Goal: Task Accomplishment & Management: Complete application form

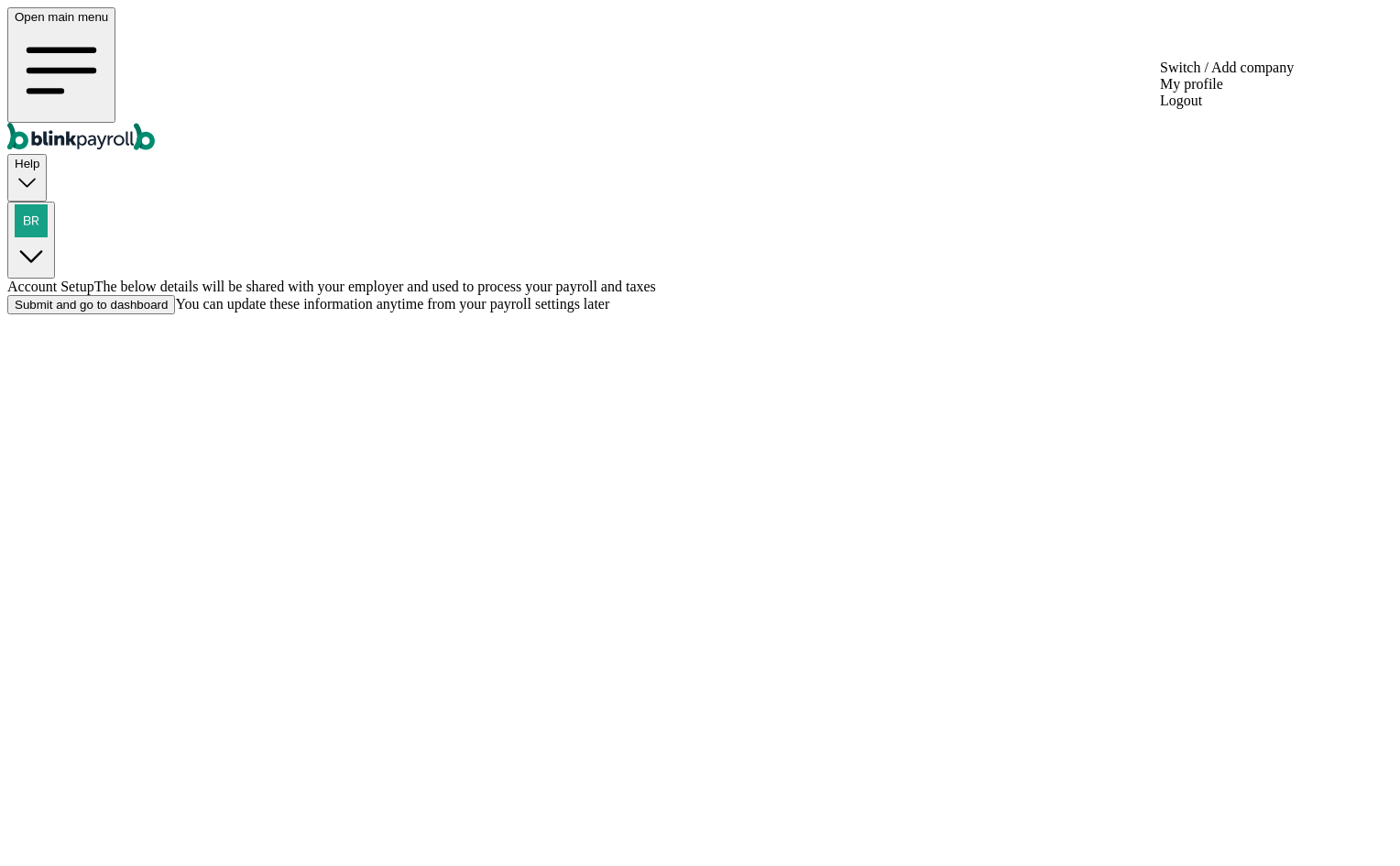
click at [55, 201] on button "button" at bounding box center [31, 240] width 47 height 77
click at [47, 204] on div "button" at bounding box center [31, 222] width 33 height 36
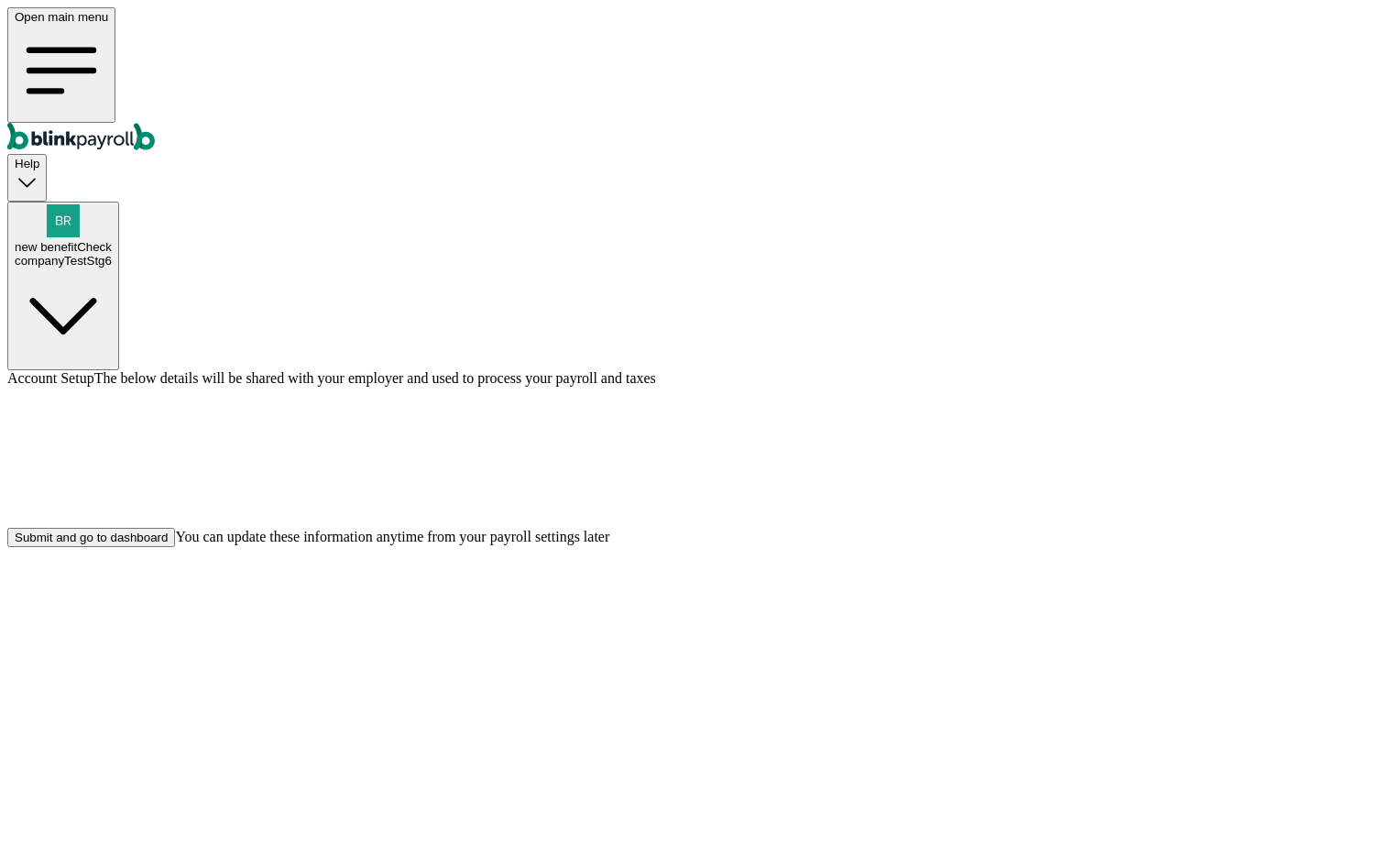
click at [112, 254] on div "companyTestStg6" at bounding box center [63, 260] width 97 height 14
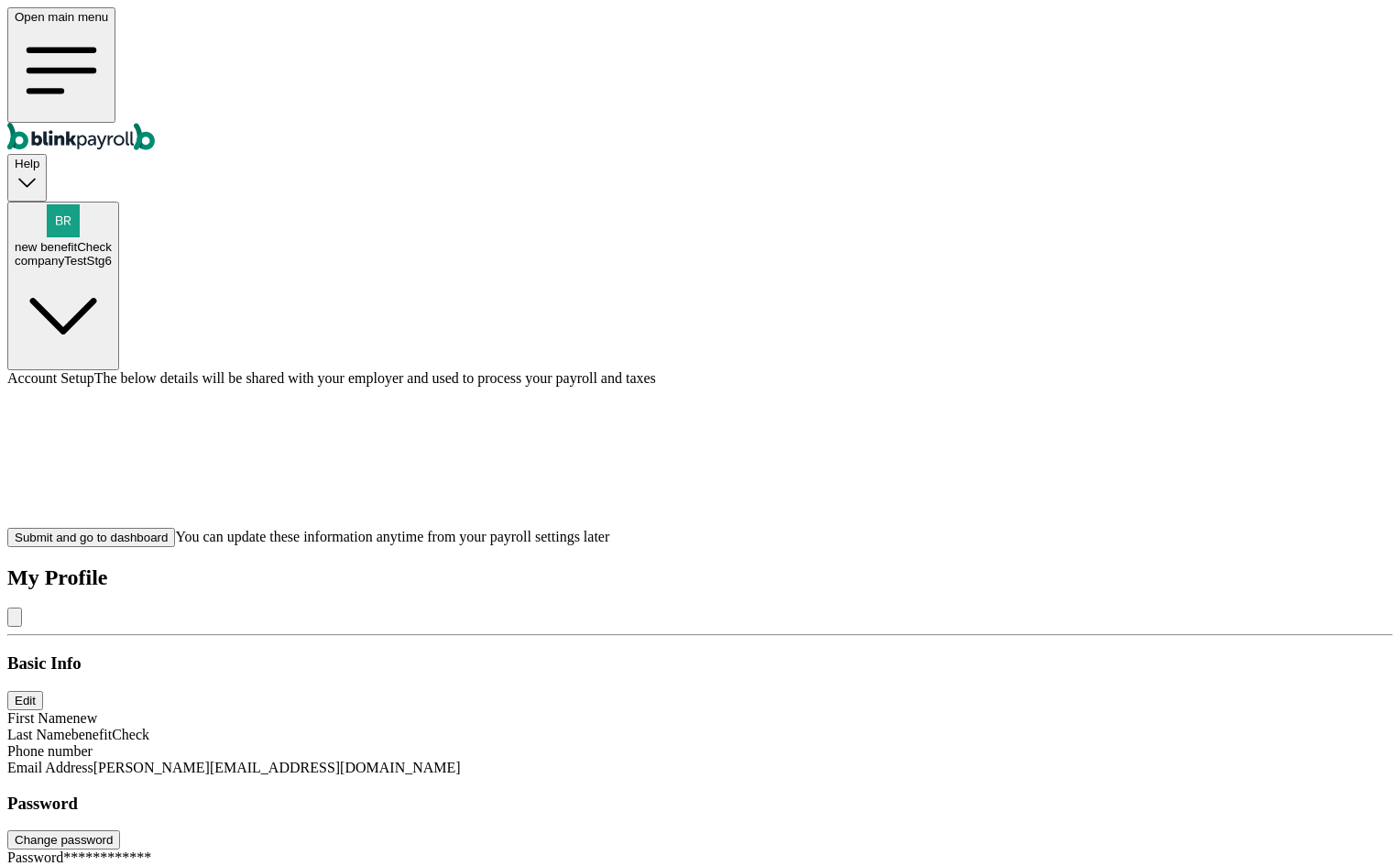
click at [461, 760] on span "[PERSON_NAME][EMAIL_ADDRESS][DOMAIN_NAME]" at bounding box center [278, 767] width 368 height 15
copy span "branko+testirajovde12@blinkpayroll.com"
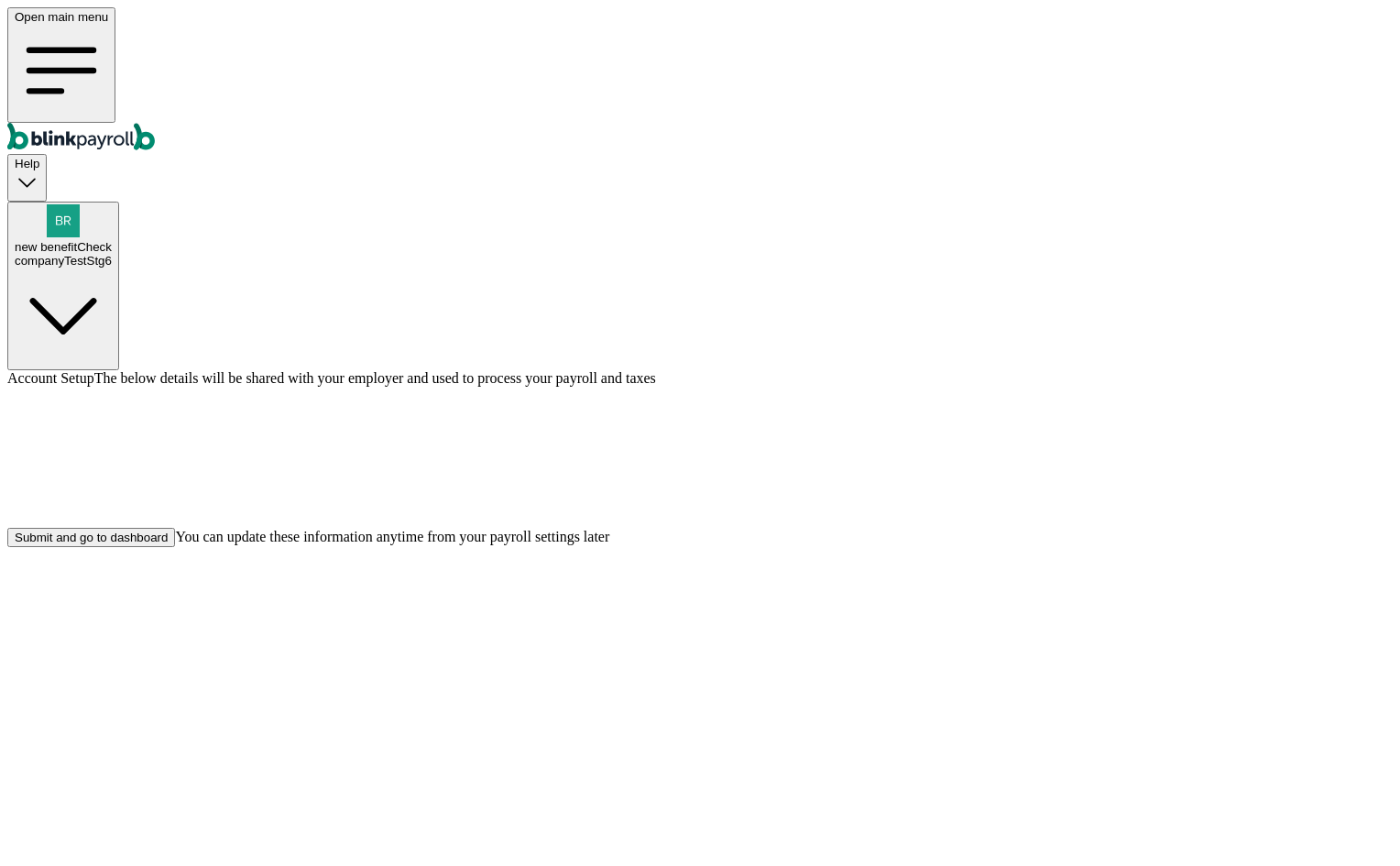
click at [167, 544] on div "Submit and go to dashboard" at bounding box center [91, 537] width 153 height 14
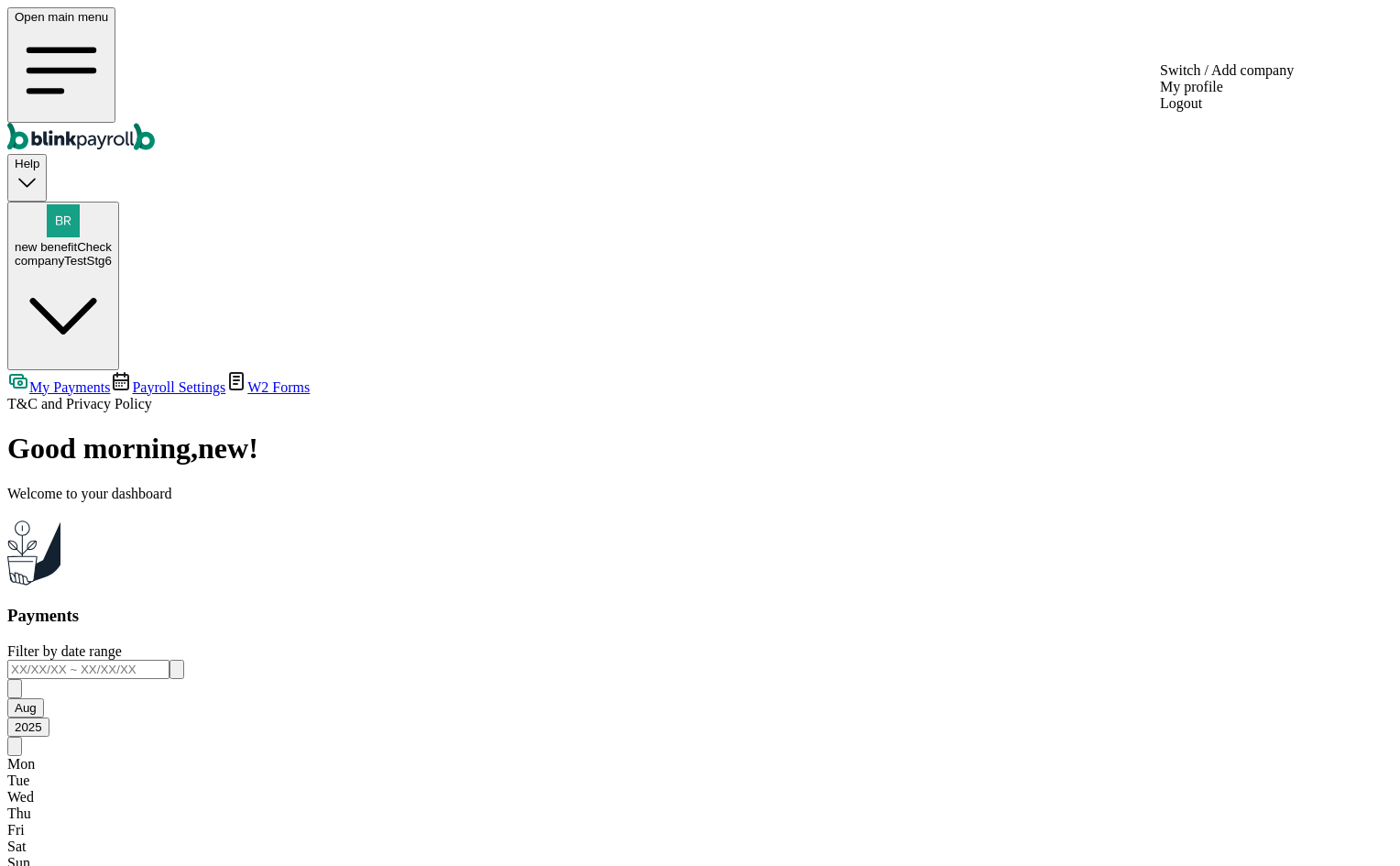
click at [112, 254] on div "companyTestStg6" at bounding box center [63, 260] width 97 height 14
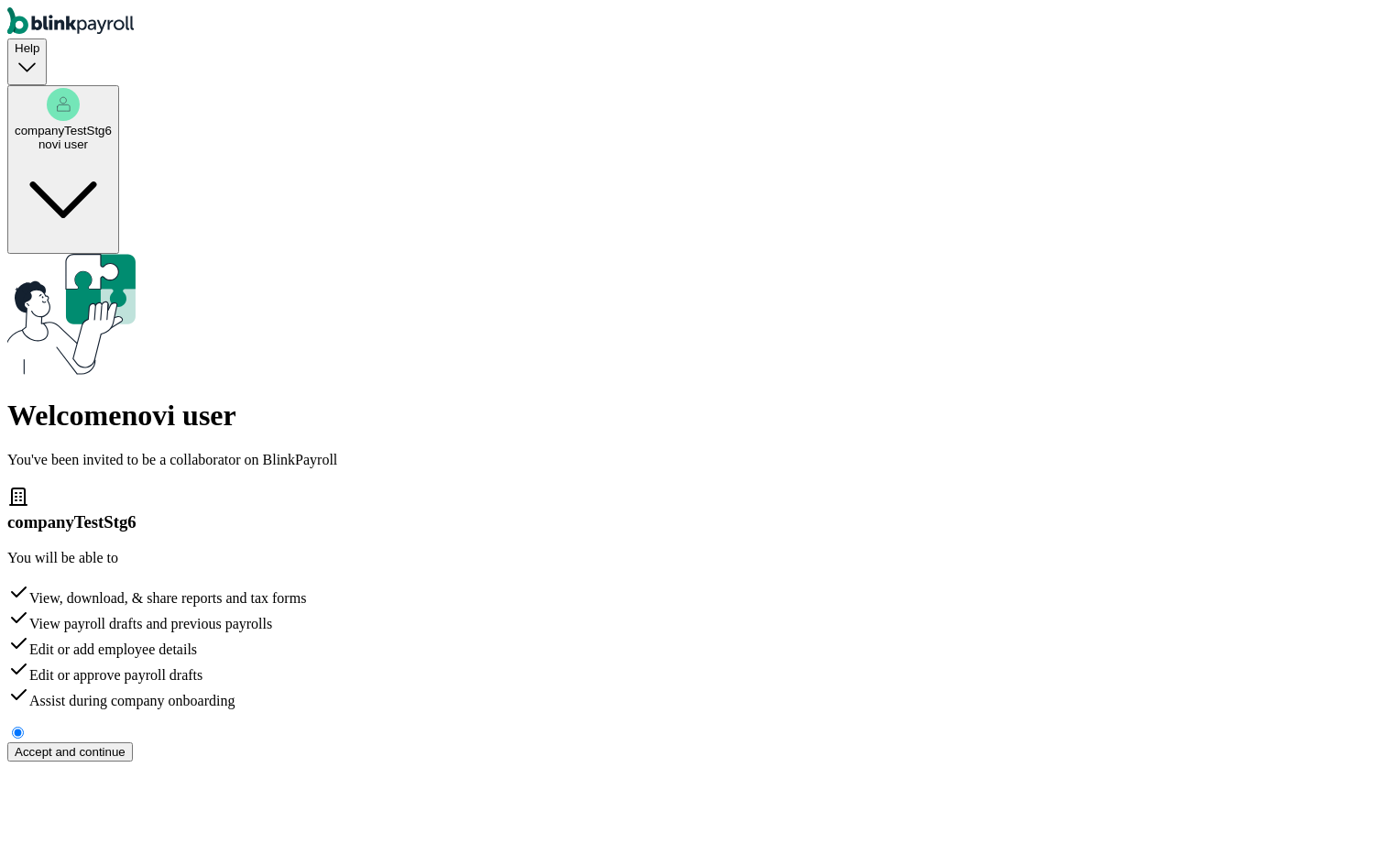
click at [126, 745] on div "Accept and continue" at bounding box center [70, 752] width 111 height 14
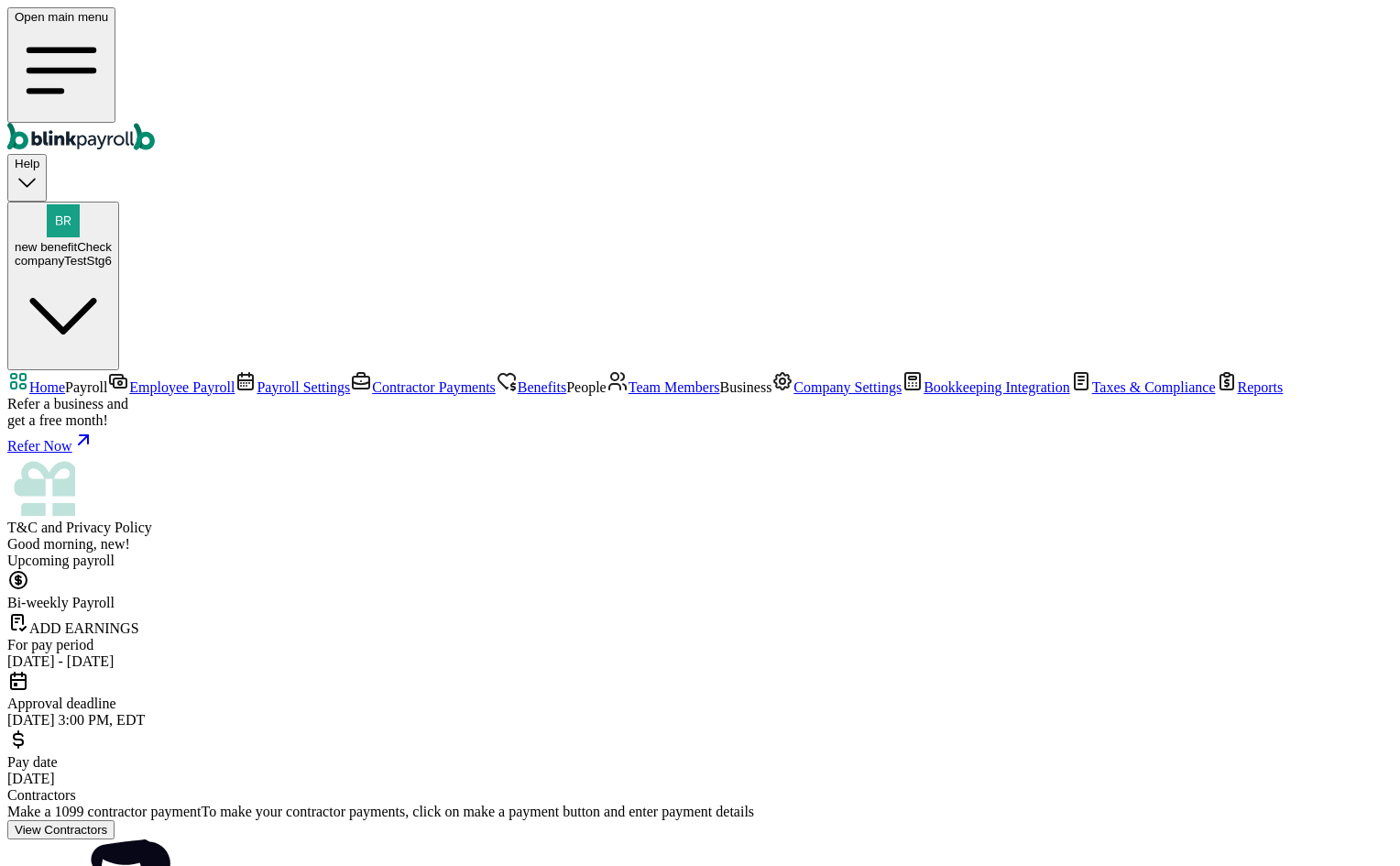
click at [629, 395] on span "Team Members" at bounding box center [674, 387] width 92 height 15
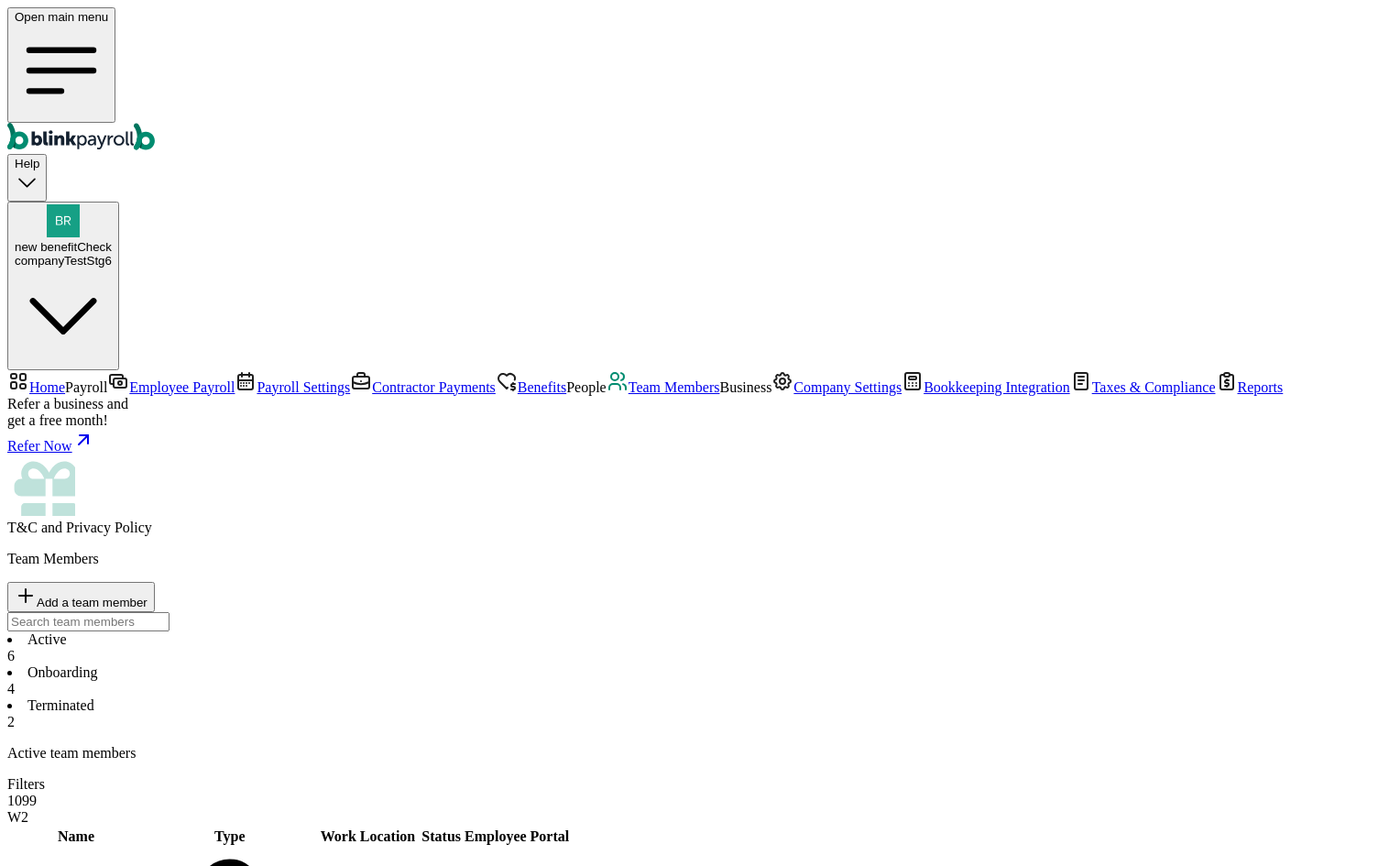
click at [447, 665] on li "Onboarding 4" at bounding box center [700, 681] width 1385 height 33
click at [130, 379] on span "Employee Payroll" at bounding box center [182, 387] width 105 height 15
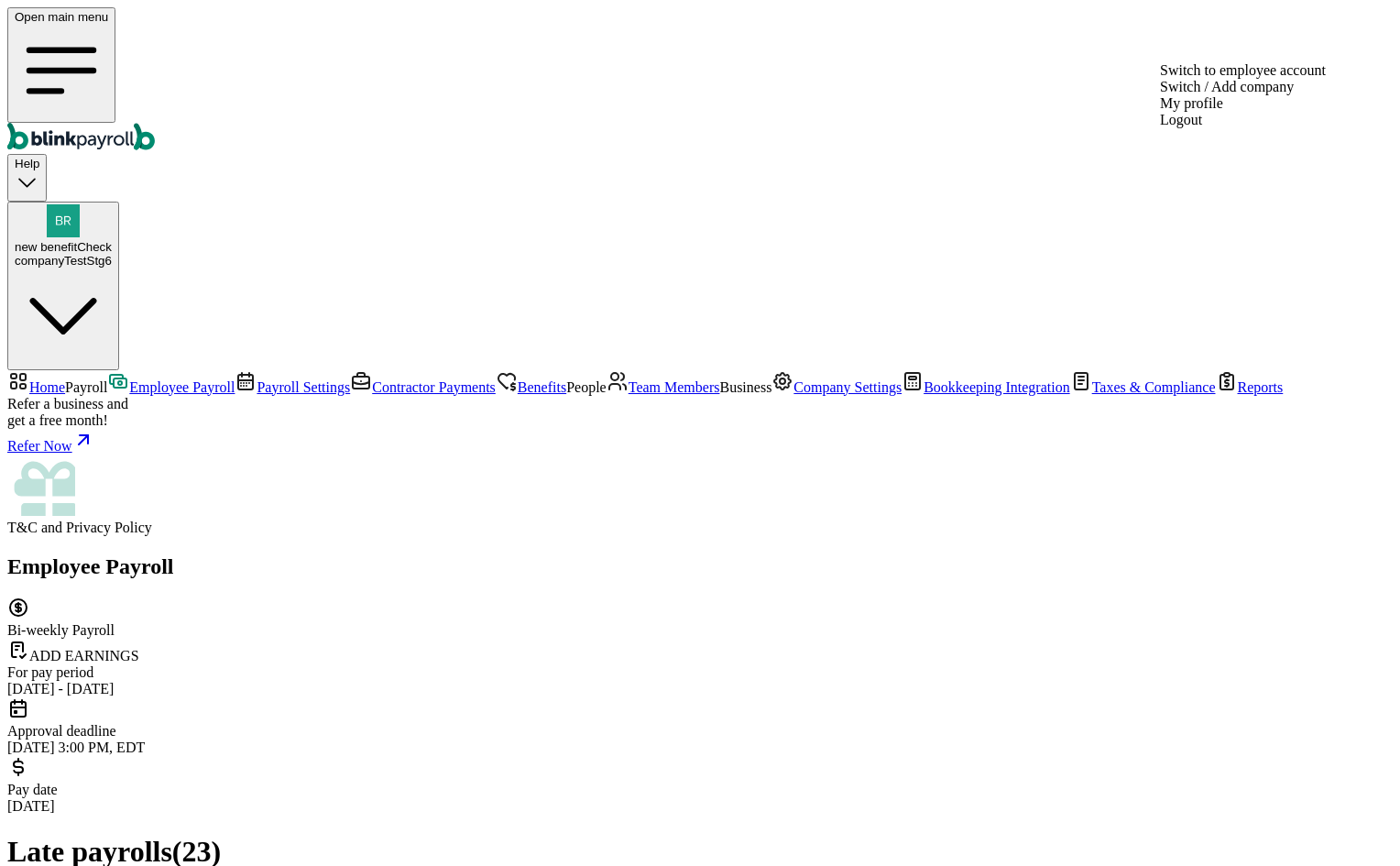
click at [119, 201] on button "new benefitCheck companyTestStg6" at bounding box center [64, 285] width 112 height 168
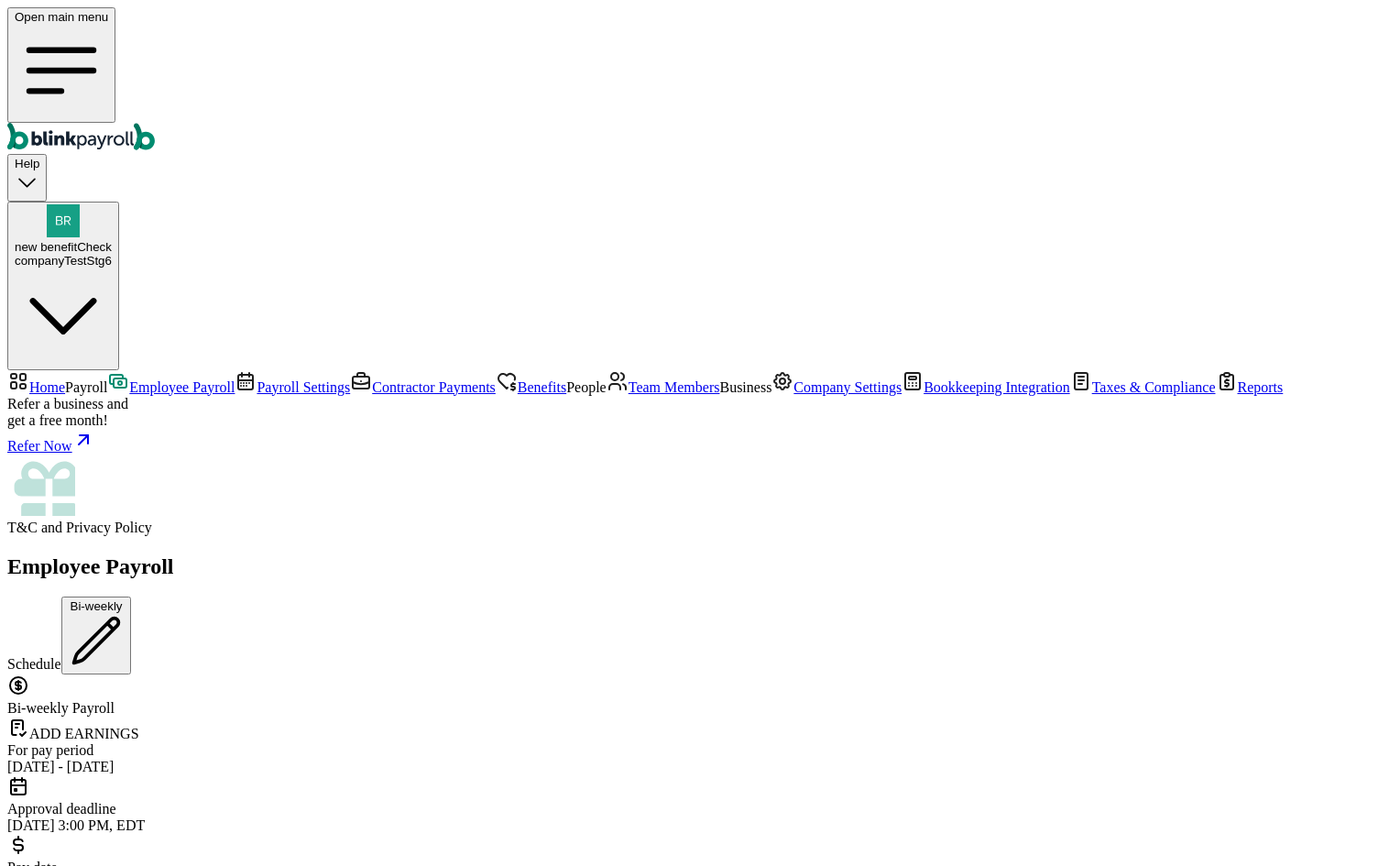
click at [607, 395] on link "Team Members" at bounding box center [663, 387] width 113 height 15
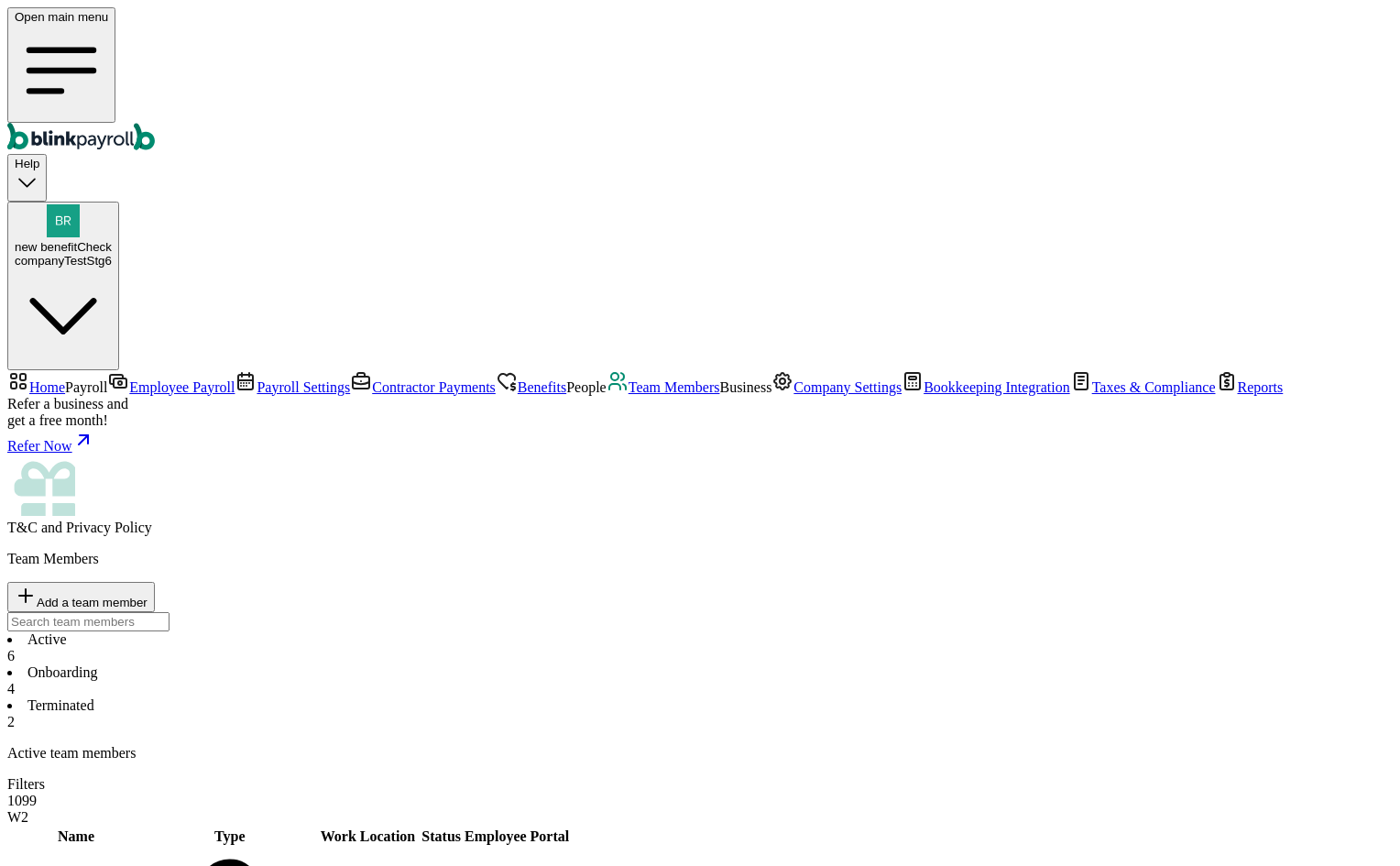
click at [452, 665] on li "Onboarding 4" at bounding box center [700, 681] width 1385 height 33
click at [112, 254] on div "companyTestStg6" at bounding box center [63, 260] width 97 height 14
click at [112, 240] on span "new benefitCheck" at bounding box center [63, 247] width 97 height 14
click at [112, 254] on div "companyTestStg6" at bounding box center [63, 260] width 97 height 14
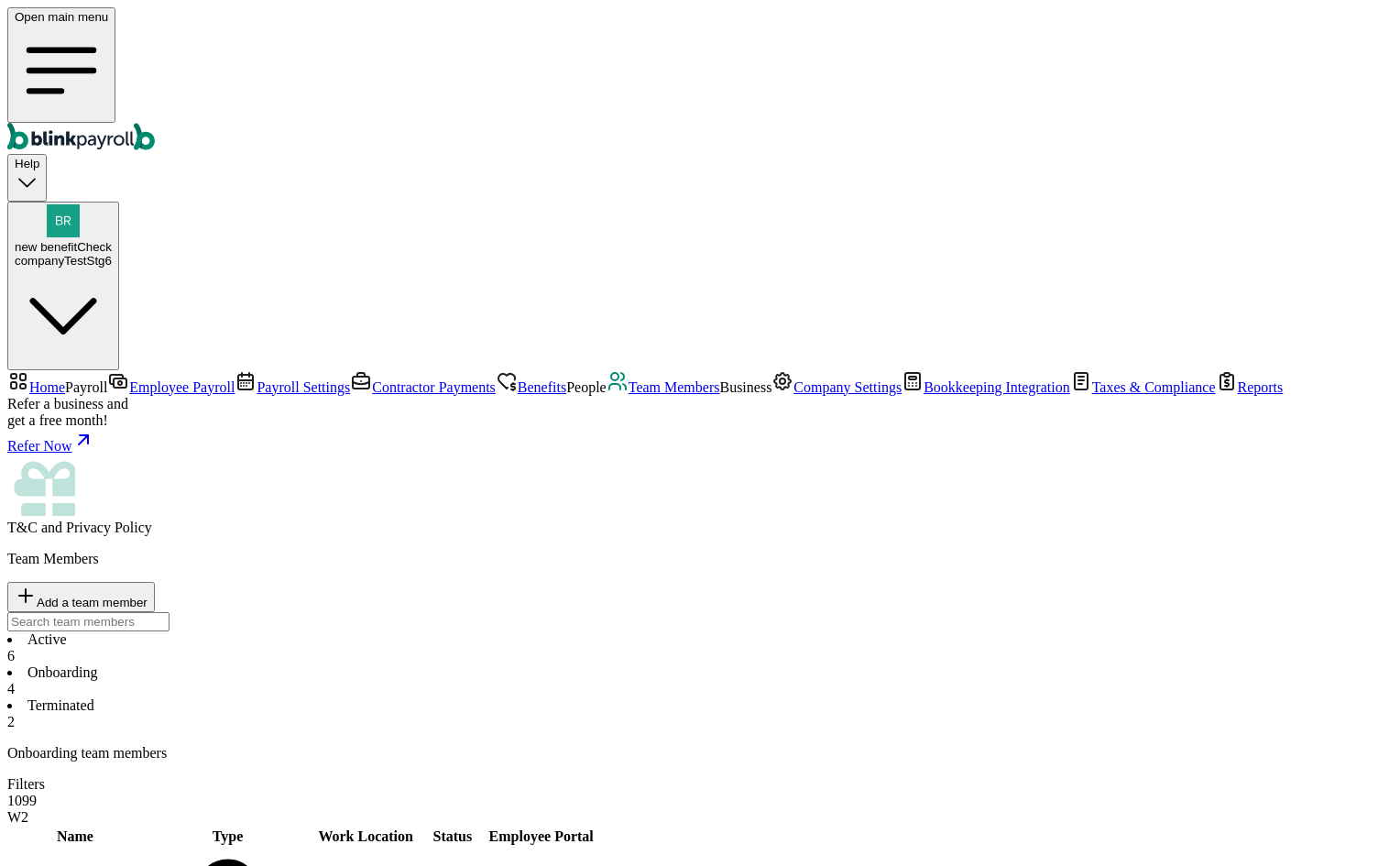
type input "branko+testcekiraj12@blinkpayroll.com"
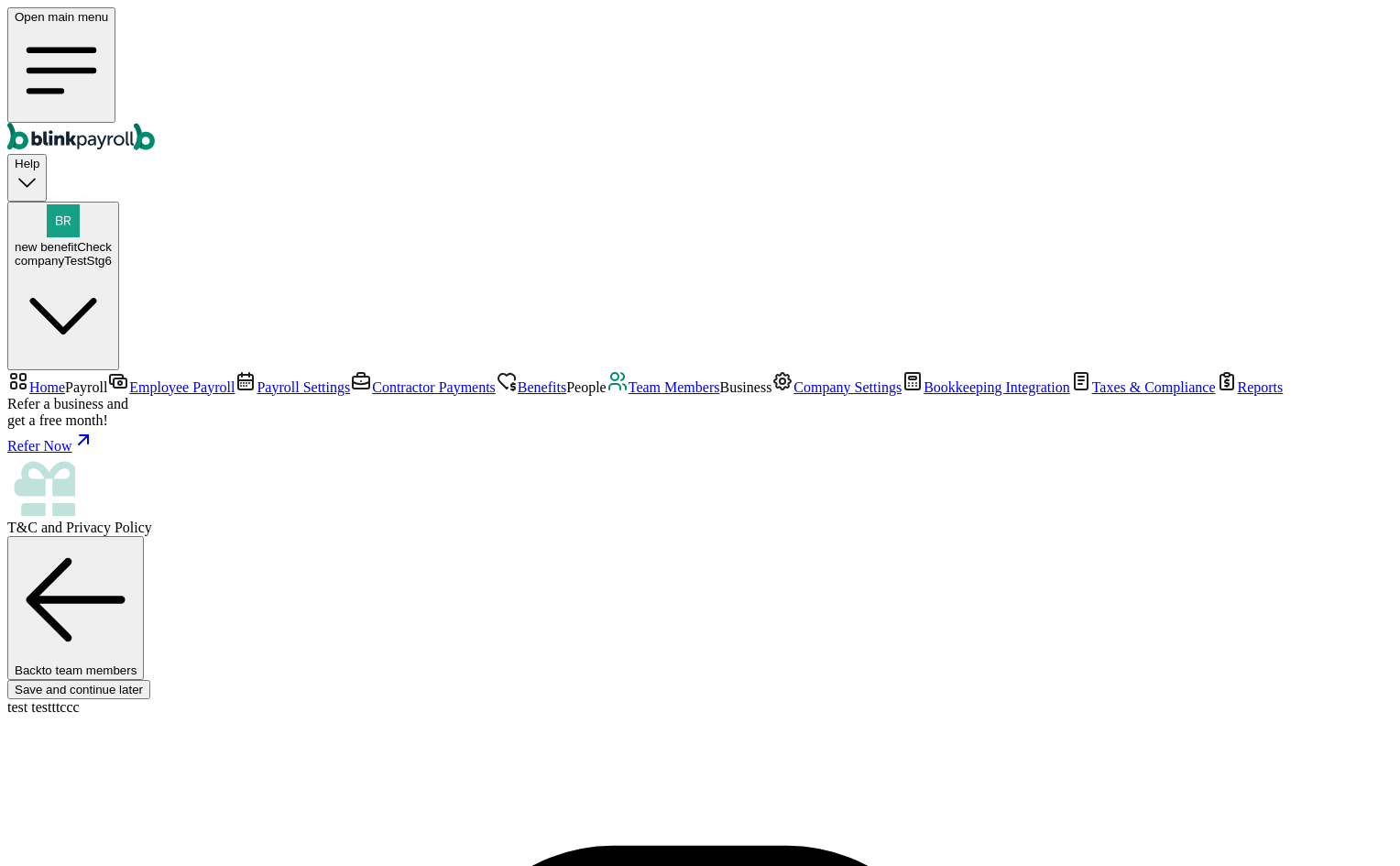
scroll to position [152, 0]
click at [112, 254] on div "companyTestStg6" at bounding box center [63, 260] width 97 height 14
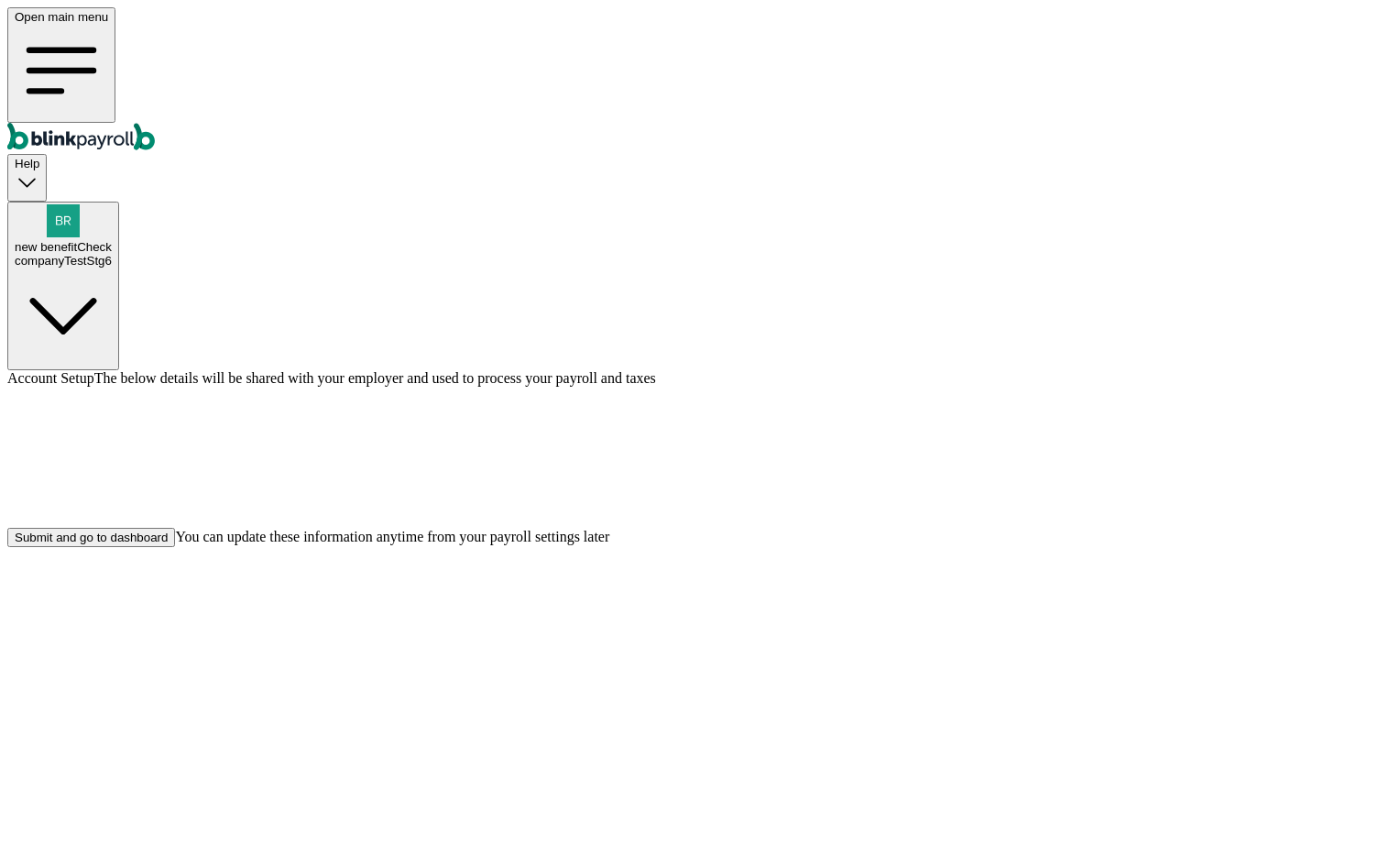
click at [167, 544] on div "Submit and go to dashboard" at bounding box center [91, 537] width 153 height 14
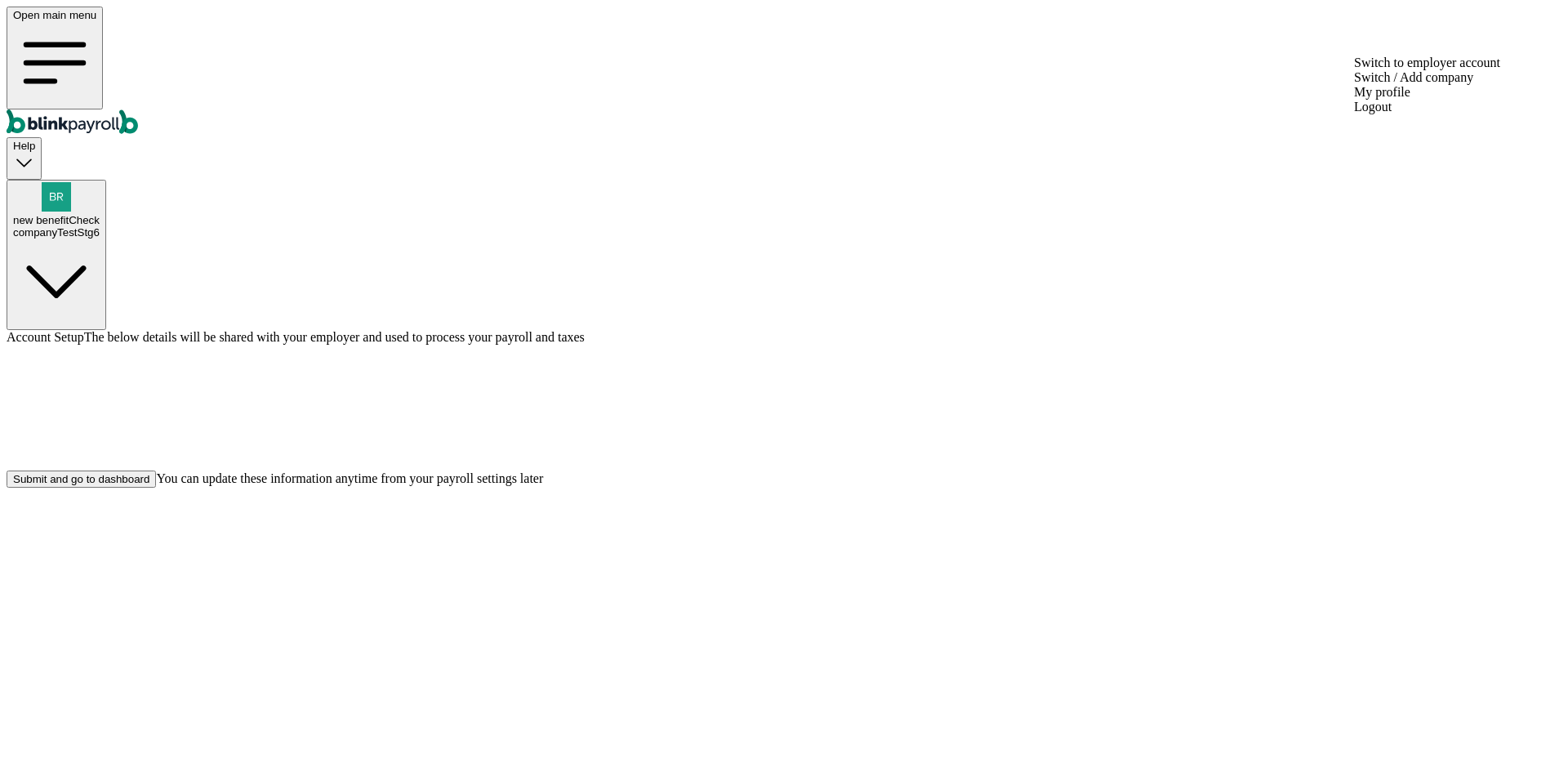
click at [100, 226] on div "companyTestStg6" at bounding box center [56, 232] width 86 height 12
click at [156, 487] on button "Submit and go to dashboard" at bounding box center [81, 479] width 149 height 17
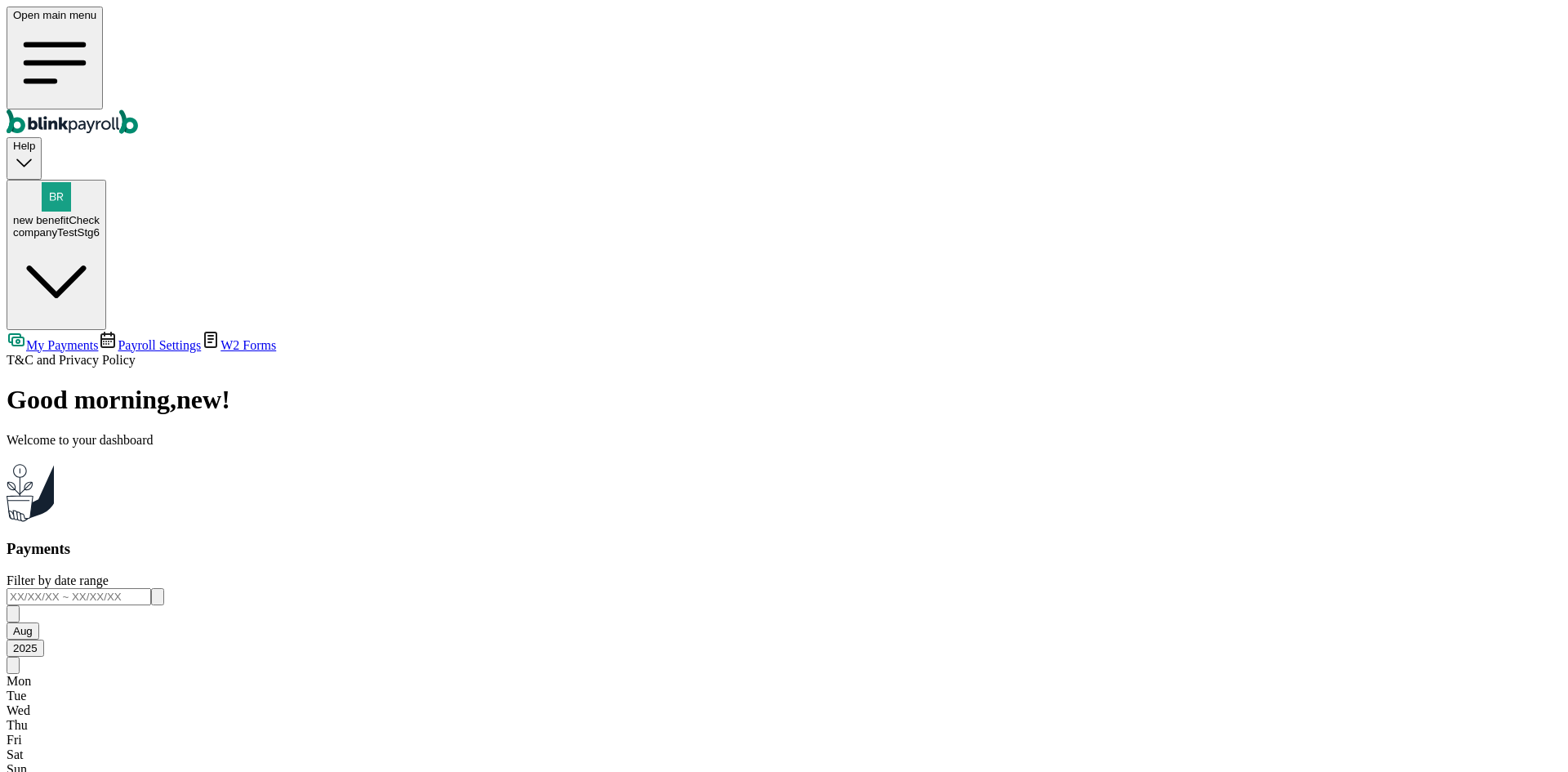
click at [64, 110] on icon "Global" at bounding box center [63, 122] width 113 height 24
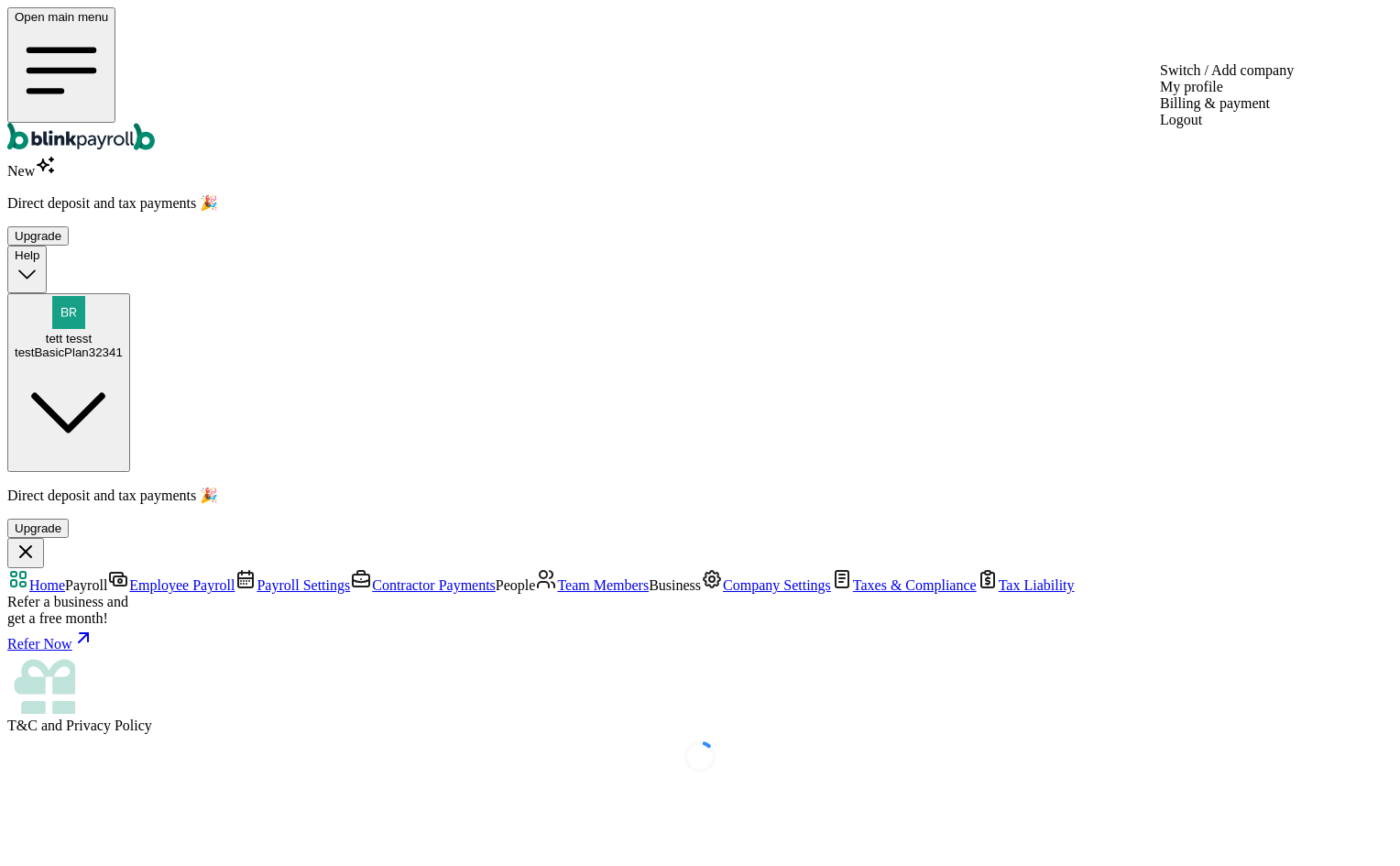
click at [92, 332] on span "tett tesst" at bounding box center [68, 339] width 45 height 14
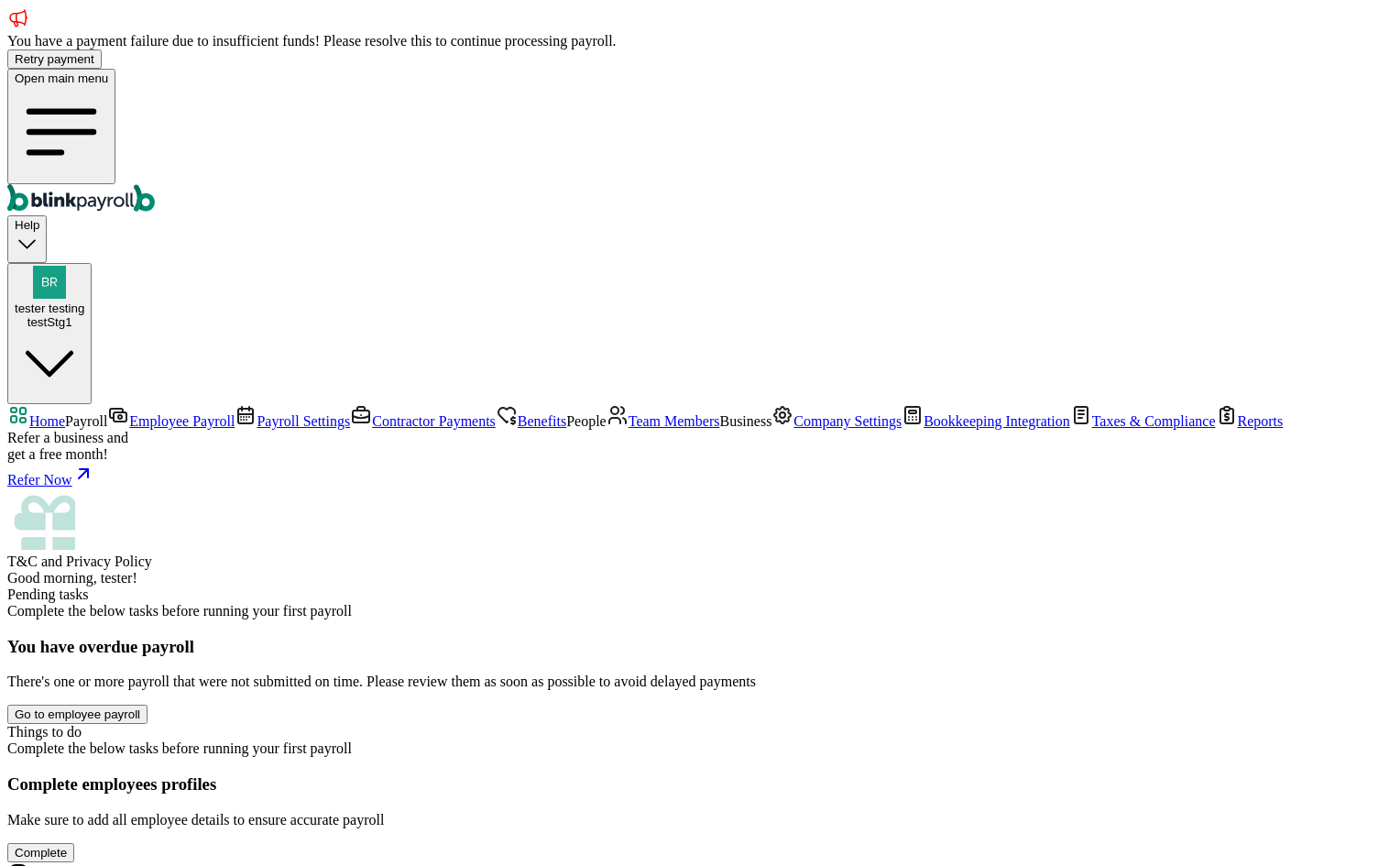
click at [629, 429] on span "Team Members" at bounding box center [674, 421] width 92 height 15
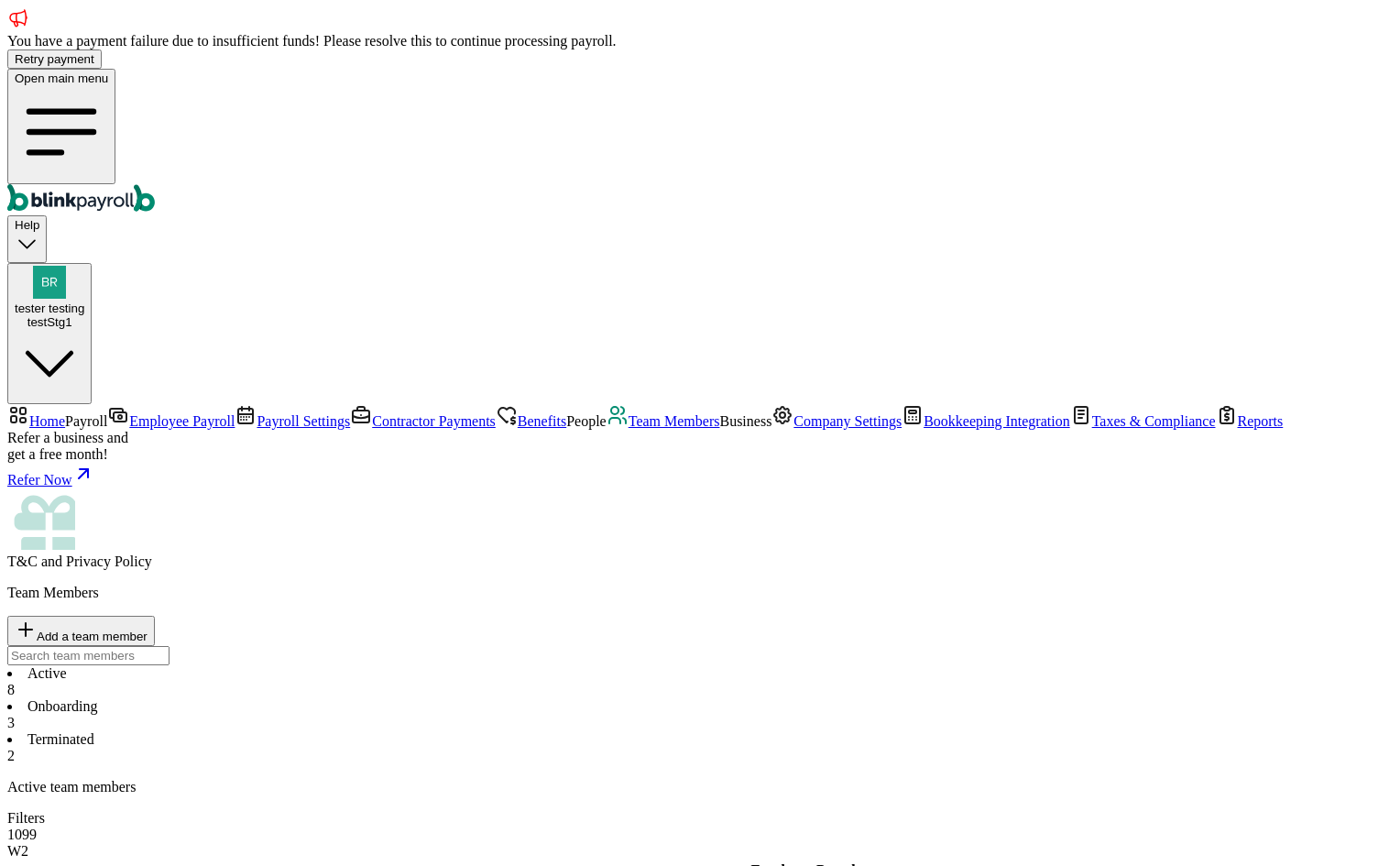
click at [65, 413] on span "Home" at bounding box center [46, 421] width 36 height 15
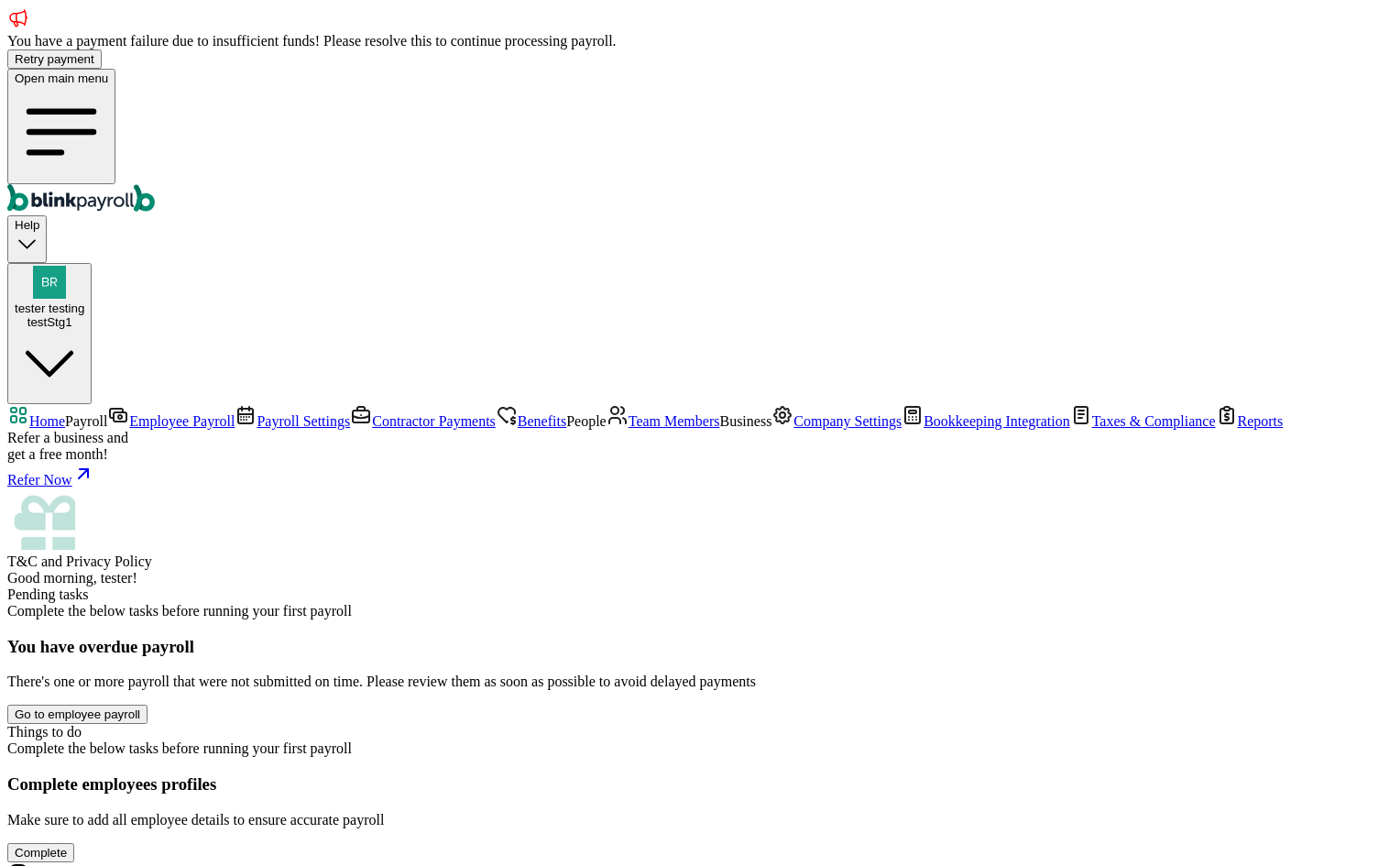
click at [771, 429] on link "Company Settings" at bounding box center [836, 421] width 130 height 15
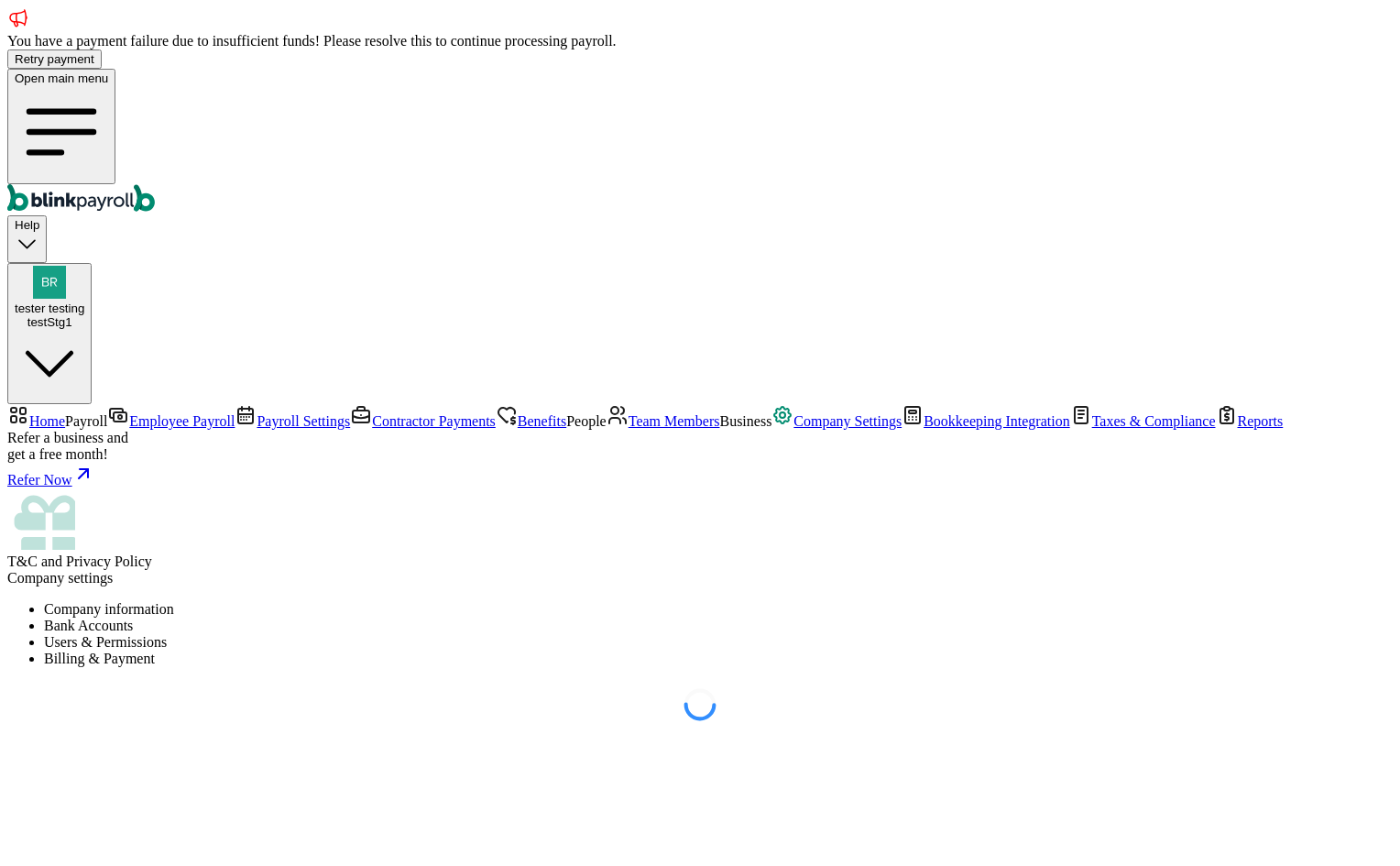
click at [653, 634] on li "Users & Permissions" at bounding box center [718, 642] width 1349 height 16
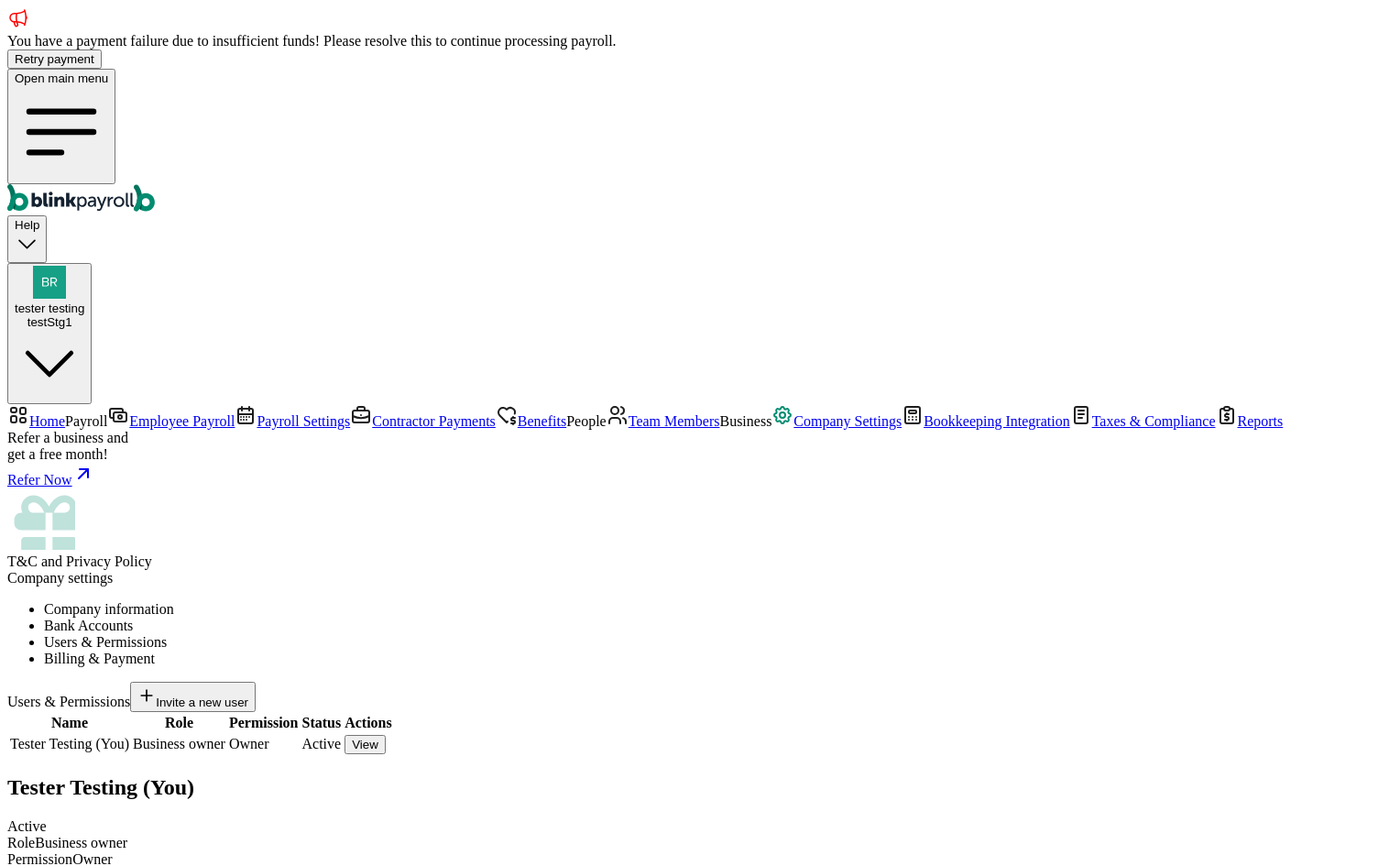
click at [249, 696] on span "Invite a new user" at bounding box center [202, 702] width 93 height 14
type input "kompa"
type input "frend"
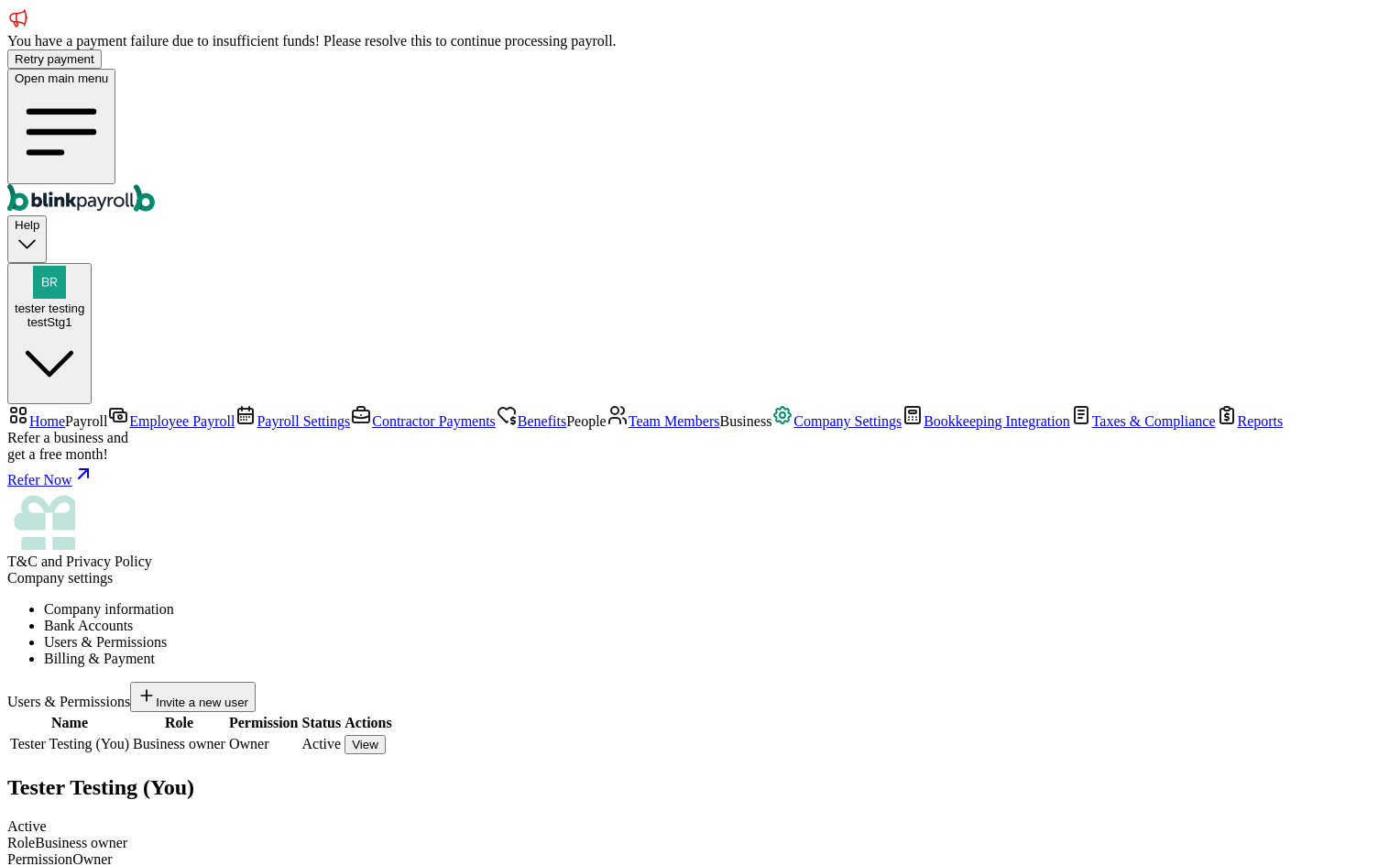
select select "hr"
type input "(423) 342-4322"
drag, startPoint x: 1212, startPoint y: 343, endPoint x: 1199, endPoint y: 343, distance: 13.0
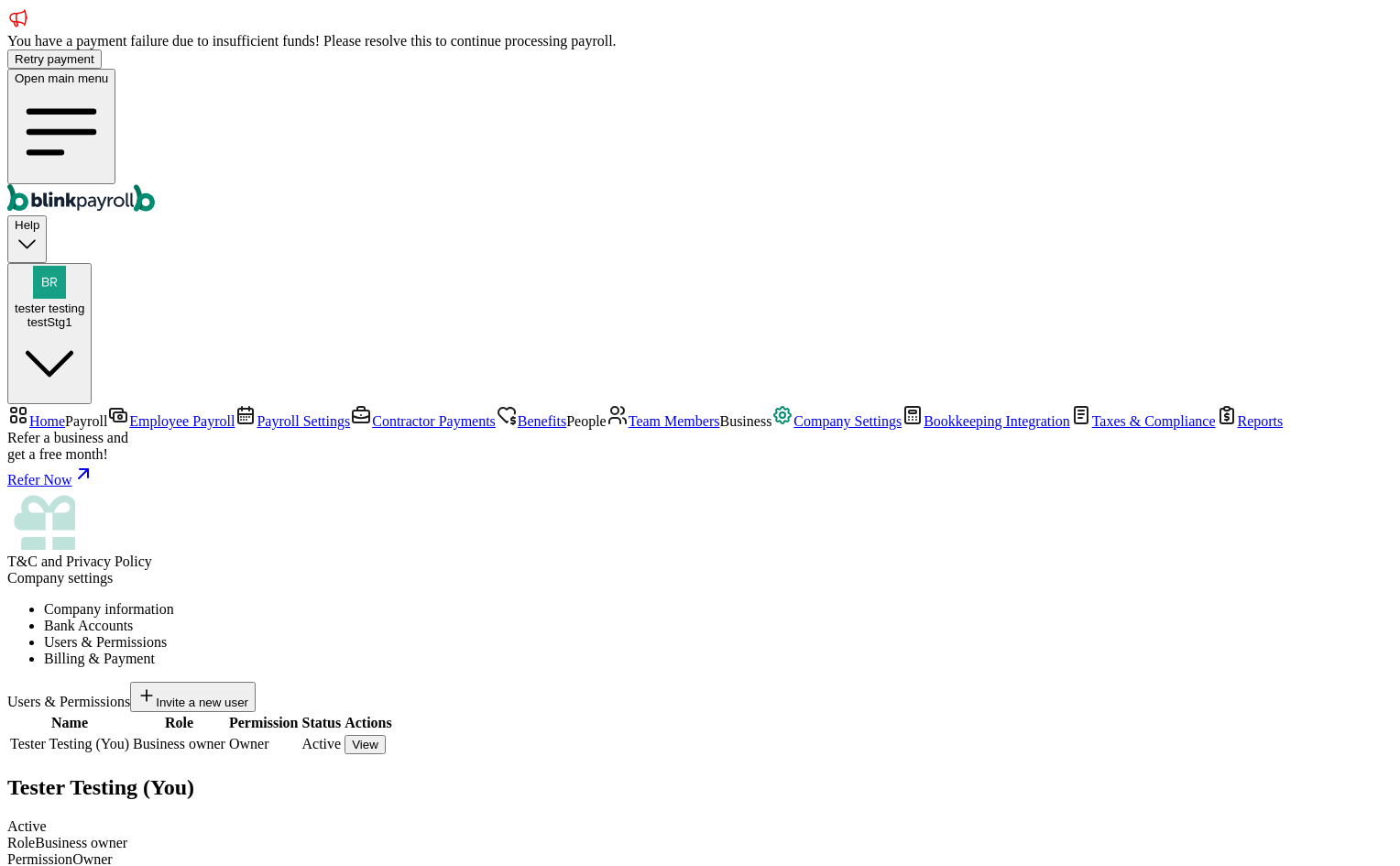
paste input "branko+test33545bas@blinkpayroll.com"
type input "branko+test33545bas@blinkpayroll.com"
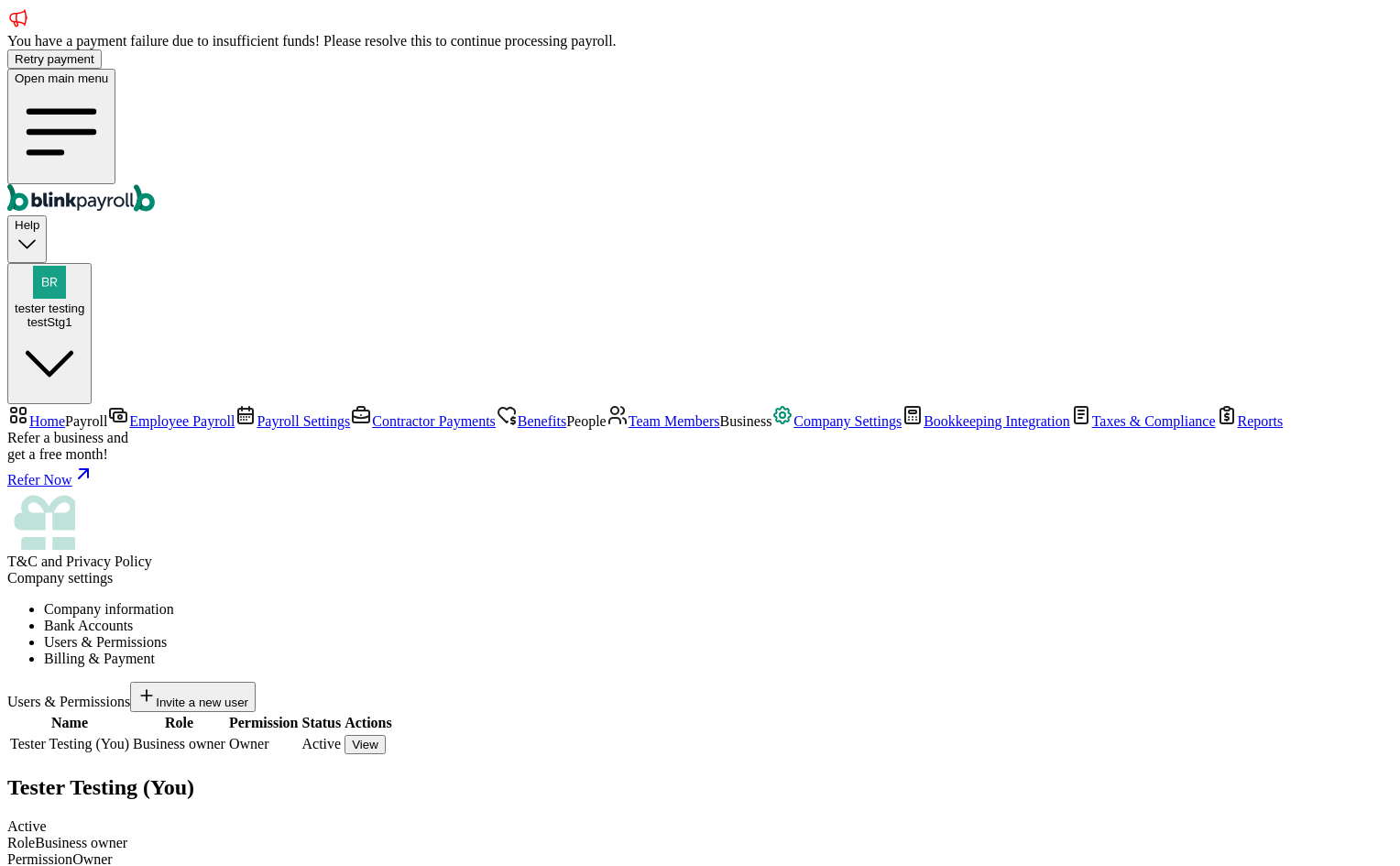
radio input "true"
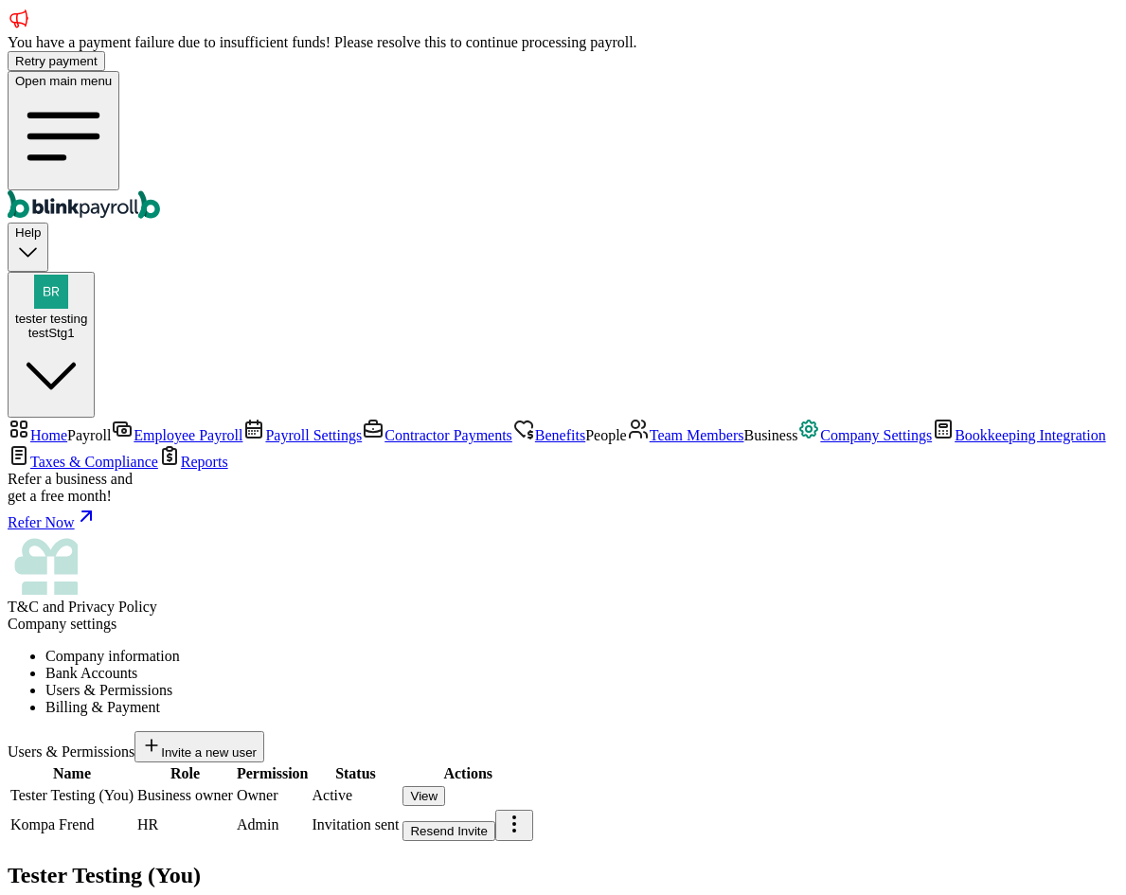
click at [627, 443] on link "Team Members" at bounding box center [685, 435] width 117 height 16
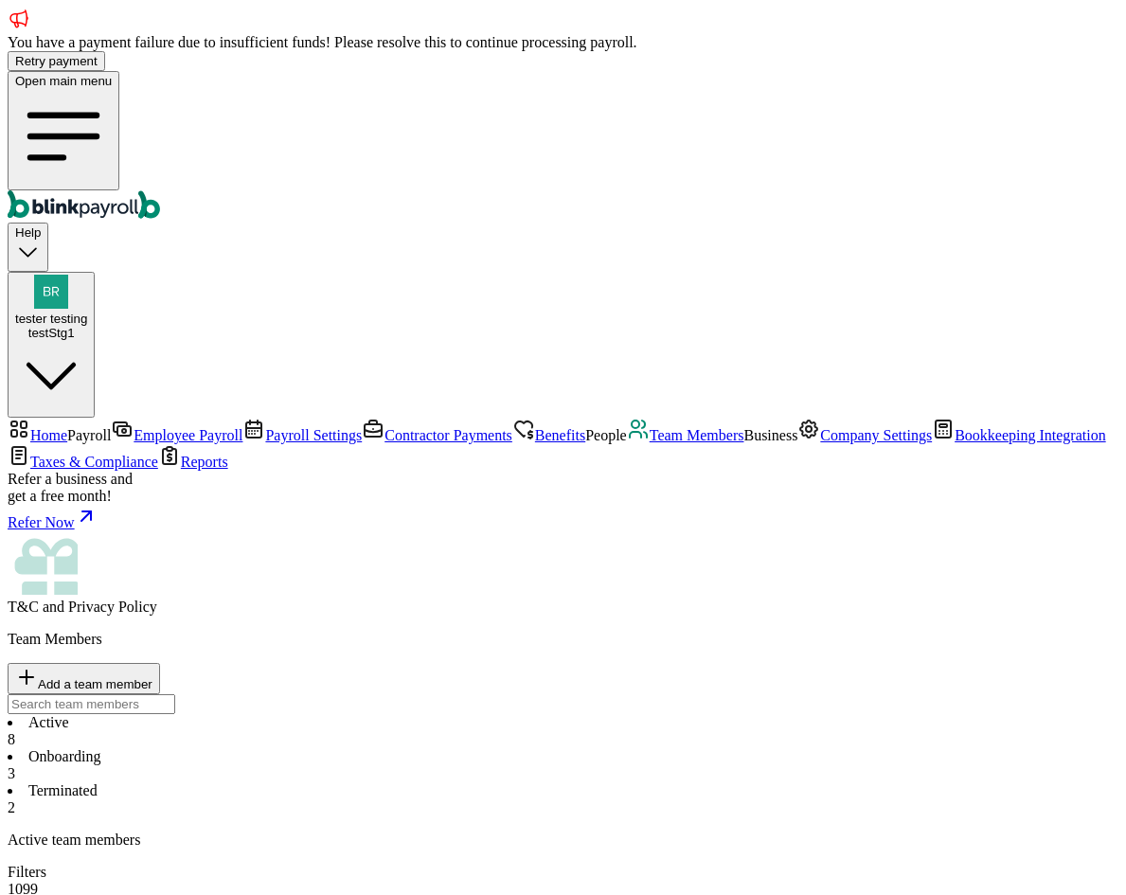
type input "branko+test@blinkpall."
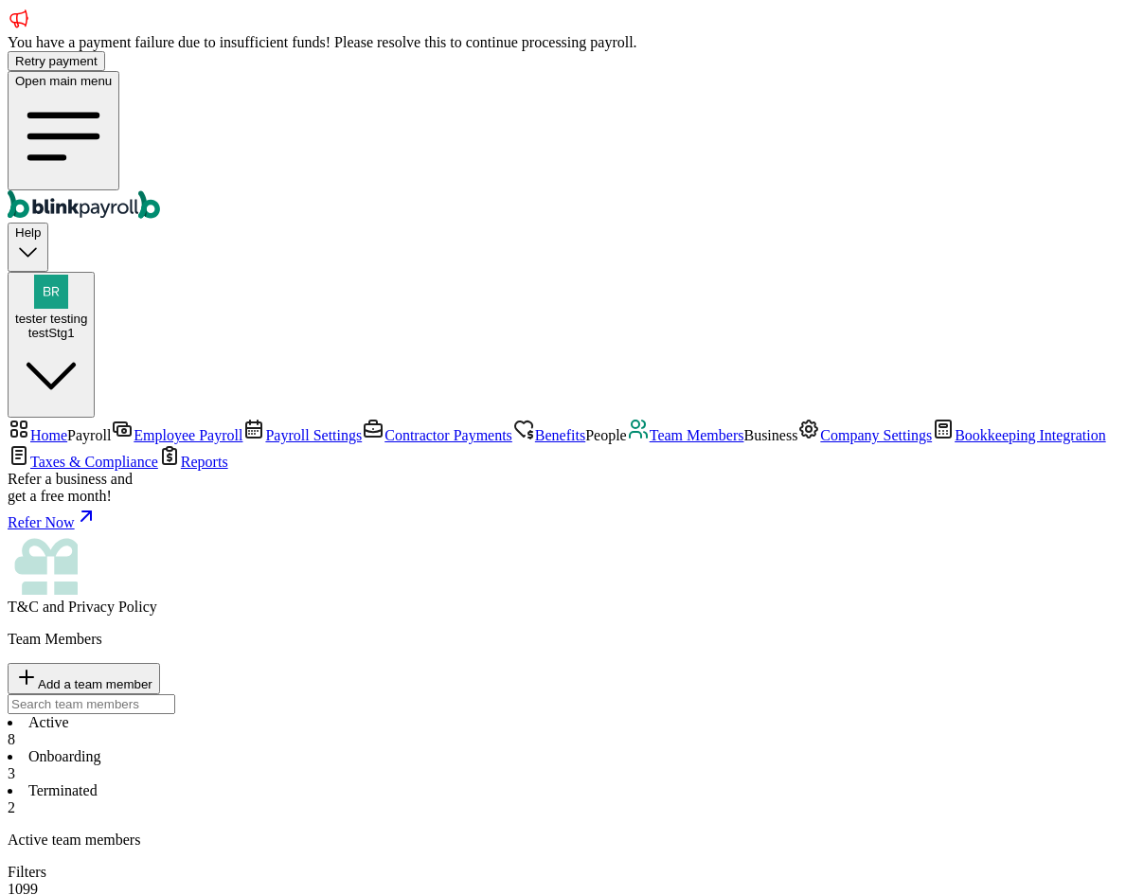
drag, startPoint x: 532, startPoint y: 446, endPoint x: 521, endPoint y: 433, distance: 17.5
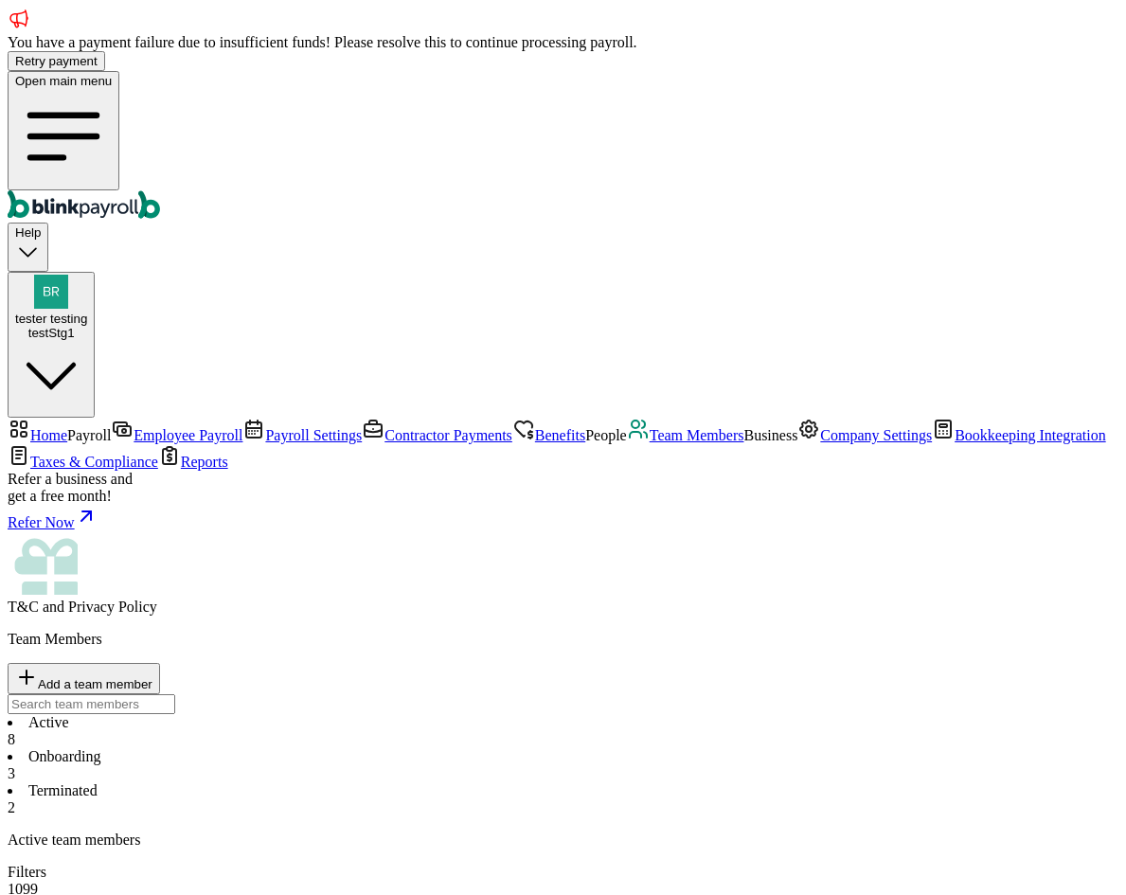
type input "branko+test.com"
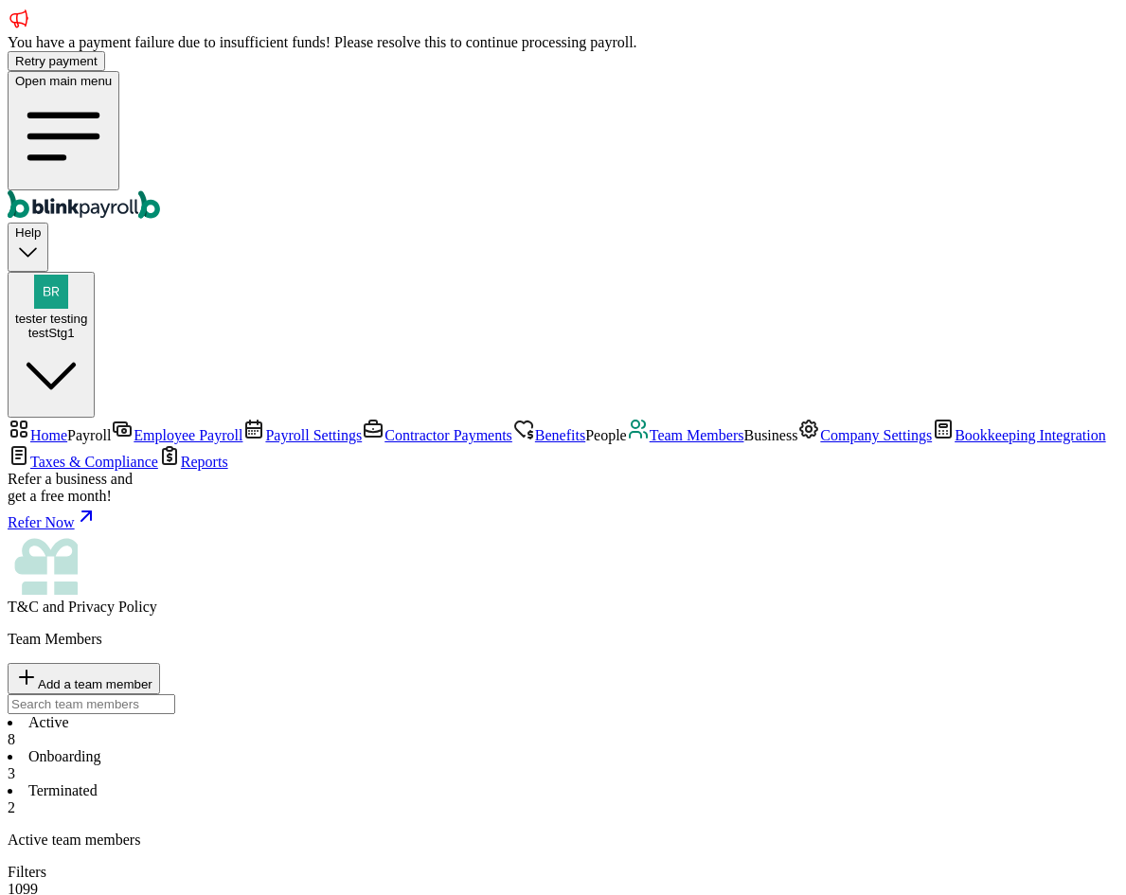
type input "branko+test."
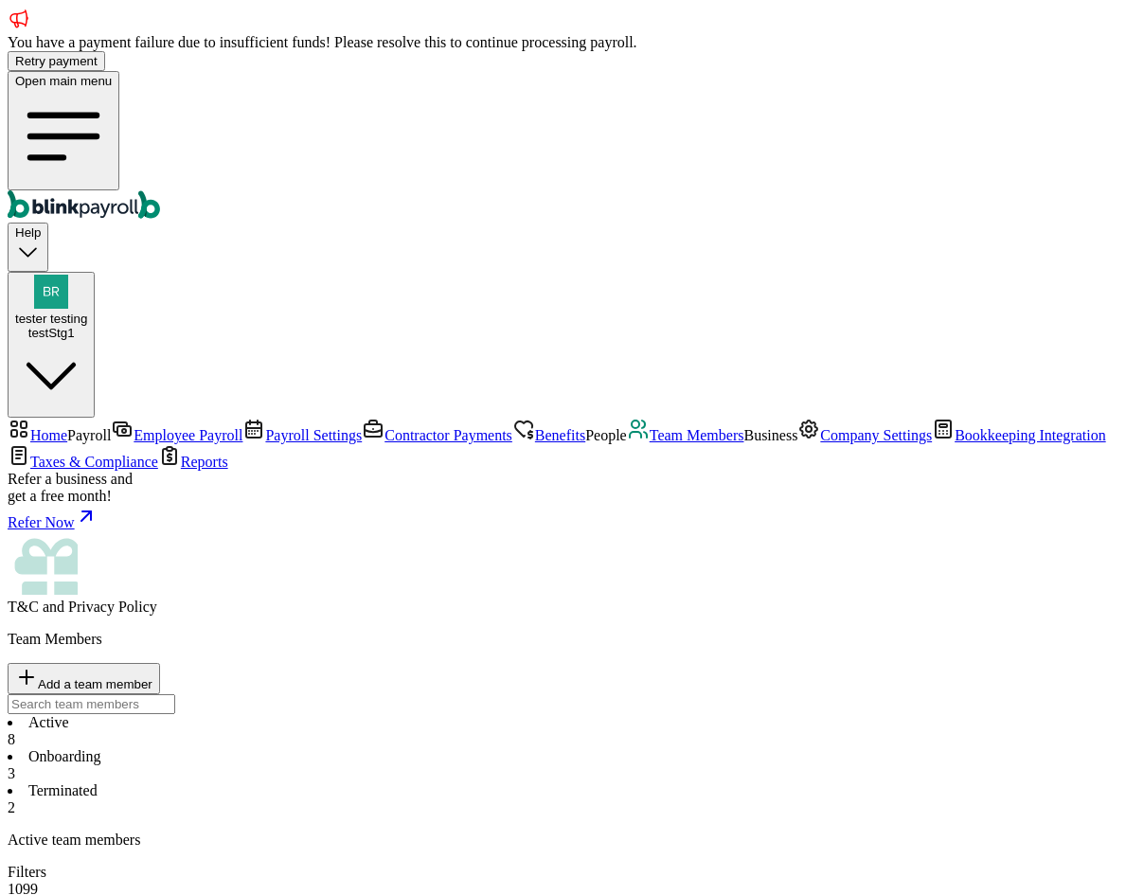
type input "branko+test.com"
click at [87, 326] on div "testStg1" at bounding box center [51, 333] width 72 height 14
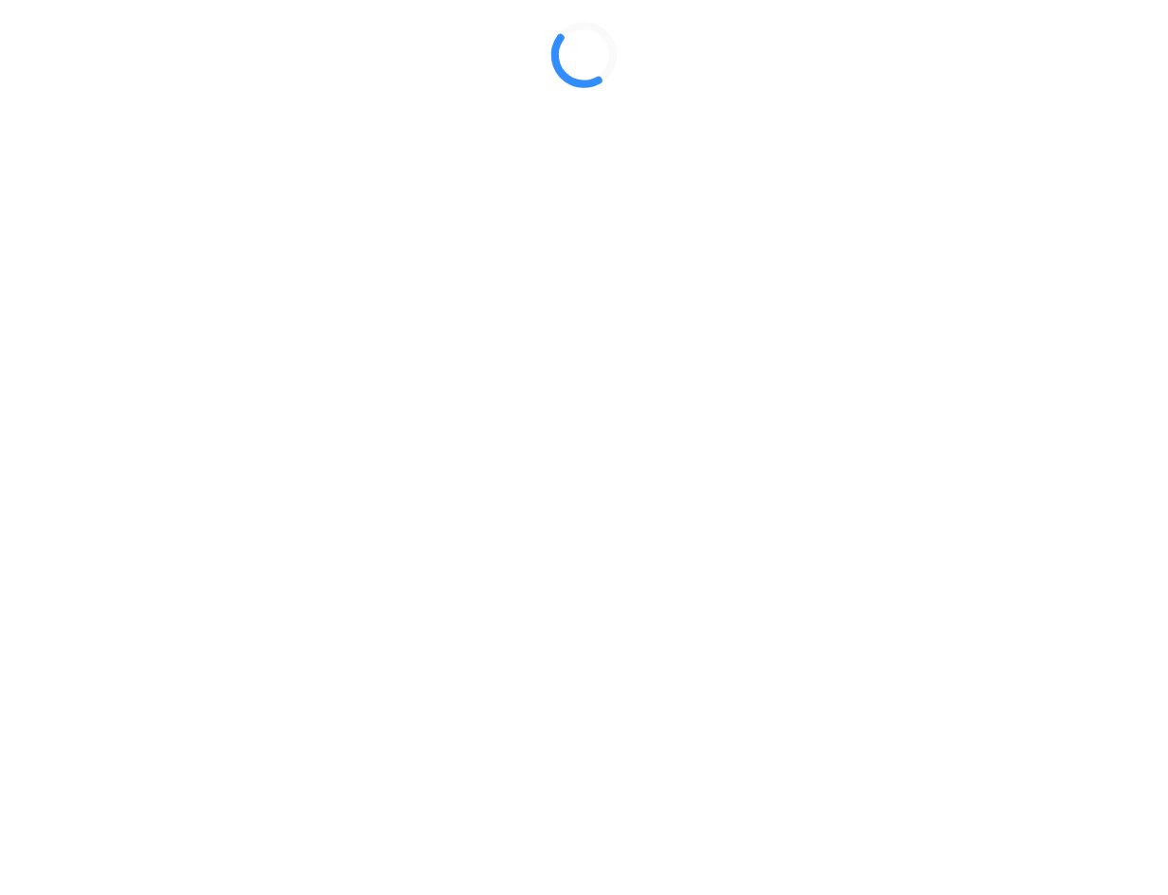
drag, startPoint x: 1166, startPoint y: 378, endPoint x: 1024, endPoint y: 378, distance: 142.0
click at [1024, 102] on div at bounding box center [584, 55] width 1152 height 95
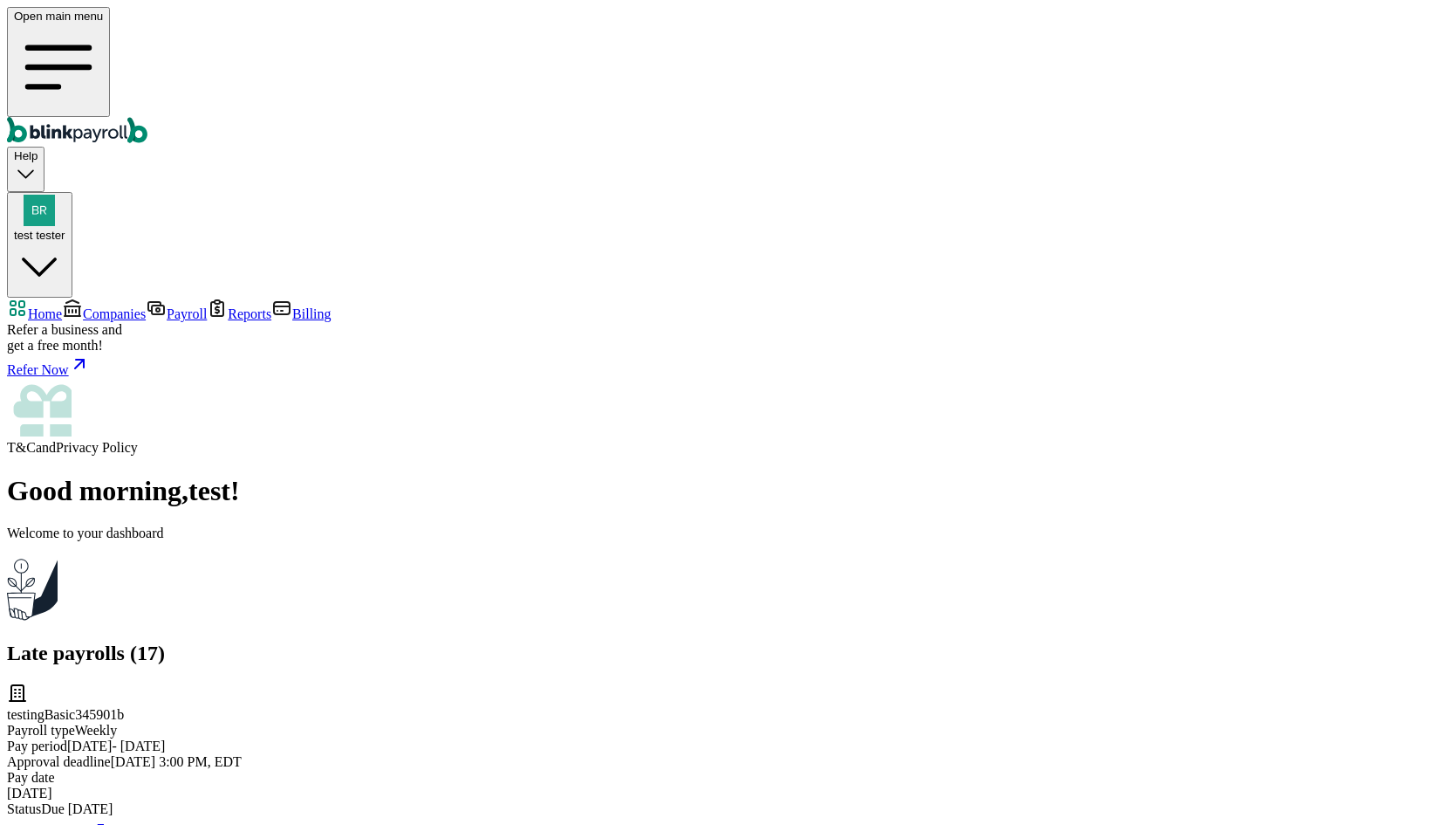
click at [146, 306] on span "Companies" at bounding box center [114, 313] width 63 height 15
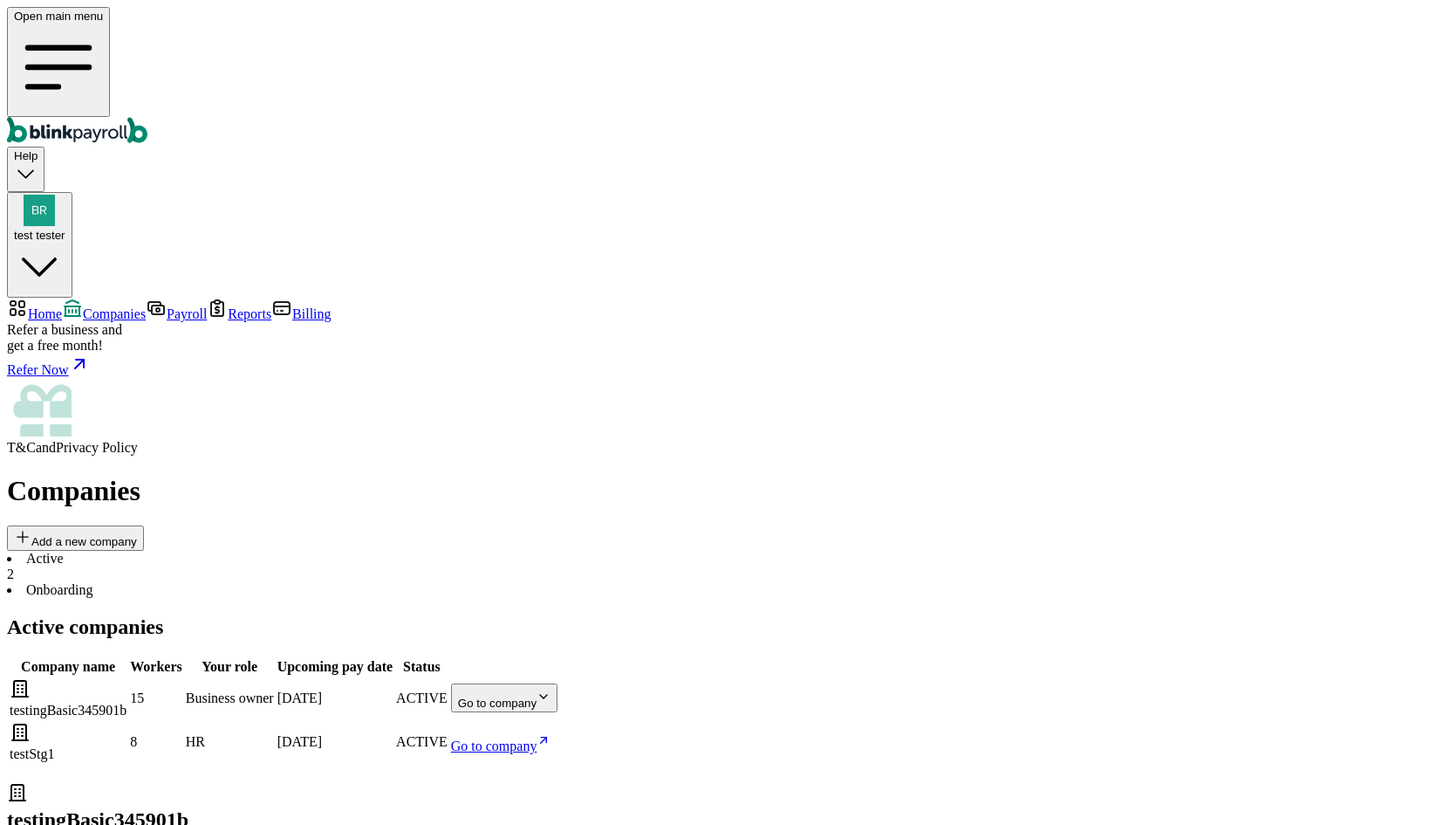
click at [891, 325] on body "Open main menu Help test tester Home Companies Payroll Reports Billing Refer a …" at bounding box center [728, 572] width 1442 height 1131
click at [537, 738] on span "Go to company" at bounding box center [495, 746] width 87 height 15
click at [65, 194] on div "test tester" at bounding box center [40, 218] width 52 height 47
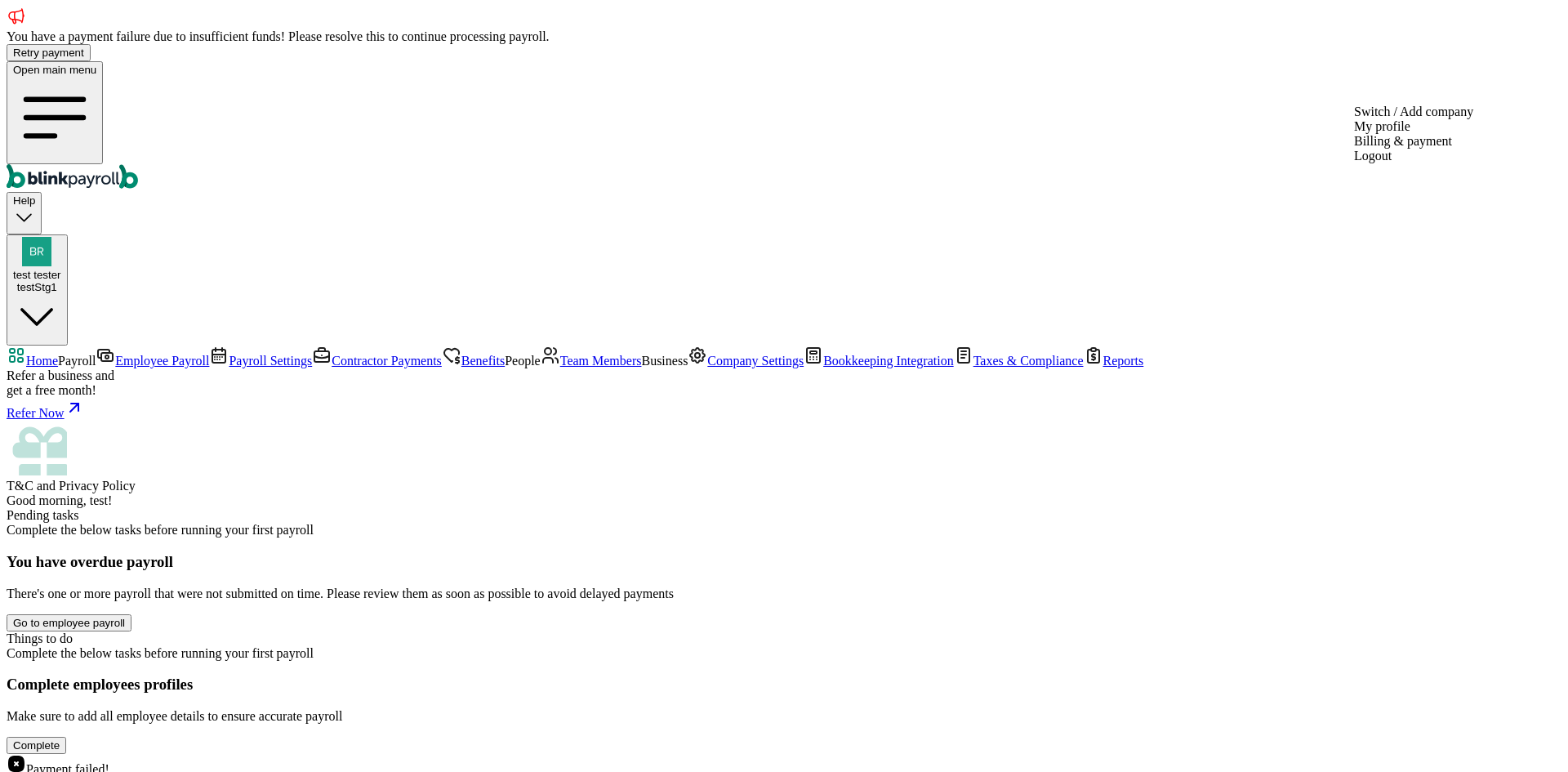
click at [61, 269] on span "test tester" at bounding box center [37, 275] width 48 height 12
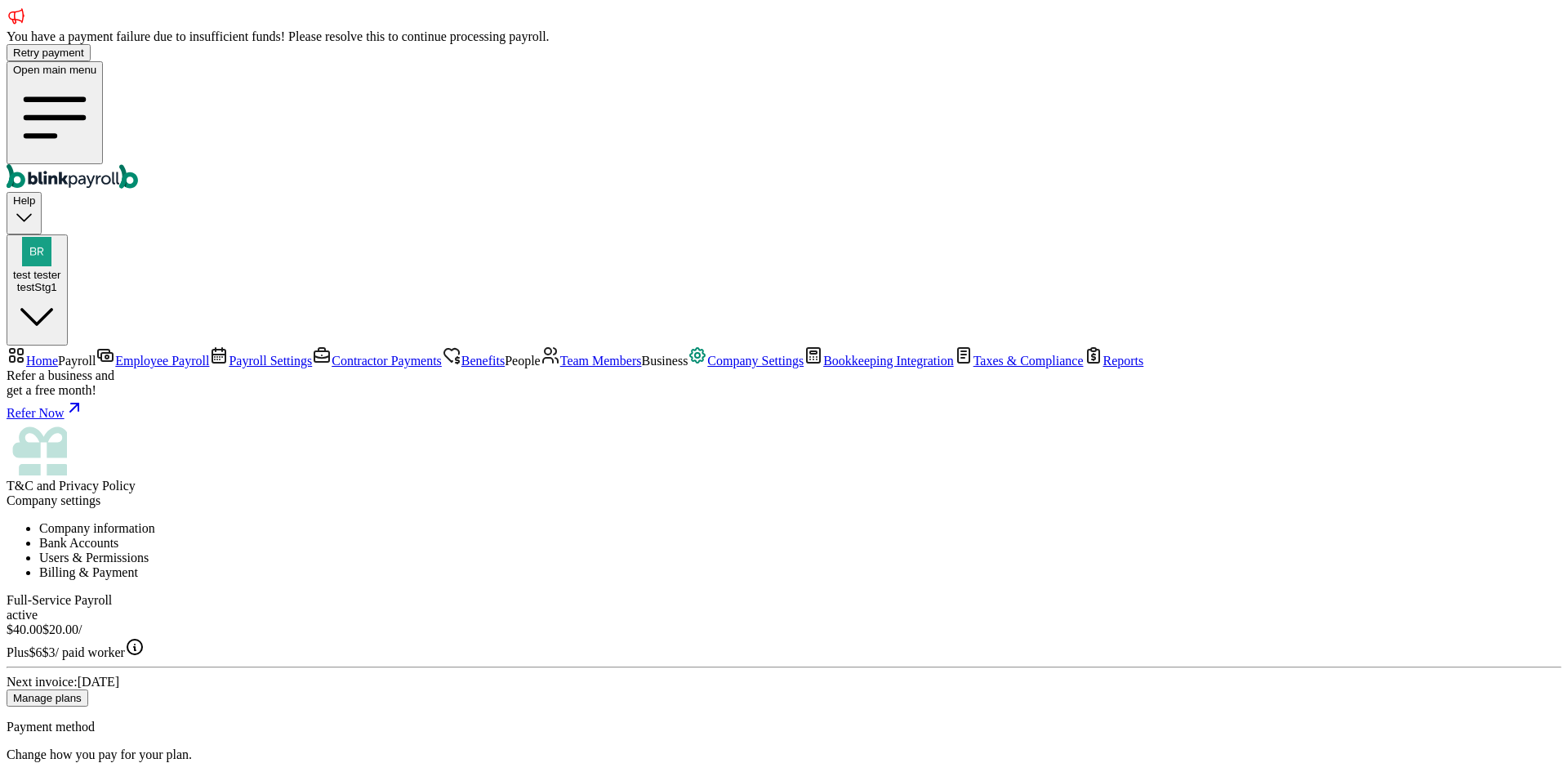
click at [68, 235] on button "test tester testStg1" at bounding box center [37, 291] width 61 height 112
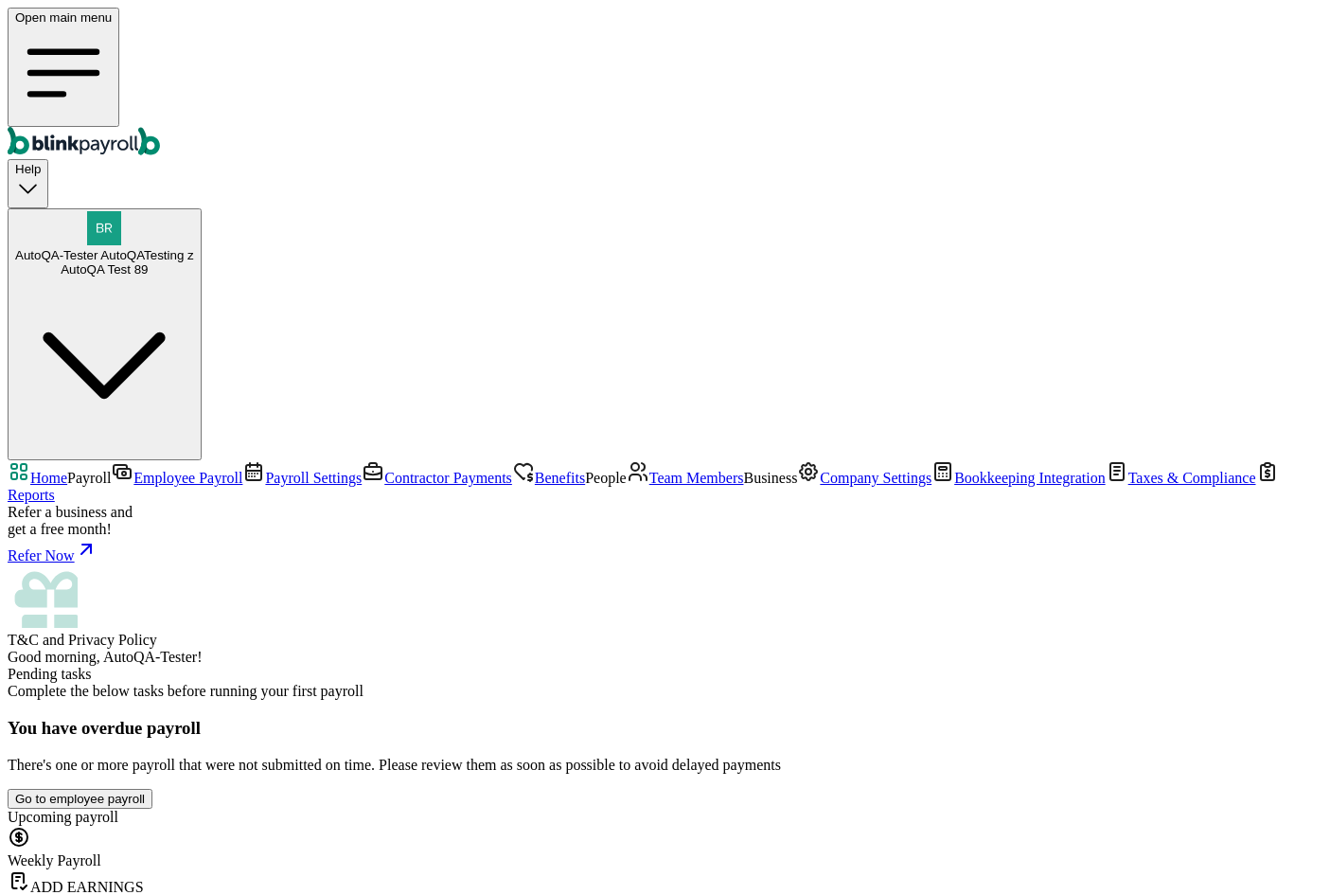
click at [743, 483] on span "Business" at bounding box center [770, 478] width 54 height 16
click at [650, 470] on span "Team Members" at bounding box center [697, 478] width 95 height 16
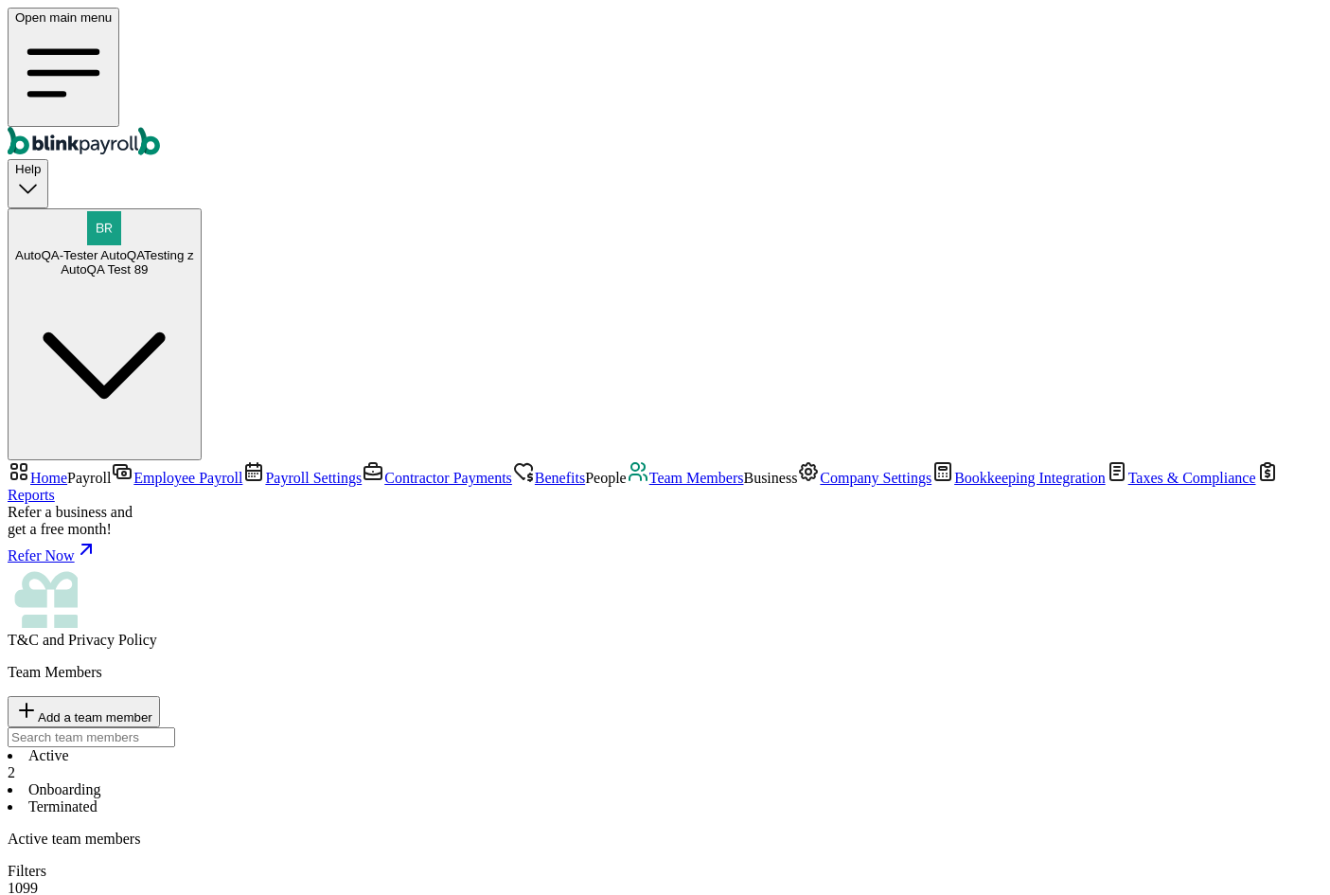
click at [194, 248] on span "AutoQA-Tester AutoQATesting z" at bounding box center [104, 255] width 179 height 14
copy span "branko+autoqa94801@blinkpayroll.com"
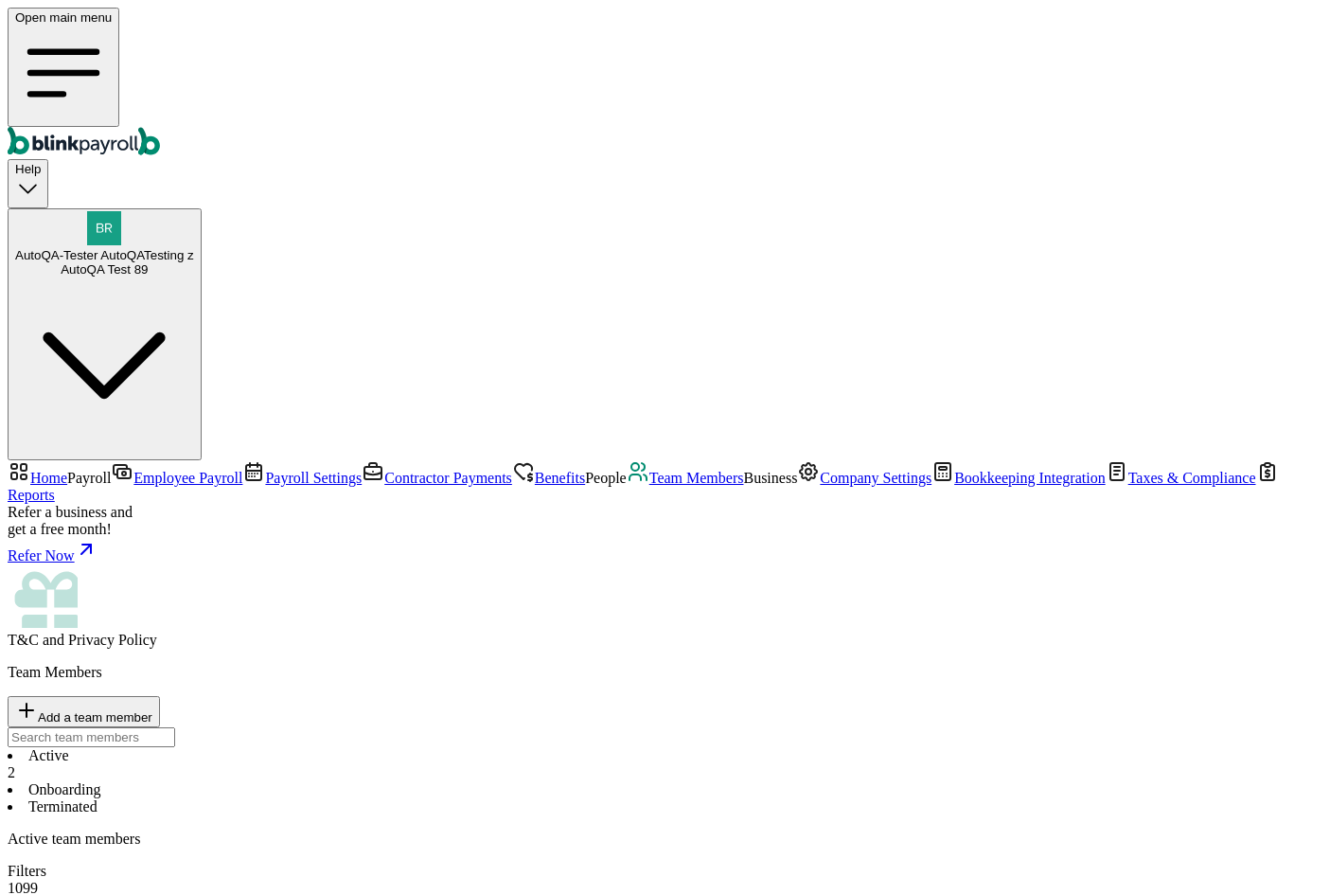
click at [152, 710] on span "Add a team member" at bounding box center [95, 717] width 115 height 14
select select "employee"
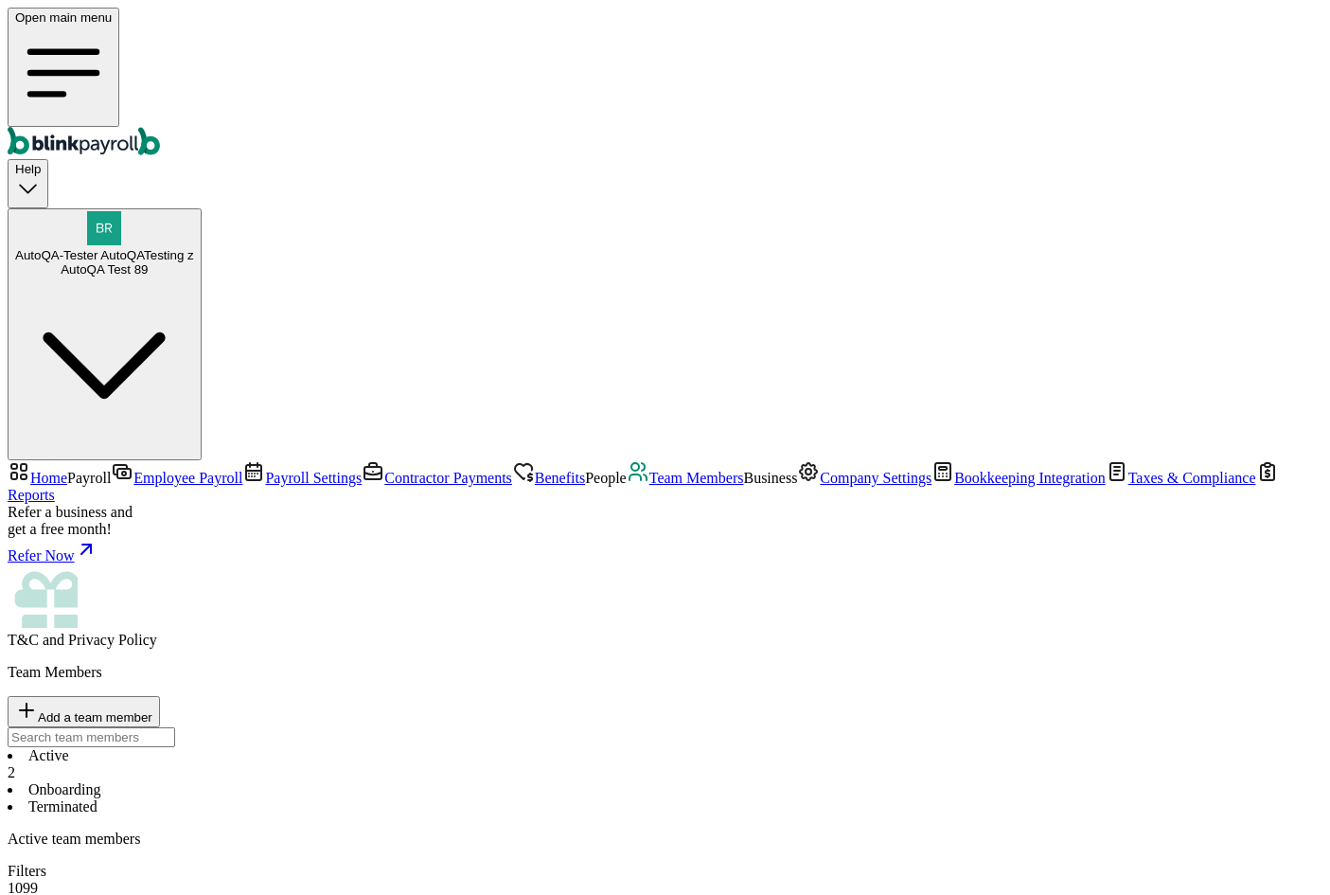
type input "new"
type input "one"
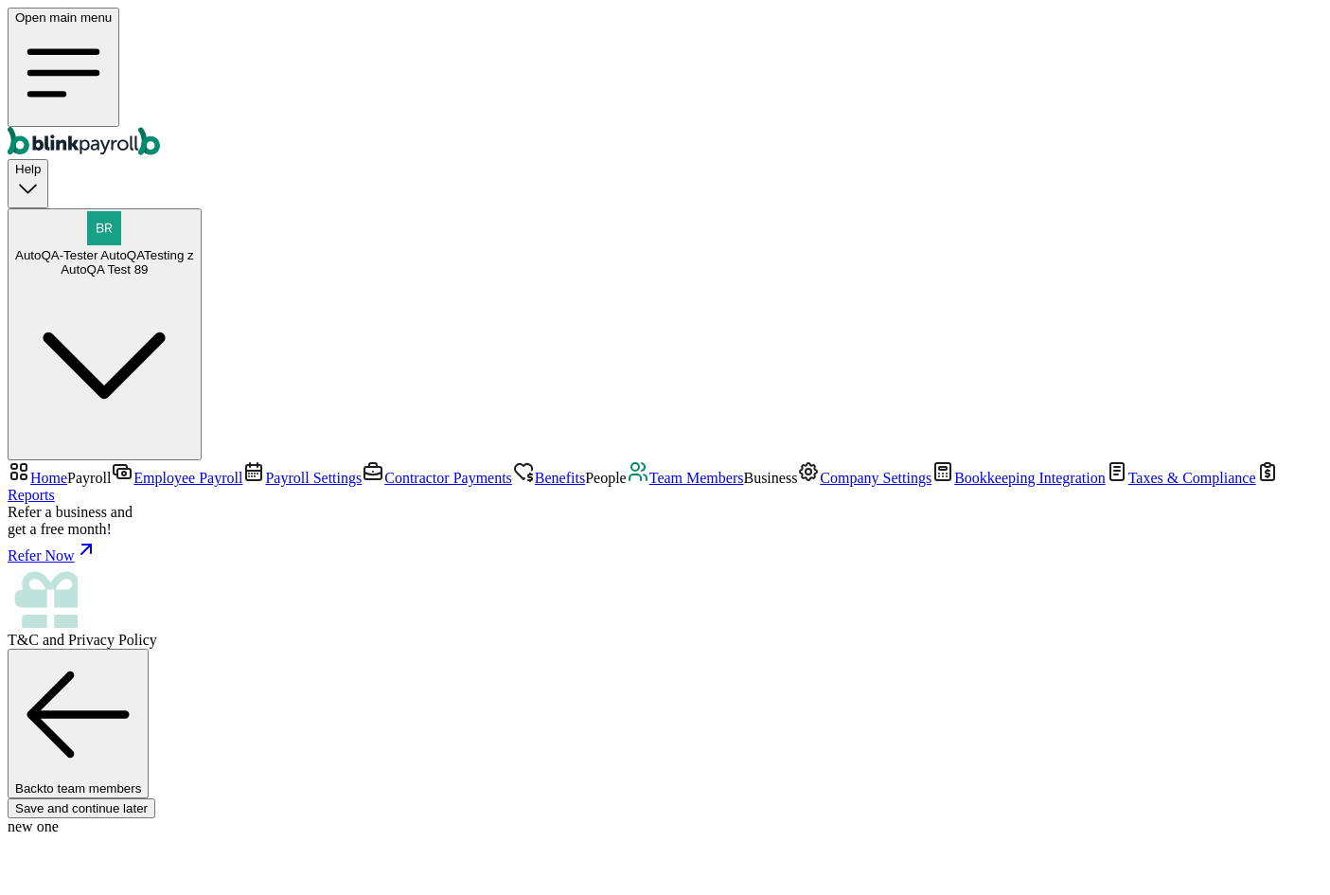
paste input "branko+autoqa94801@blinkpayroll.com"
type input "branko+autoqa94801@blinkpayroll.com"
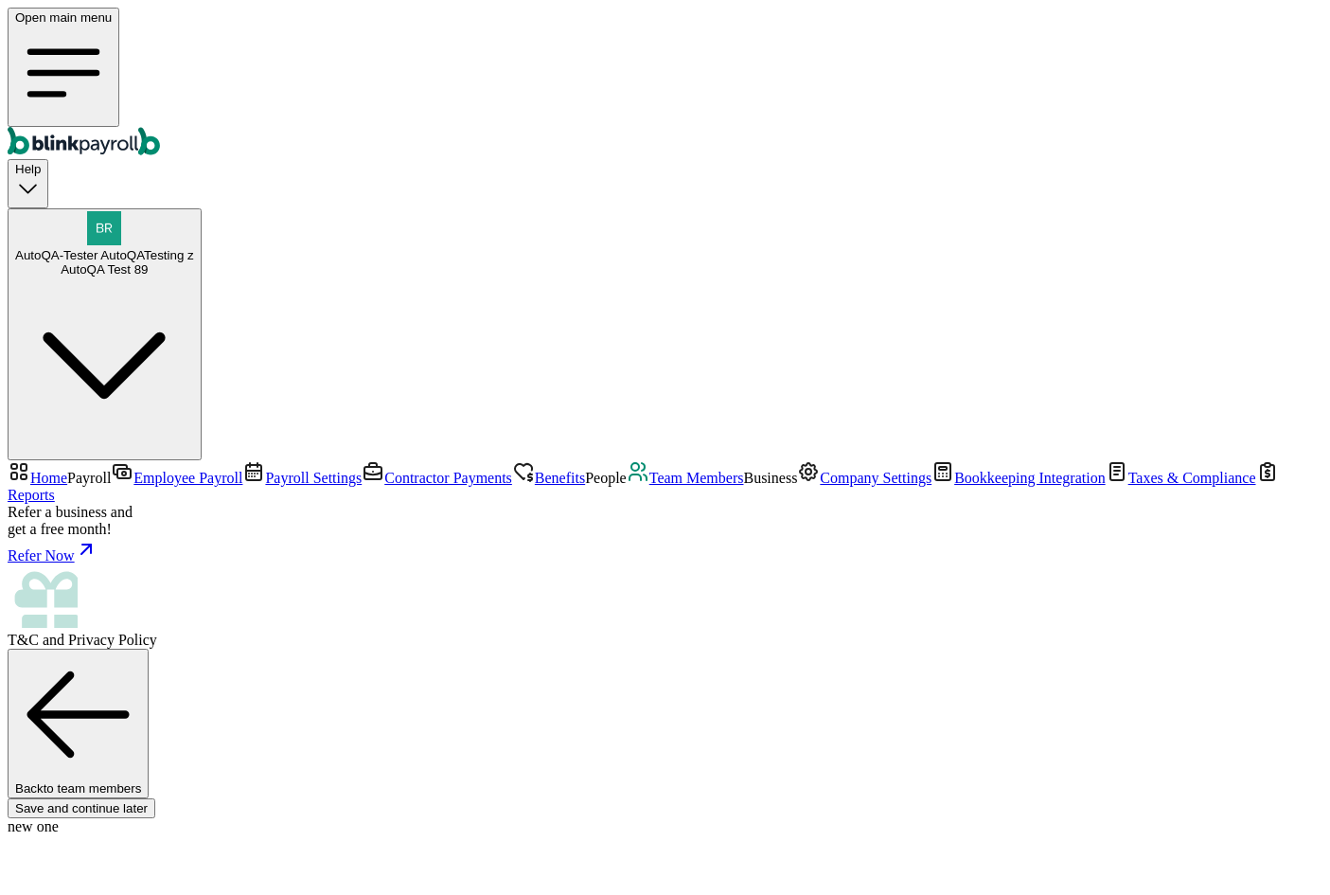
type input "08/01/2025"
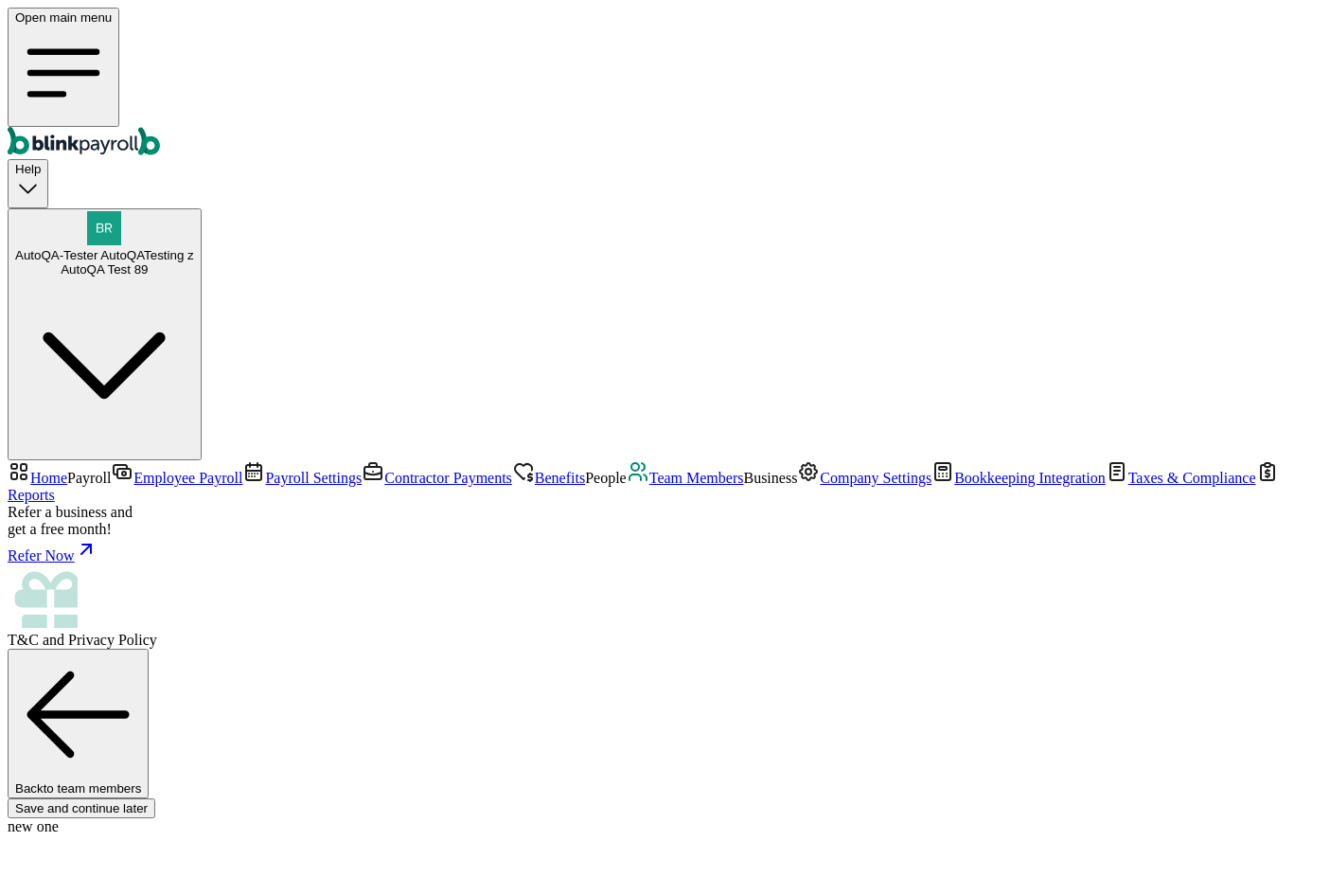
select select "23 1/2 18th Ave"
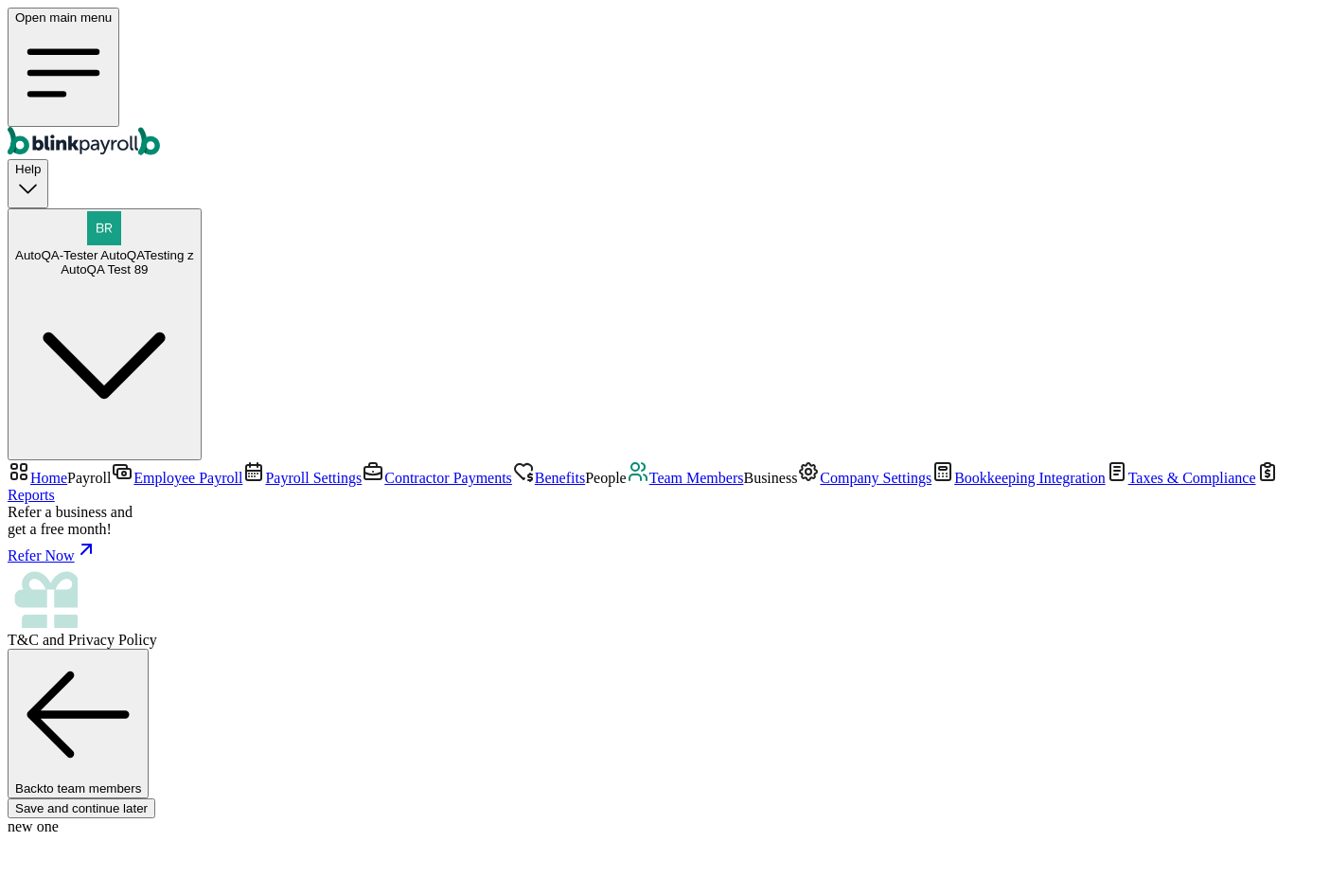
radio input "true"
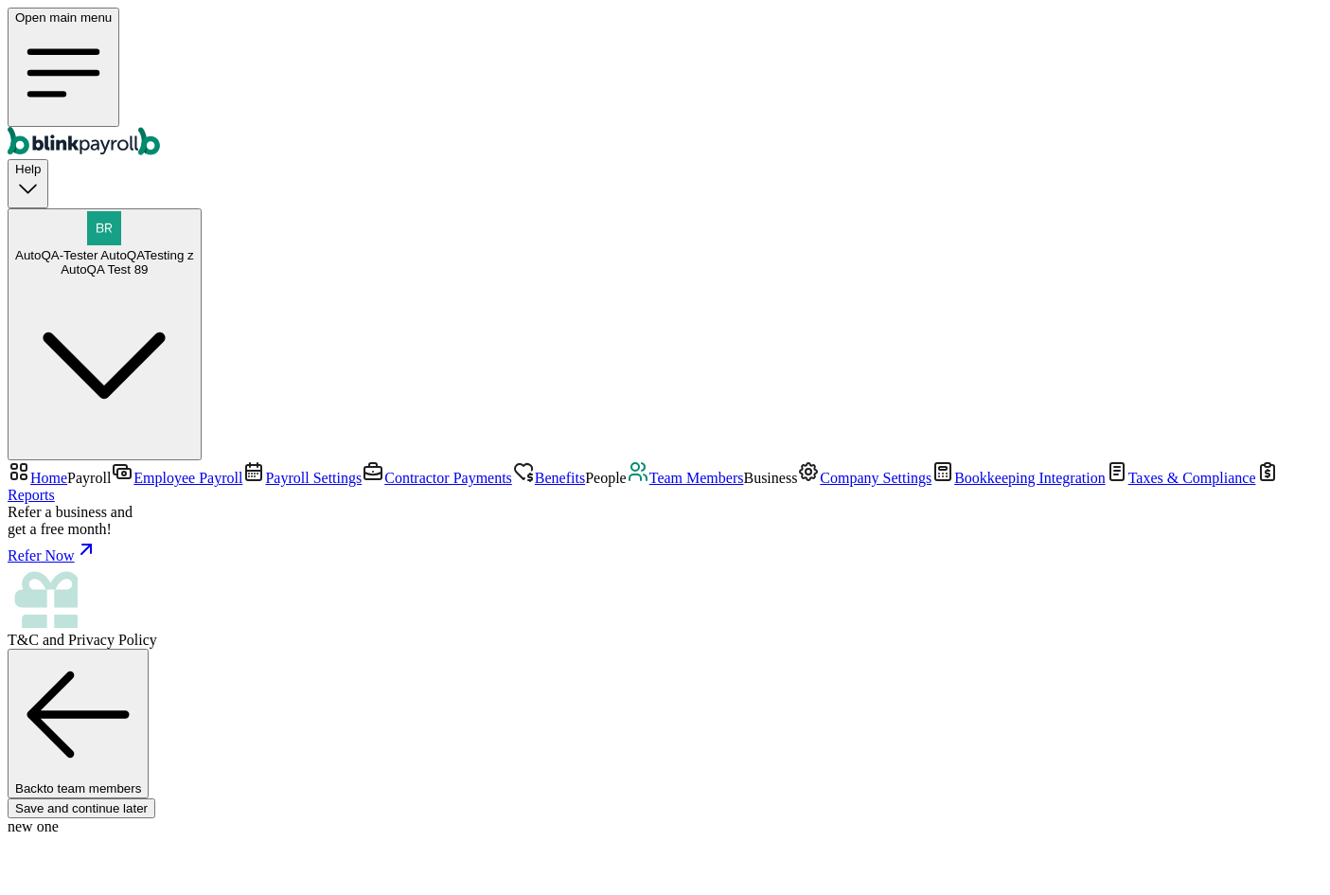
radio input "true"
type input "2"
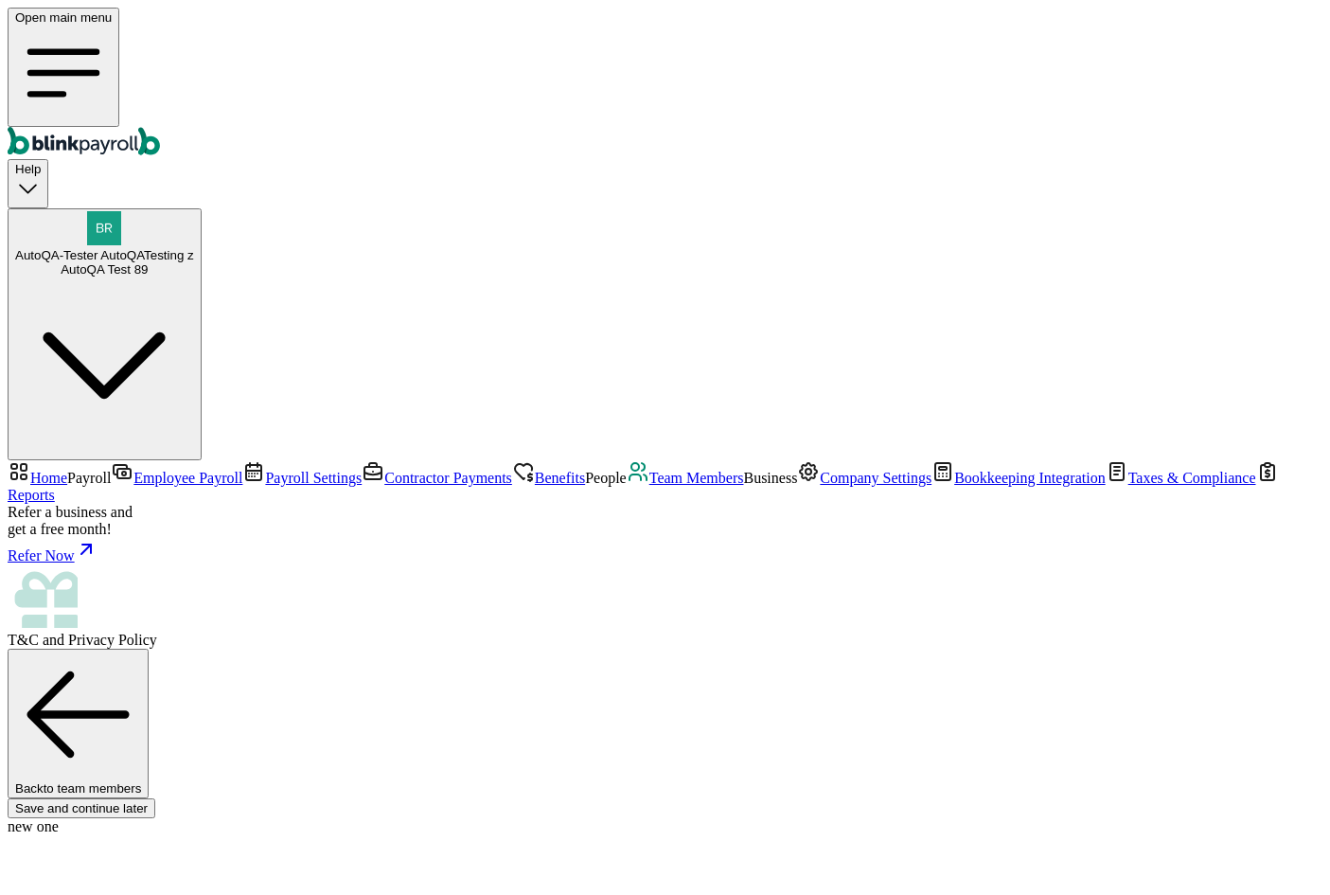
type input "4.00"
type input "20"
type input "40.00"
type input "20"
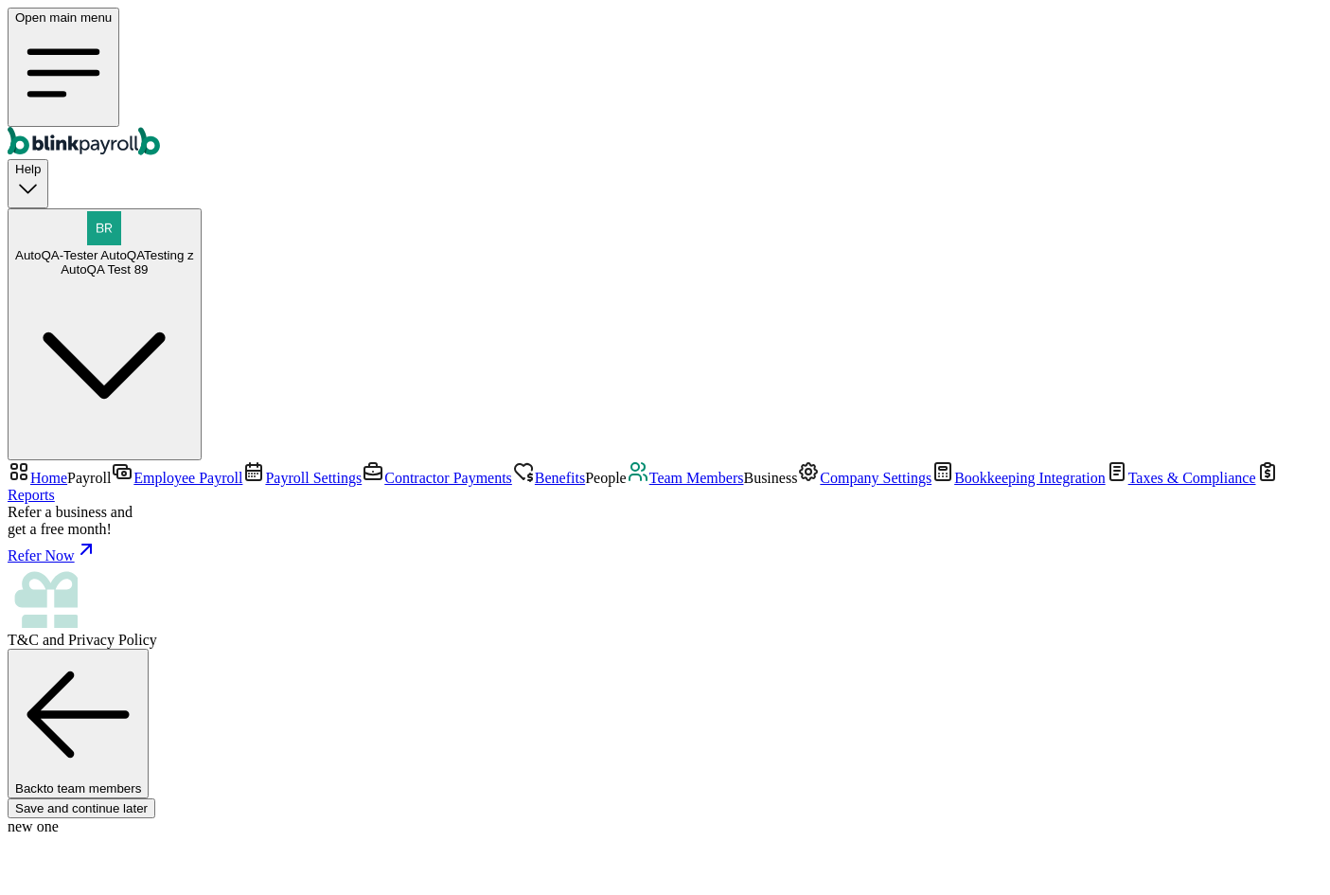
type input "30.00"
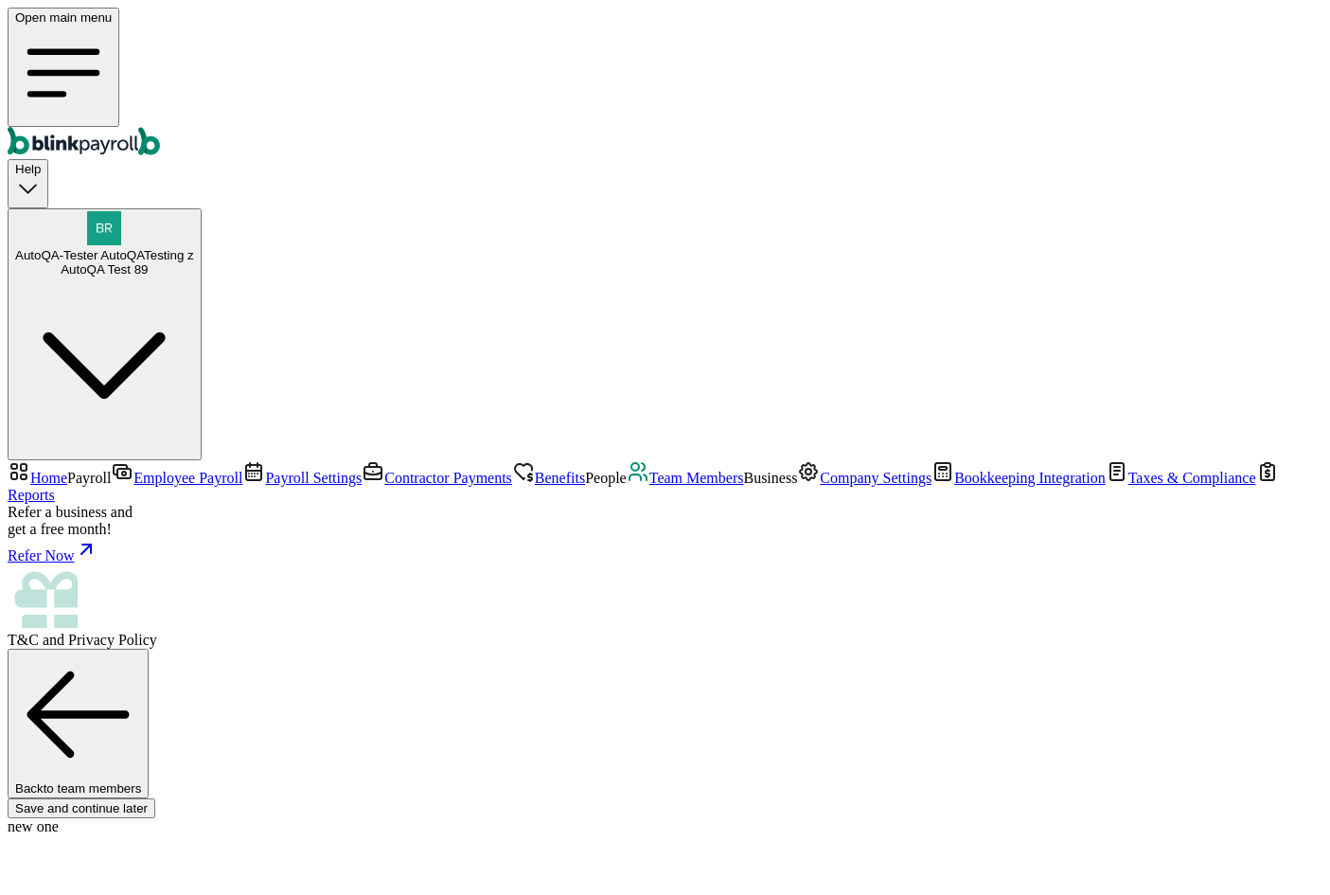
click at [194, 262] on div "AutoQA Test 89" at bounding box center [104, 269] width 179 height 14
drag, startPoint x: 776, startPoint y: 538, endPoint x: 778, endPoint y: 508, distance: 29.4
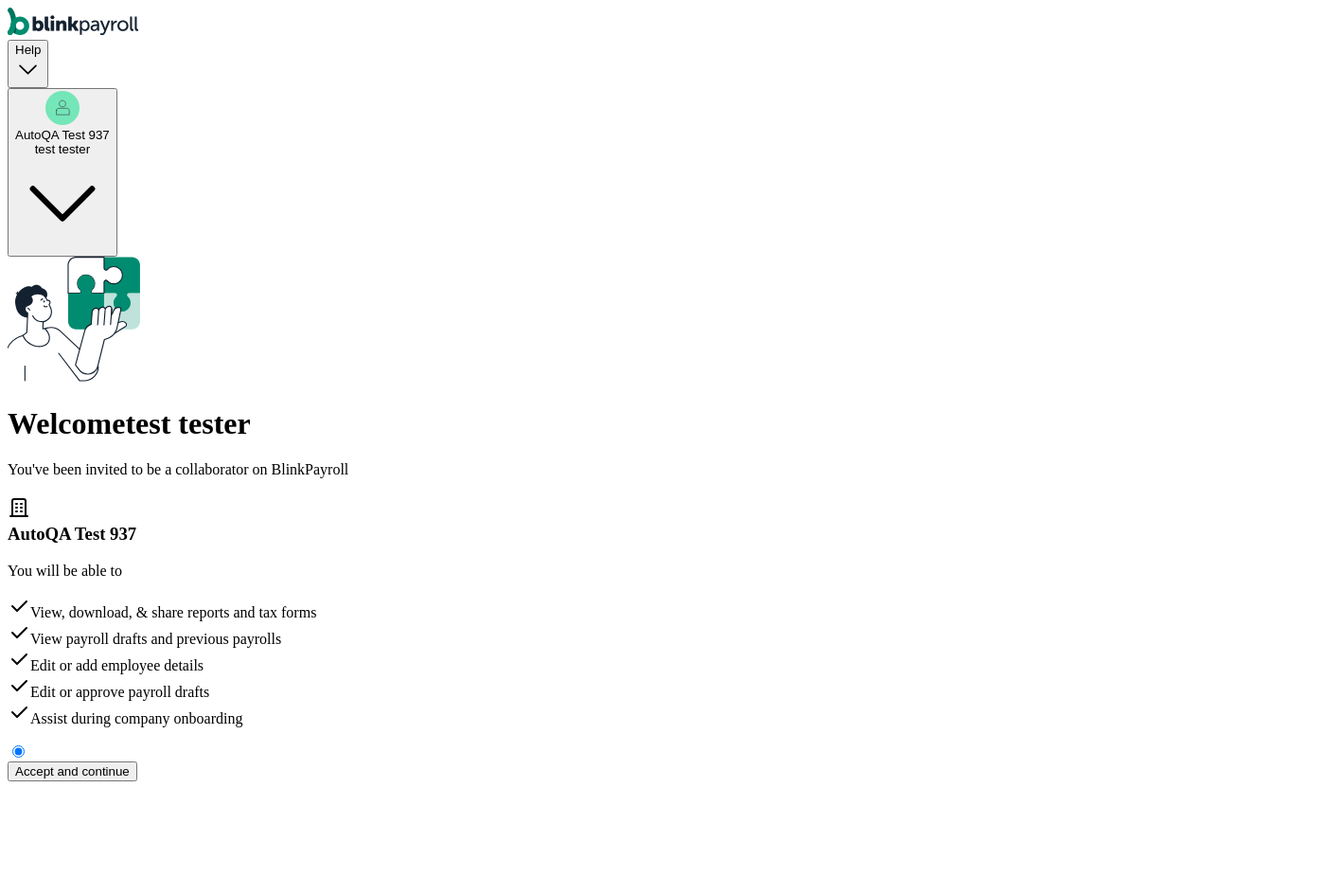
click at [130, 764] on div "Accept and continue" at bounding box center [72, 771] width 115 height 14
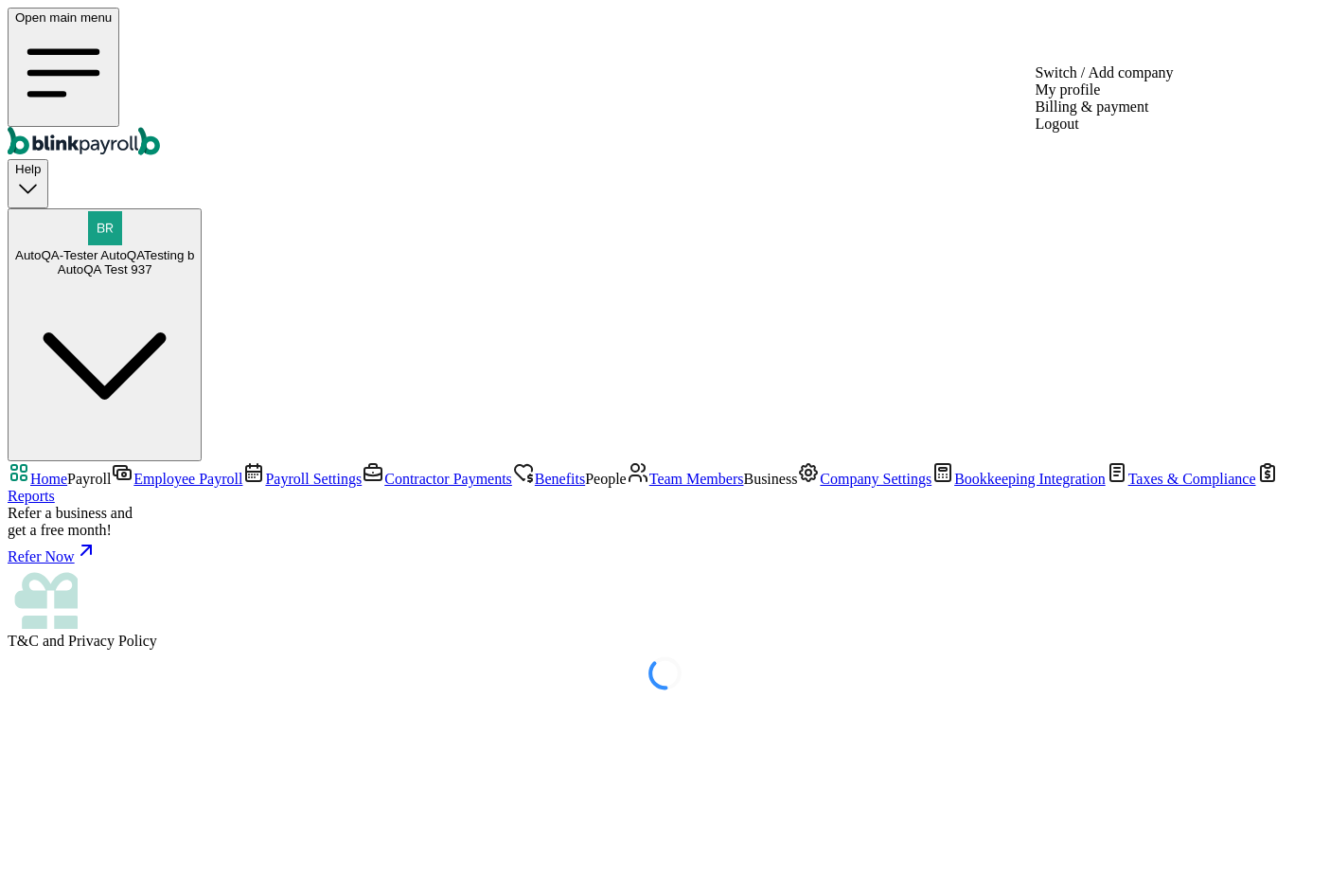
click at [194, 248] on span "AutoQA-Tester AutoQATesting b" at bounding box center [104, 255] width 179 height 14
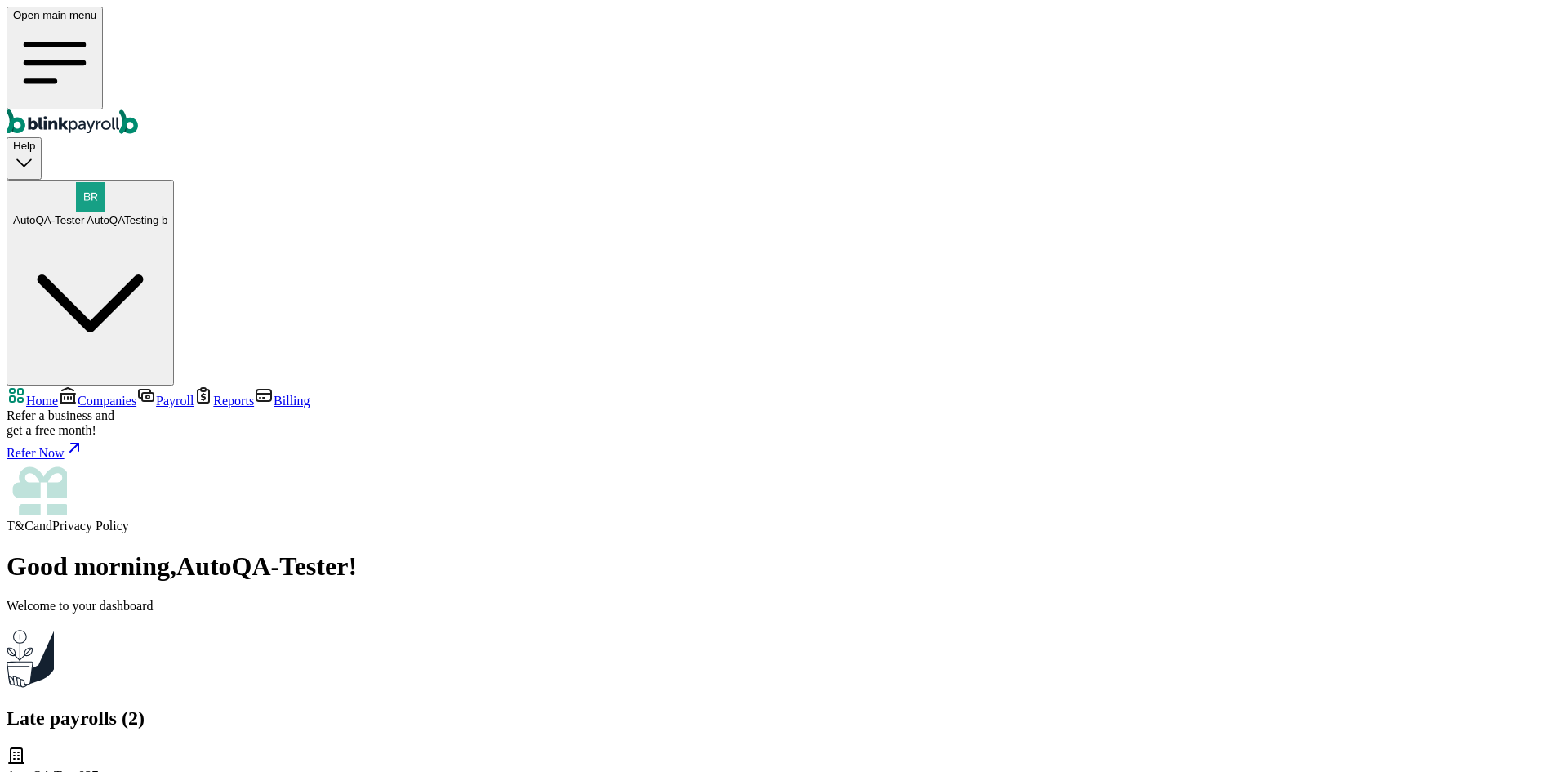
click at [131, 393] on span "Companies" at bounding box center [107, 400] width 59 height 14
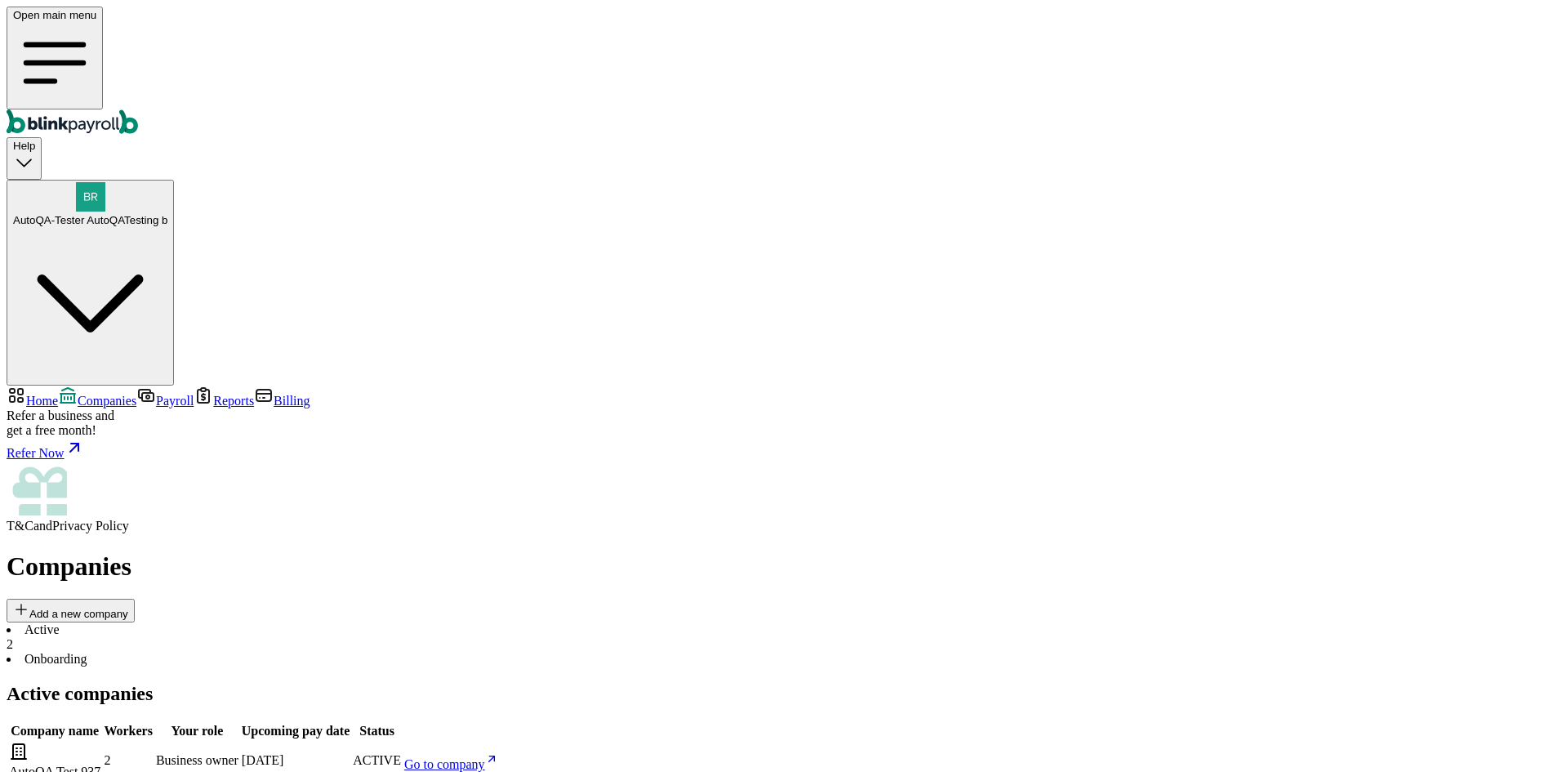
click at [167, 182] on div "AutoQA-Tester AutoQATesting b" at bounding box center [90, 204] width 154 height 44
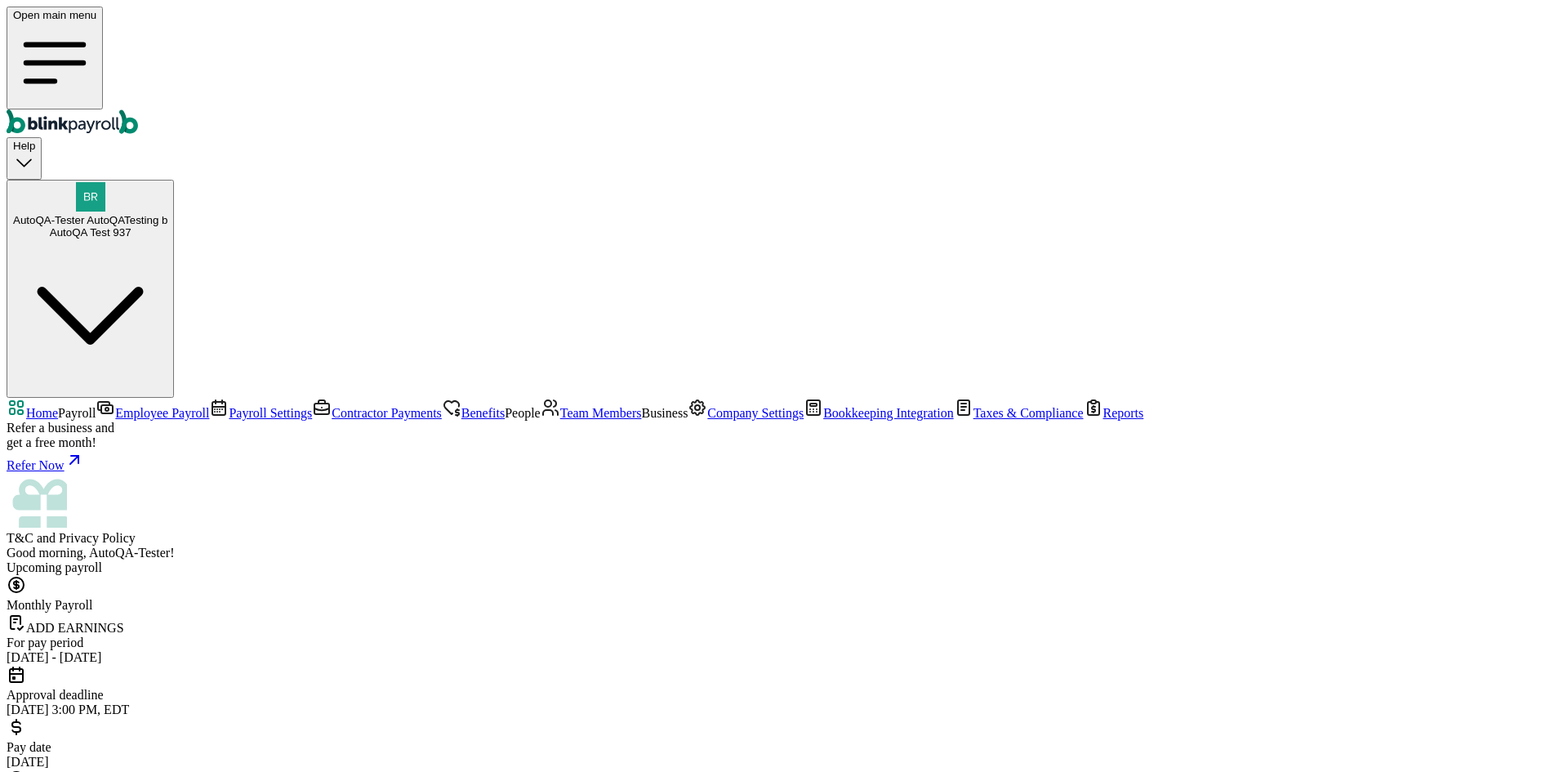
click at [541, 406] on link "Team Members" at bounding box center [591, 413] width 101 height 14
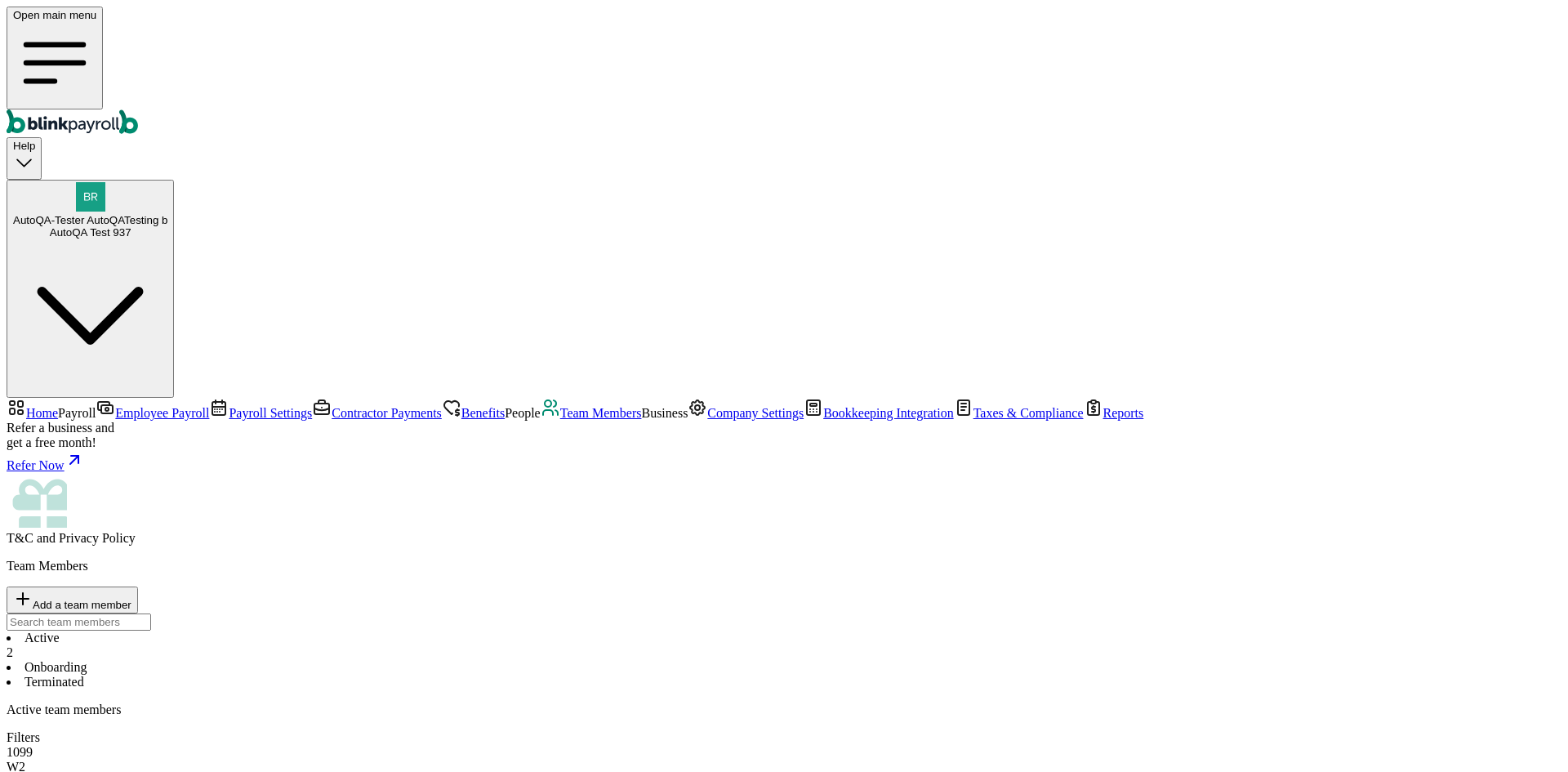
click at [167, 226] on div "AutoQA Test 937" at bounding box center [90, 232] width 154 height 12
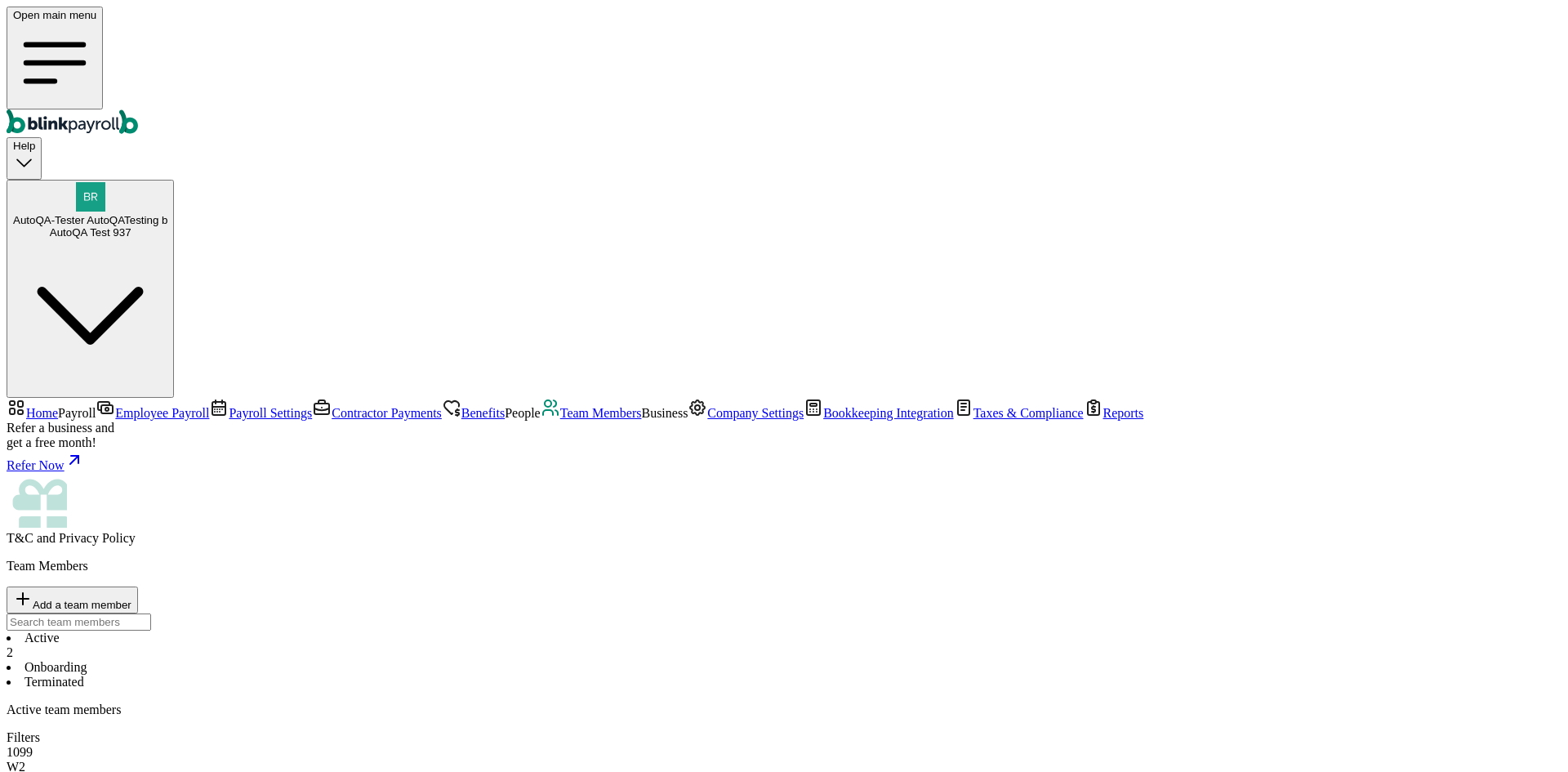
copy span "[PERSON_NAME][EMAIL_ADDRESS][DOMAIN_NAME]"
click at [131, 599] on span "Add a team member" at bounding box center [82, 605] width 99 height 12
drag, startPoint x: 739, startPoint y: 304, endPoint x: 730, endPoint y: 330, distance: 27.5
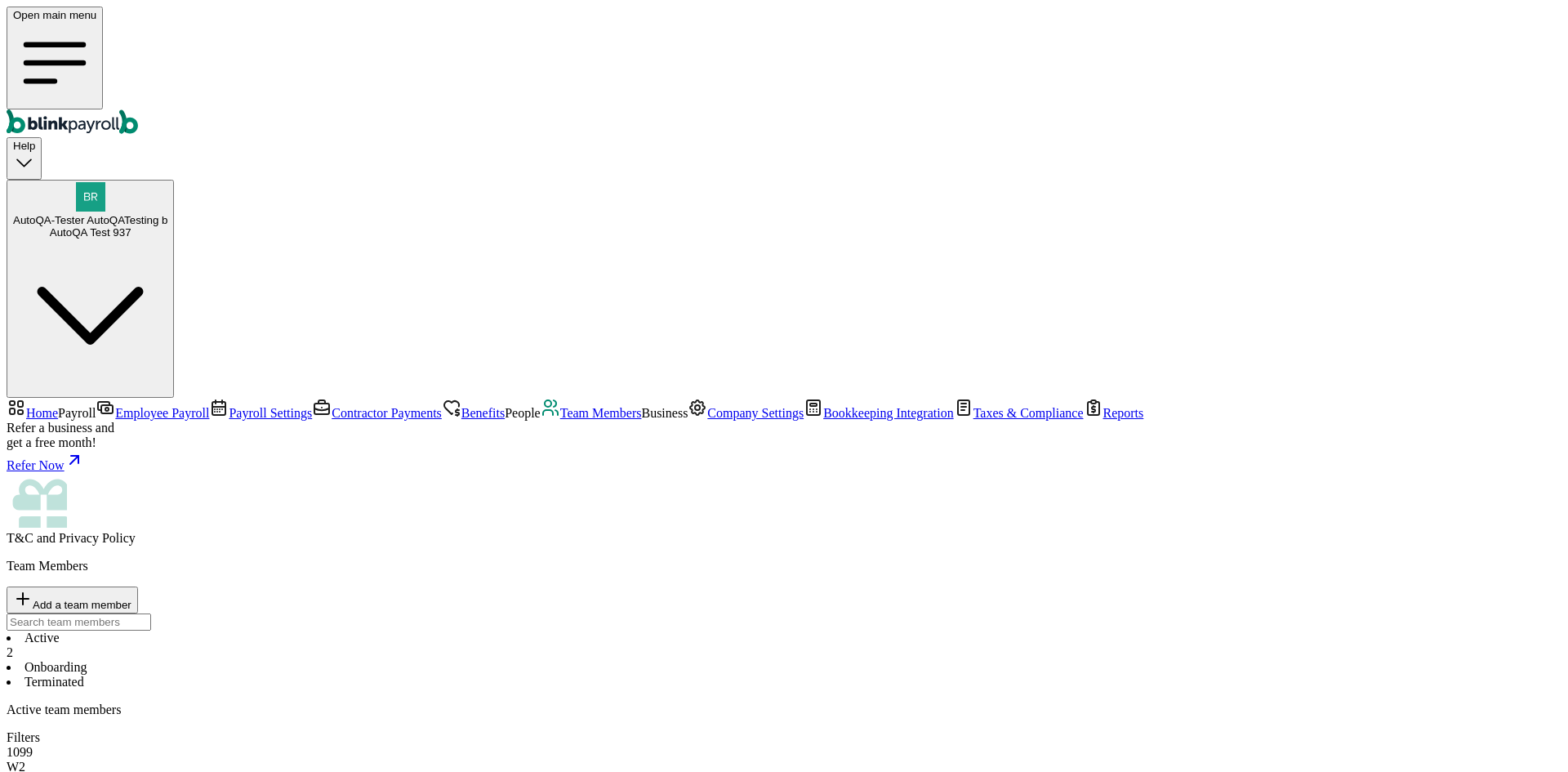
select select "employee"
type input "this"
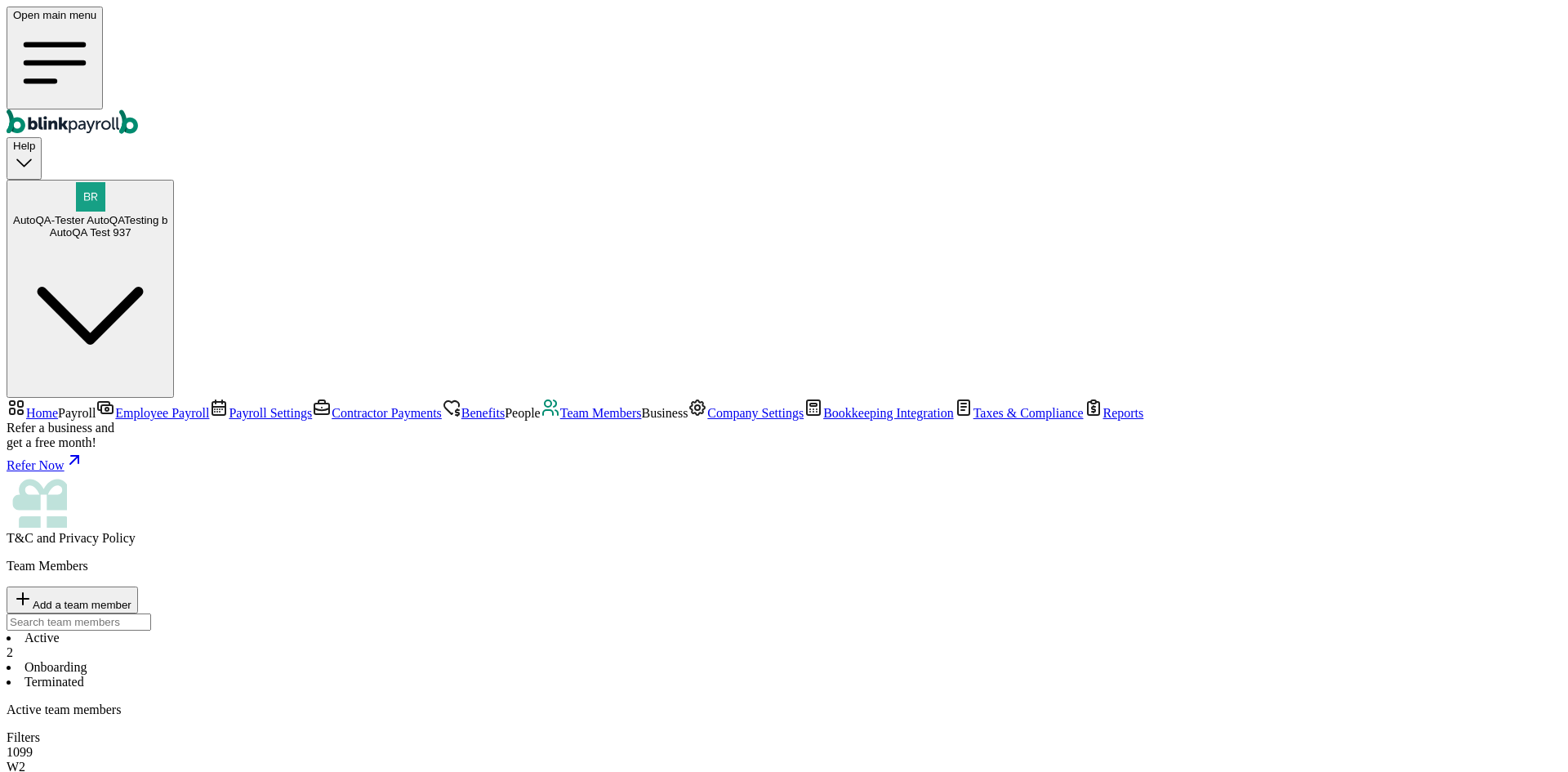
type input "one"
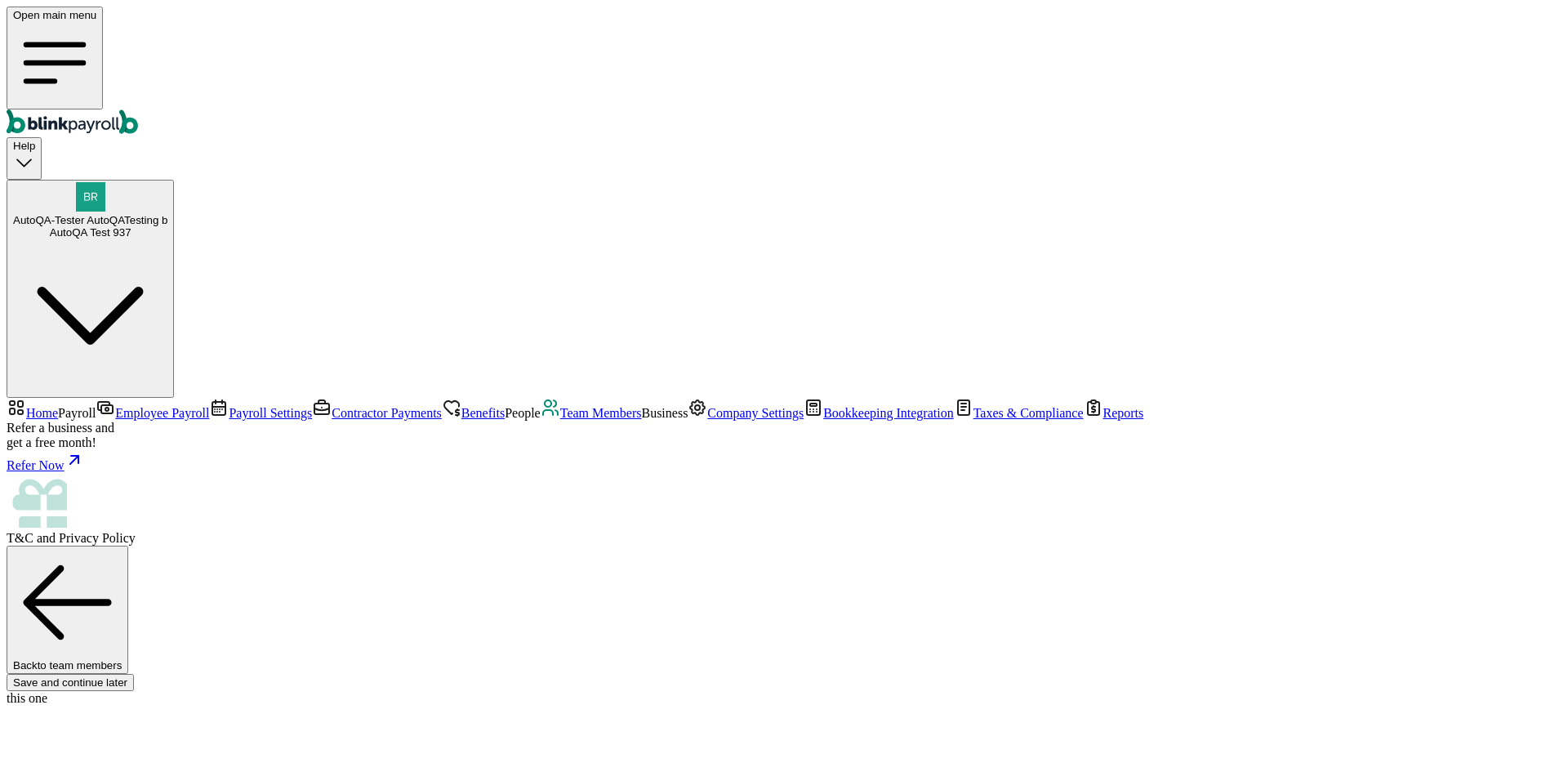
type input "this"
type input "one"
paste input "[PERSON_NAME][EMAIL_ADDRESS][DOMAIN_NAME]"
type input "[PERSON_NAME][EMAIL_ADDRESS][DOMAIN_NAME]"
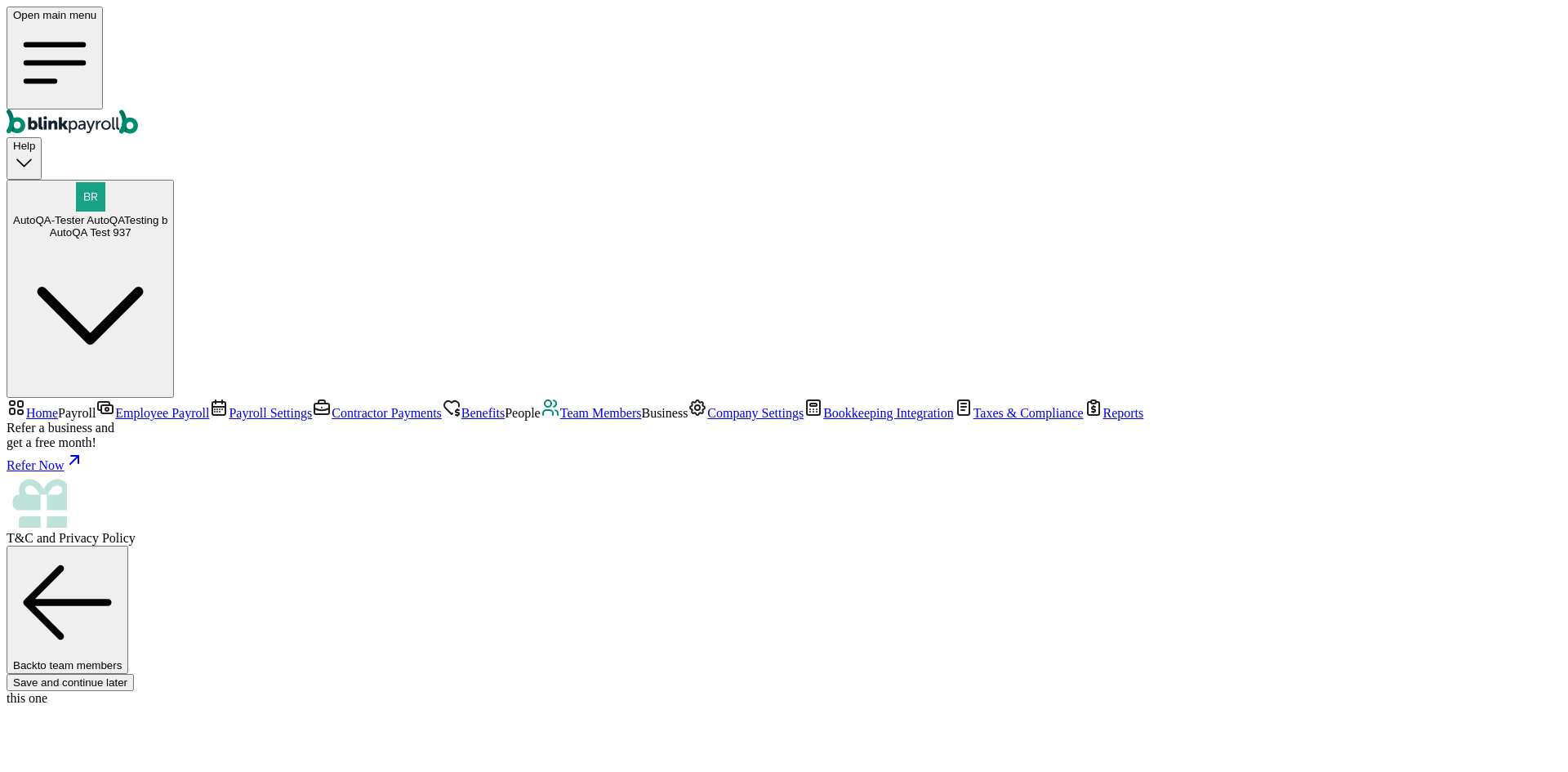
type input "[DATE]"
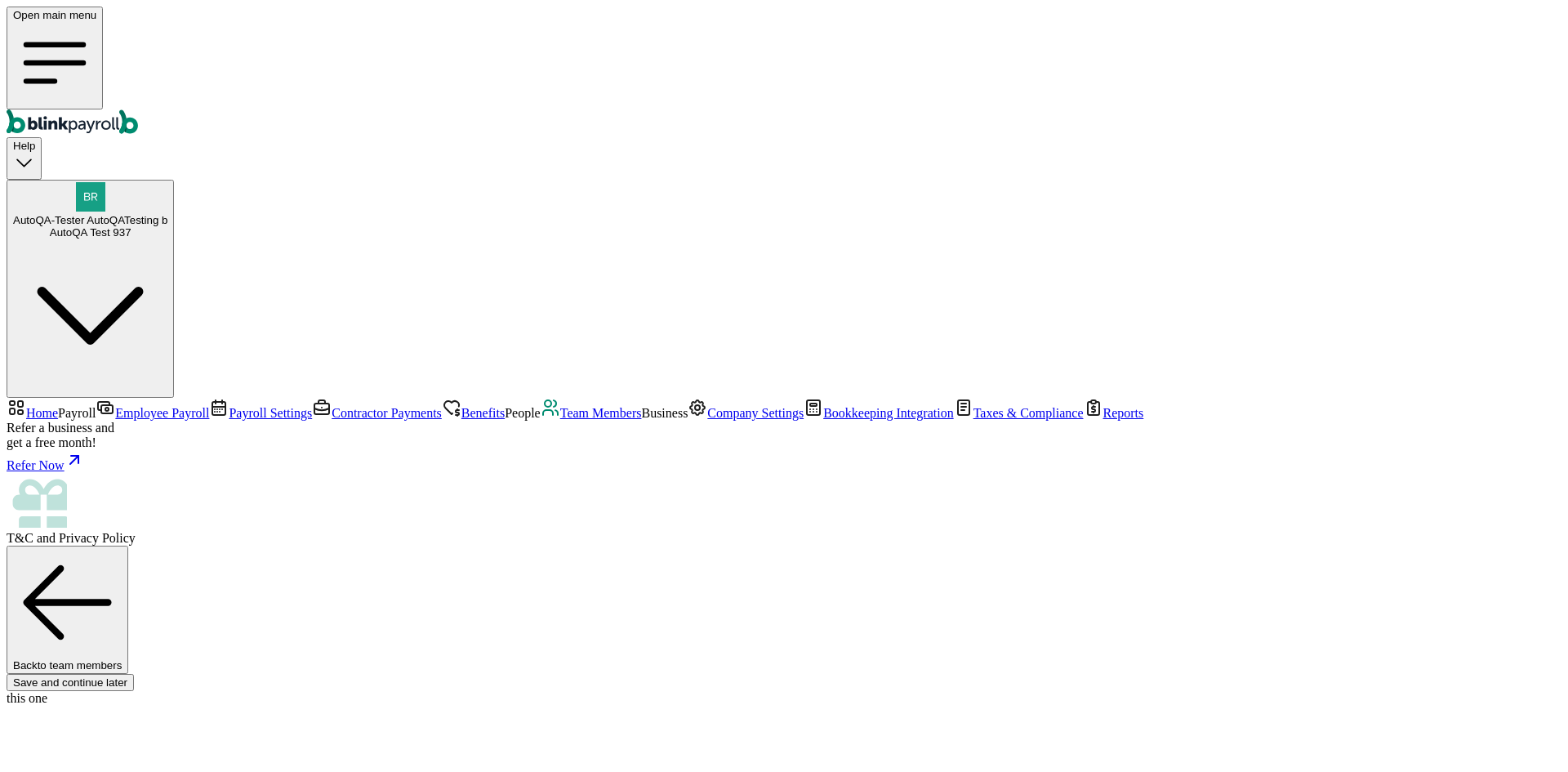
drag, startPoint x: 343, startPoint y: 525, endPoint x: 335, endPoint y: 541, distance: 17.9
select select "[STREET_ADDRESS]"
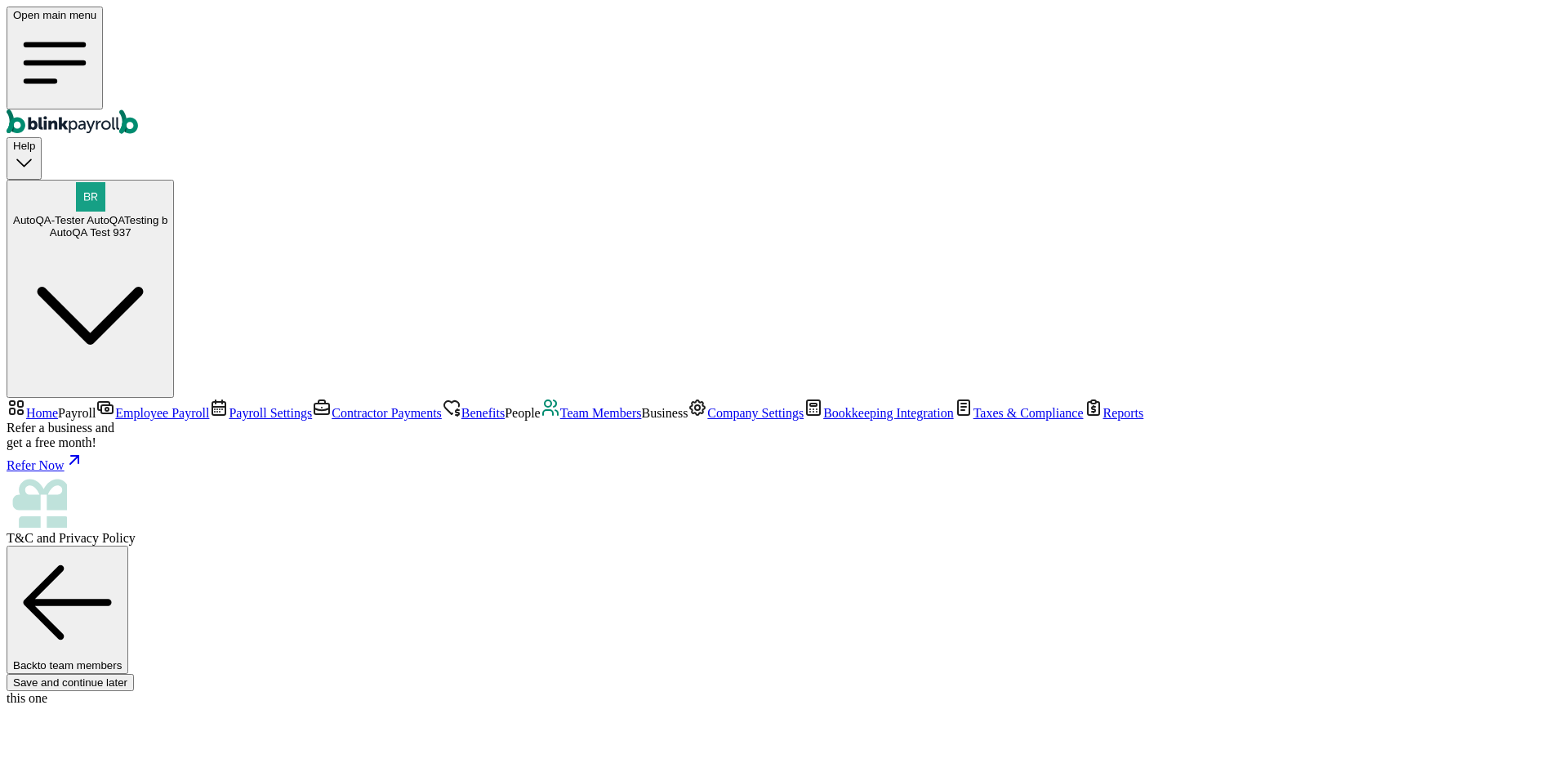
radio input "true"
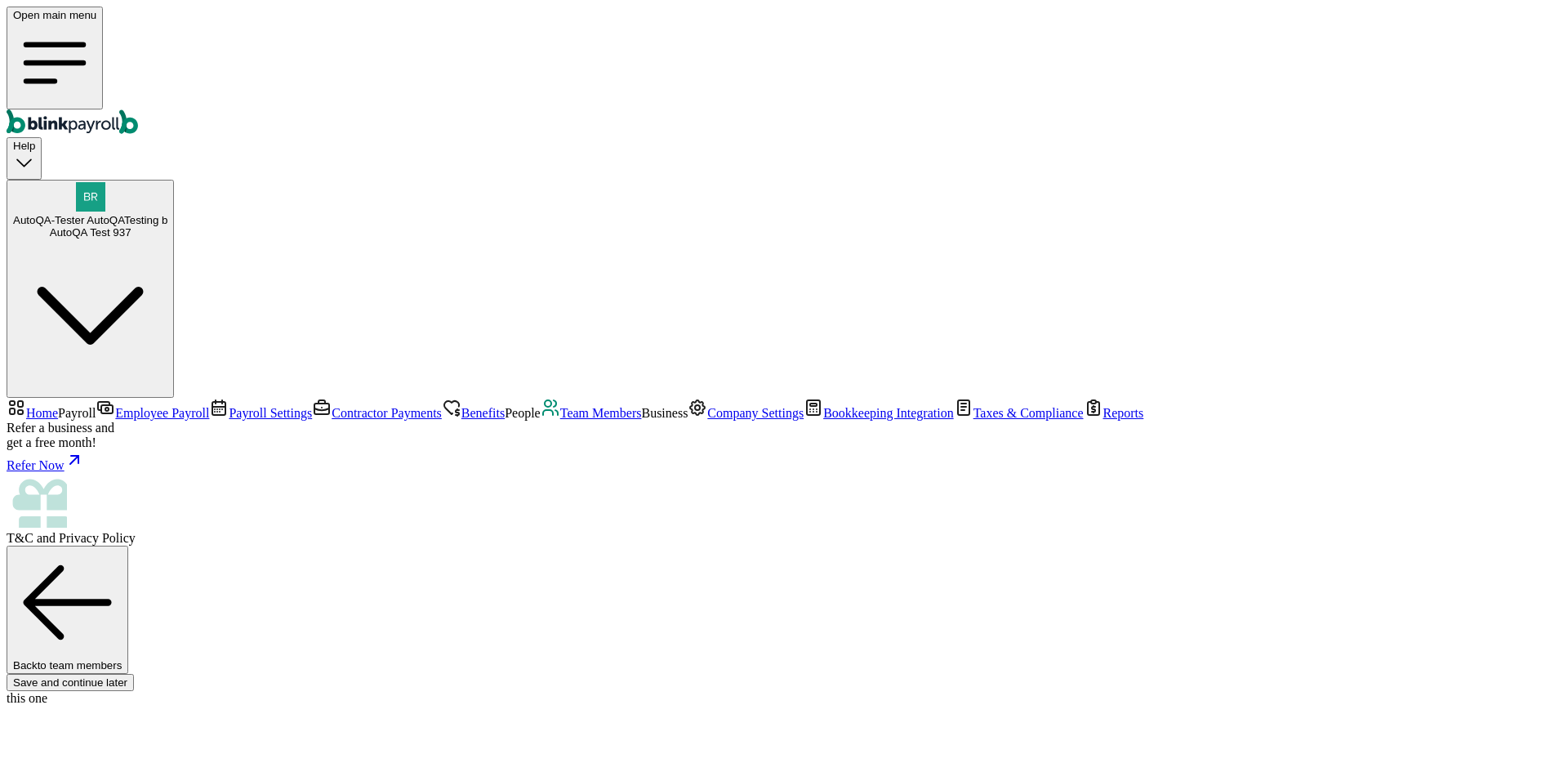
type input "2,000"
select select "3"
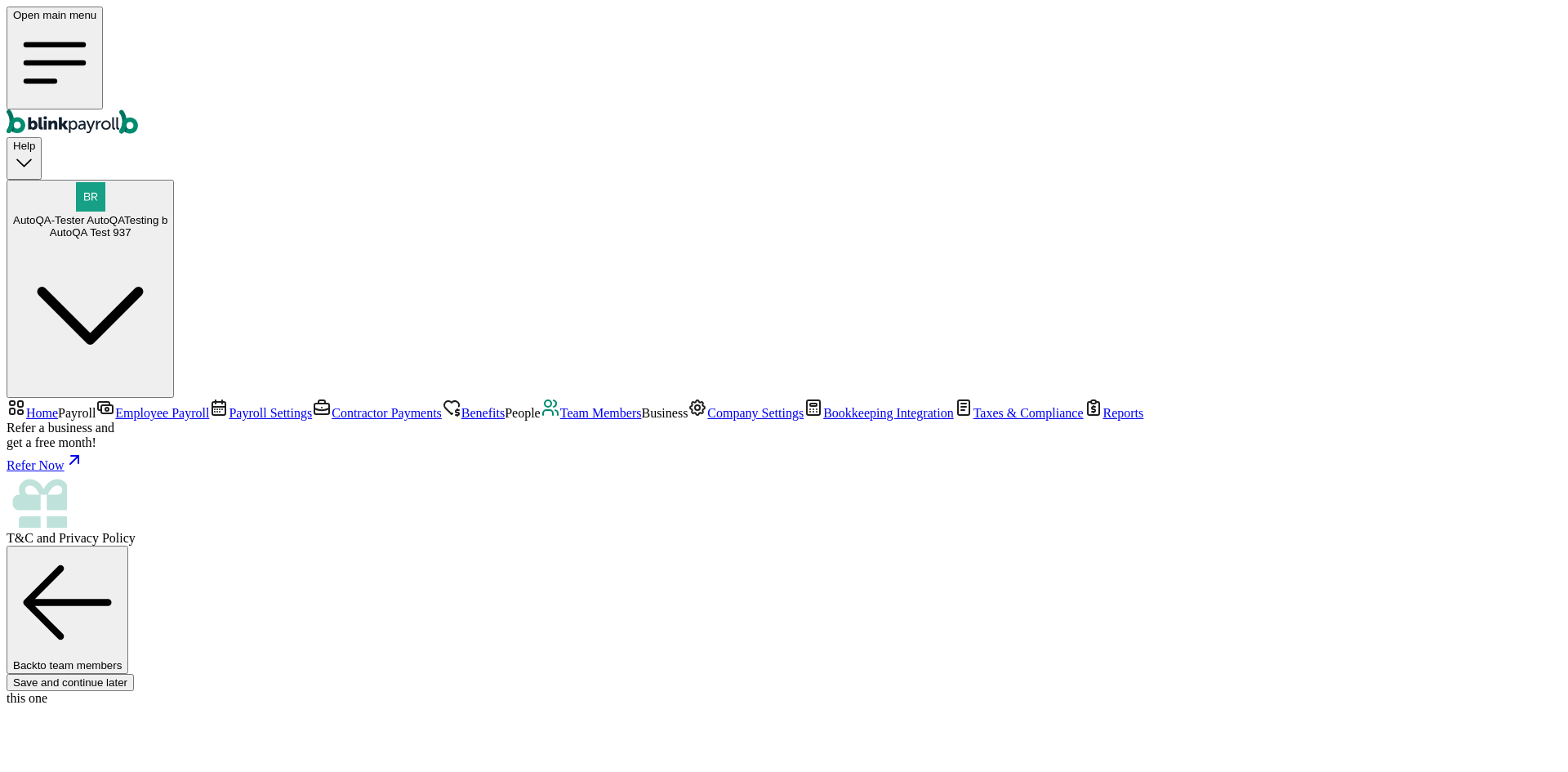
type input "17.31"
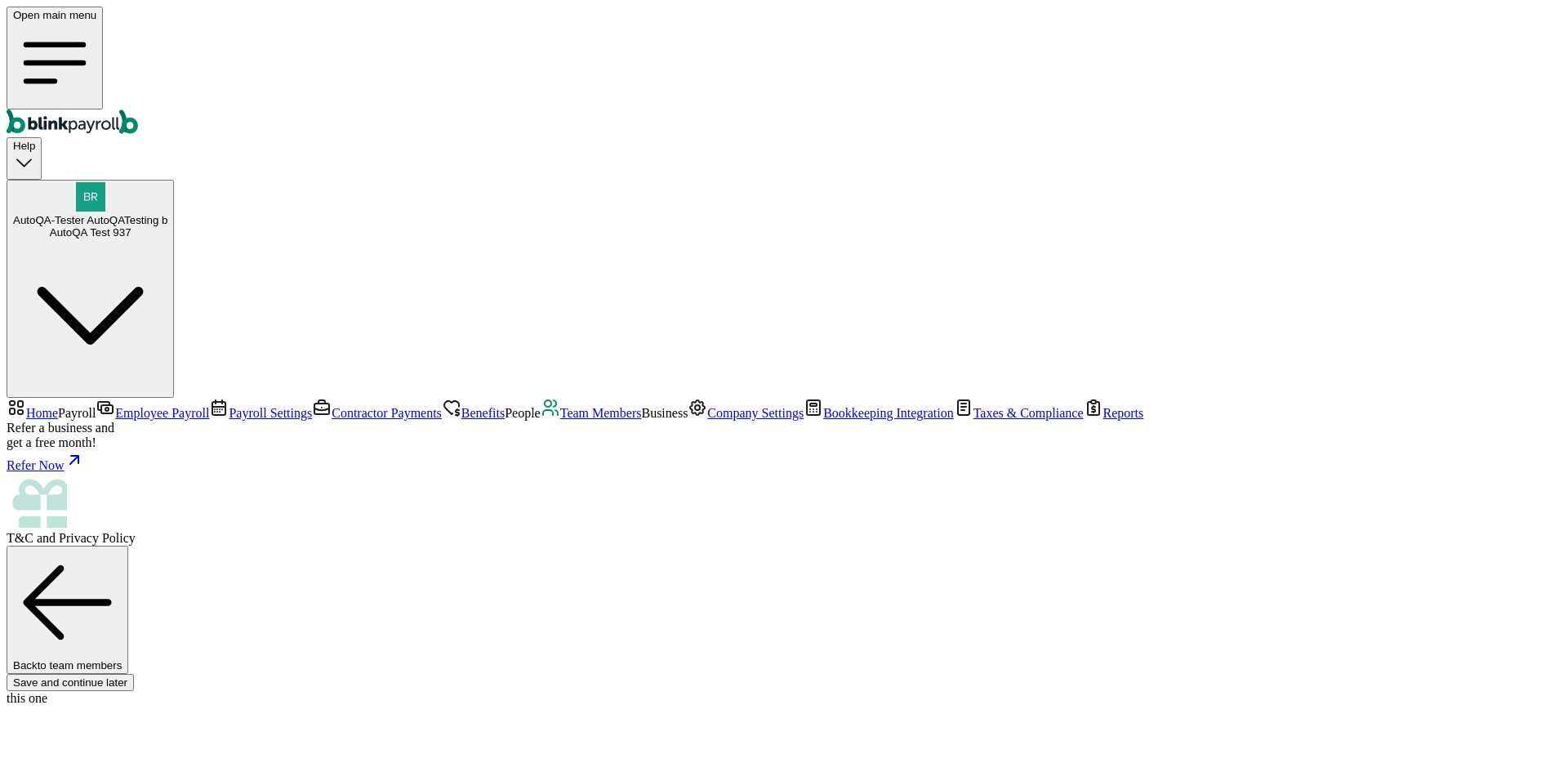
radio input "true"
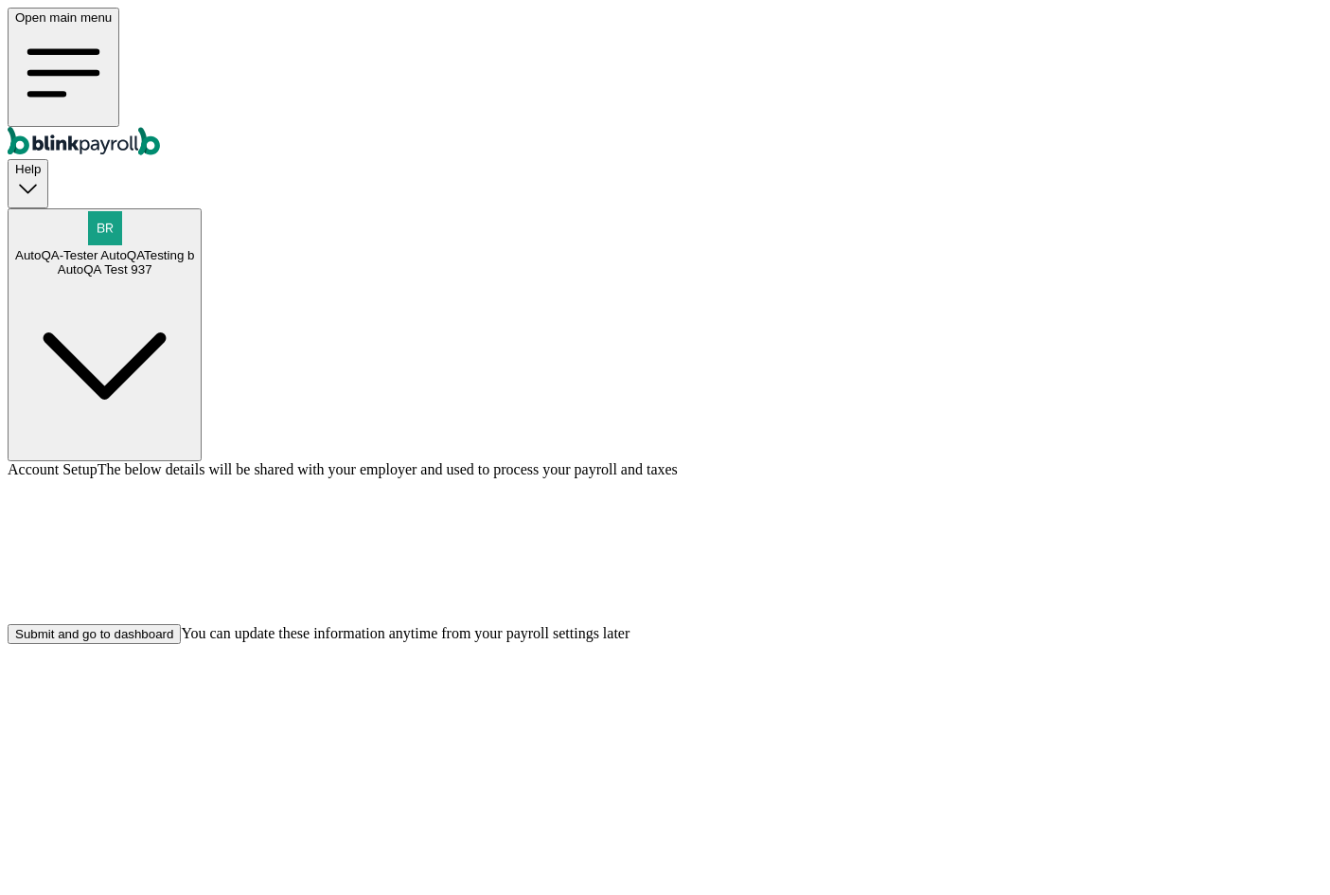
click at [202, 208] on button "AutoQA-Tester AutoQATesting b AutoQA Test 937" at bounding box center [105, 334] width 194 height 253
